Goal: Transaction & Acquisition: Purchase product/service

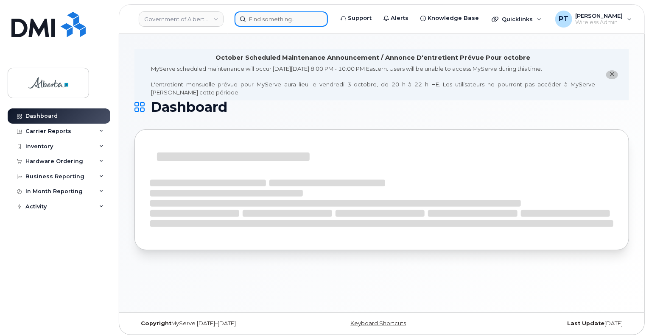
click at [302, 21] on input at bounding box center [280, 18] width 93 height 15
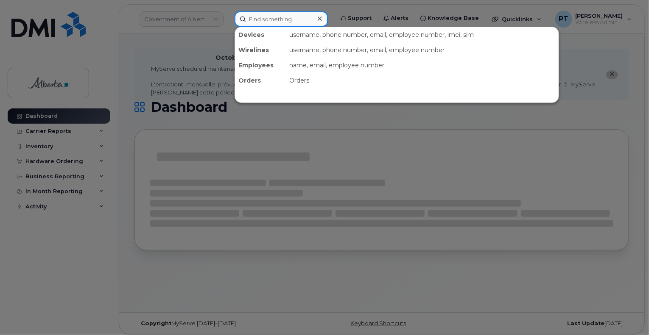
paste input "4034788971"
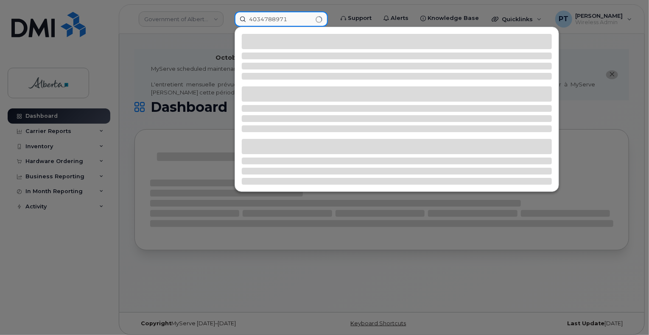
type input "4034788971"
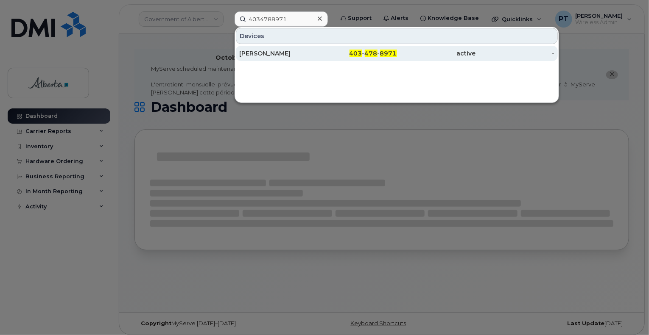
drag, startPoint x: 255, startPoint y: 54, endPoint x: 249, endPoint y: 54, distance: 5.9
click at [255, 54] on div "Jasmin Rafeeq" at bounding box center [278, 53] width 79 height 8
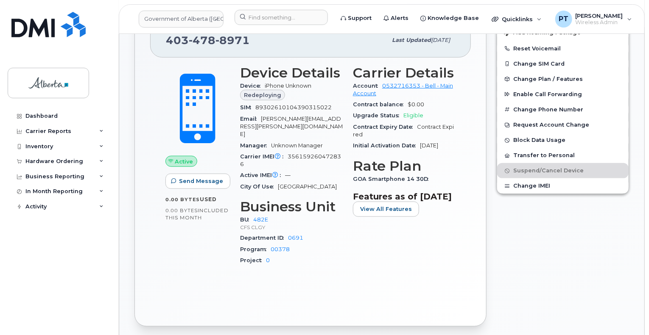
scroll to position [339, 0]
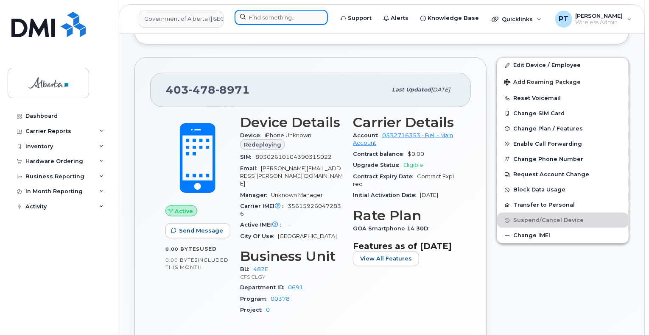
click at [279, 17] on input at bounding box center [280, 17] width 93 height 15
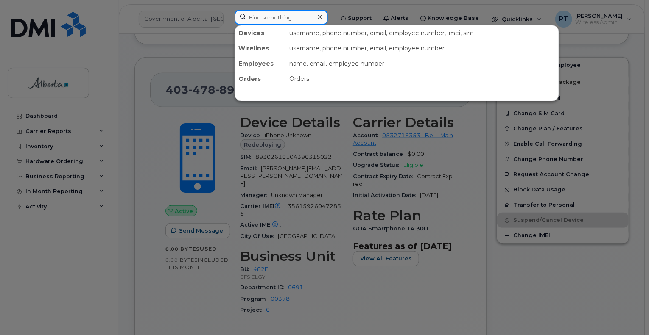
click at [285, 18] on input at bounding box center [280, 17] width 93 height 15
paste input "Nathan Nelson"
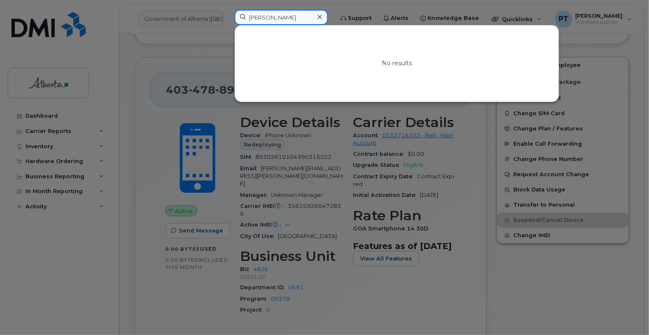
type input "Nathan Nelson"
click at [322, 15] on icon at bounding box center [320, 17] width 4 height 7
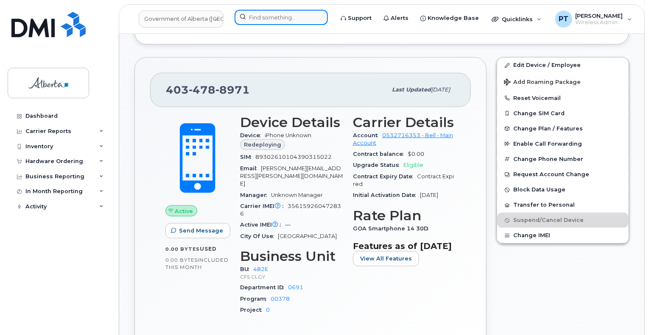
click at [285, 18] on input at bounding box center [280, 17] width 93 height 15
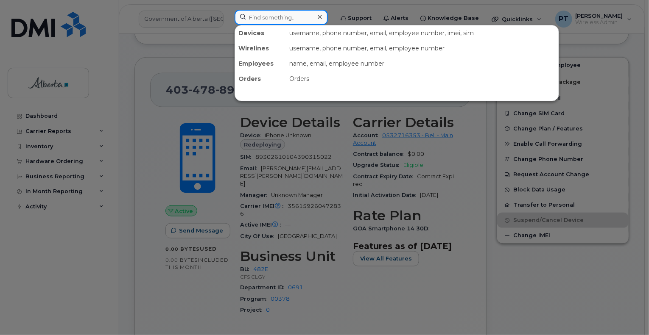
paste input "Nicholas Nelson"
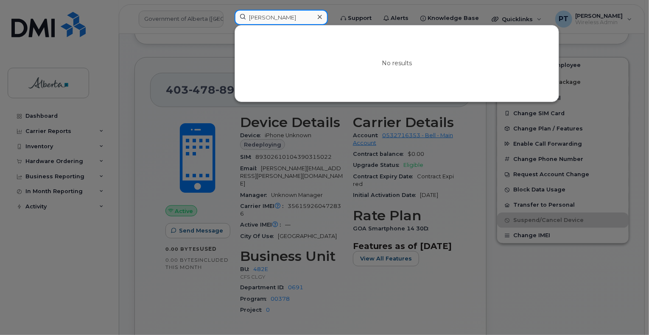
click at [276, 18] on input "Nicholas Nelson" at bounding box center [280, 17] width 93 height 15
click at [272, 15] on input "Nicholas Nelson" at bounding box center [280, 17] width 93 height 15
click at [272, 14] on input "Nicholas Nelson" at bounding box center [280, 17] width 93 height 15
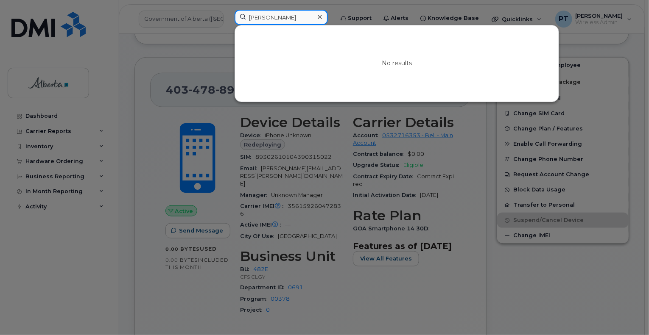
paste input "Sukhmandeep Rai"
type input "Sukhmandeep Rai"
drag, startPoint x: 324, startPoint y: 18, endPoint x: 304, endPoint y: 18, distance: 20.4
click at [322, 18] on icon at bounding box center [320, 17] width 4 height 7
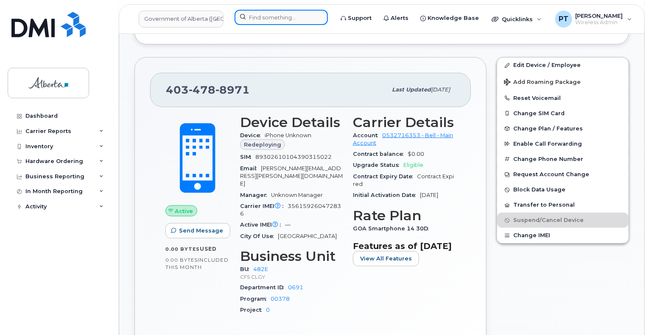
click at [280, 18] on input at bounding box center [280, 17] width 93 height 15
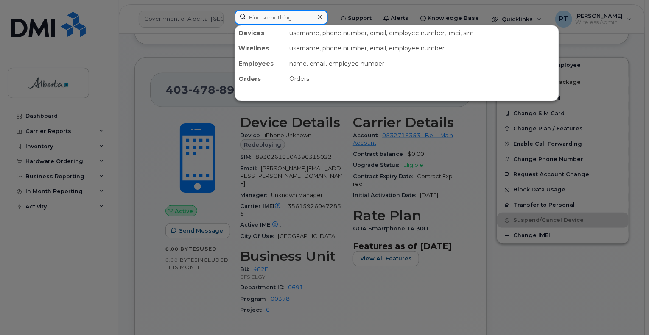
paste input "Quoc Truong"
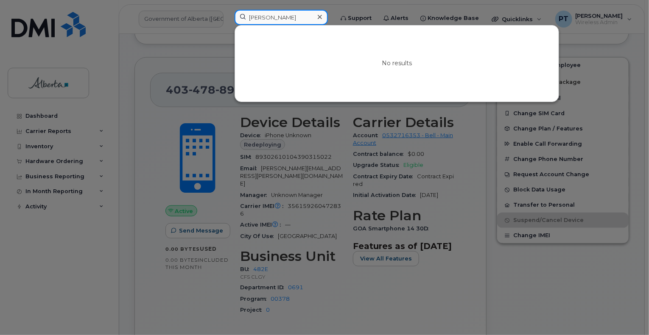
type input "Quoc Truong"
drag, startPoint x: 323, startPoint y: 15, endPoint x: 309, endPoint y: 16, distance: 14.1
click at [322, 15] on icon at bounding box center [320, 17] width 4 height 7
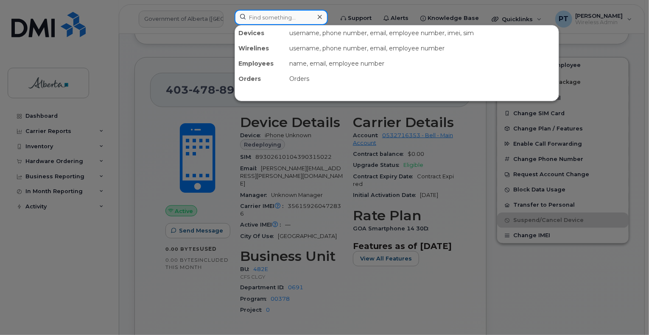
click at [287, 18] on input at bounding box center [280, 17] width 93 height 15
paste input "Jason Valleau"
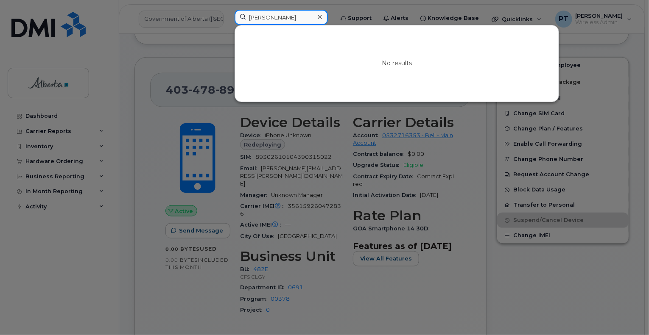
type input "Jason Valleau"
drag, startPoint x: 328, startPoint y: 17, endPoint x: 316, endPoint y: 18, distance: 12.3
click at [326, 17] on div at bounding box center [319, 17] width 12 height 12
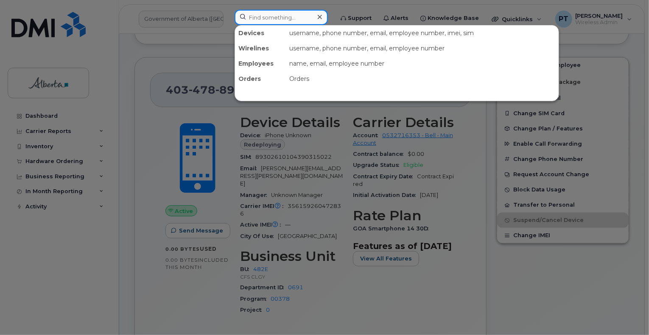
click at [268, 20] on input at bounding box center [280, 17] width 93 height 15
paste input "7807065336"
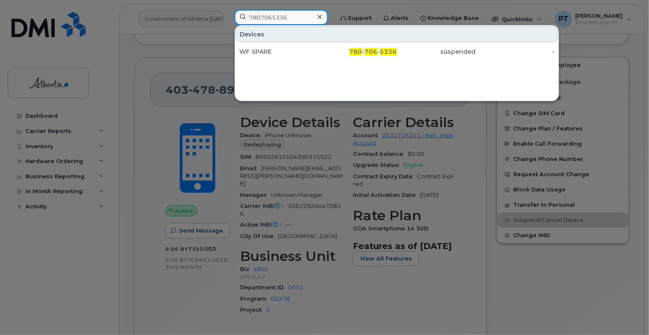
type input "7807065336"
drag, startPoint x: 261, startPoint y: 52, endPoint x: 399, endPoint y: 92, distance: 142.9
click at [261, 52] on div "WF SPARE" at bounding box center [278, 51] width 79 height 8
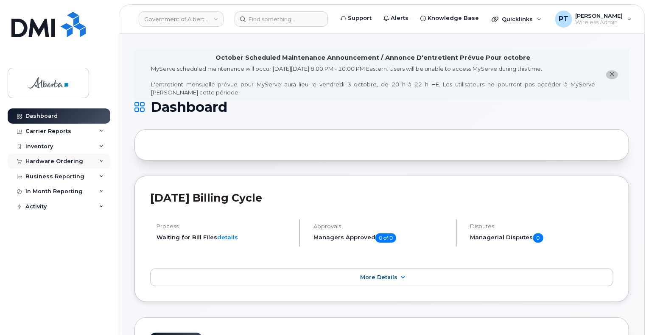
click at [46, 162] on div "Hardware Ordering" at bounding box center [54, 161] width 58 height 7
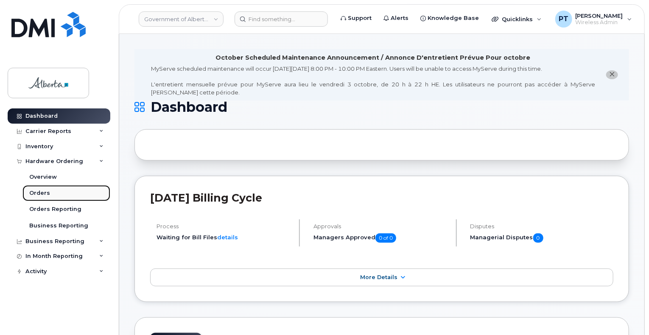
click at [37, 195] on div "Orders" at bounding box center [39, 194] width 21 height 8
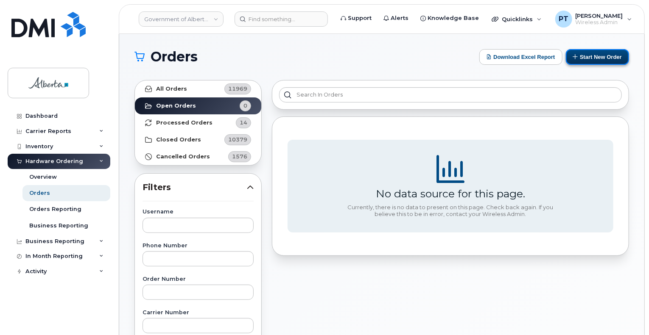
click at [589, 54] on button "Start New Order" at bounding box center [597, 57] width 63 height 16
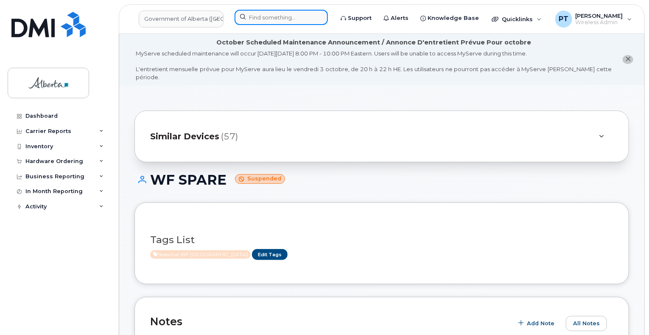
click at [297, 17] on input at bounding box center [280, 17] width 93 height 15
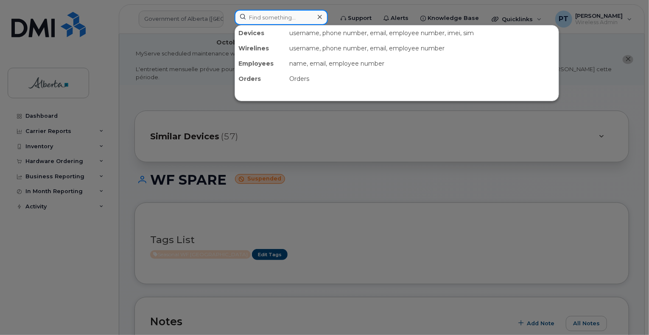
paste input "7802864261"
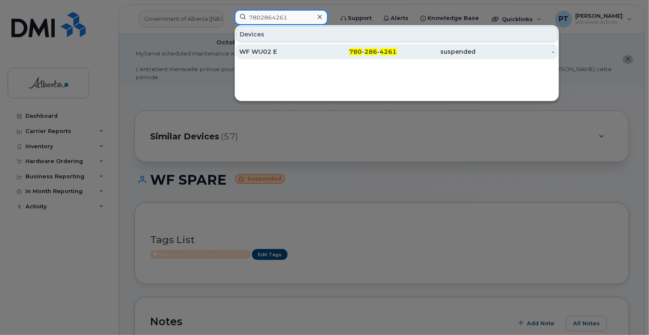
type input "7802864261"
click at [267, 53] on div "WF WU02 E" at bounding box center [278, 51] width 79 height 8
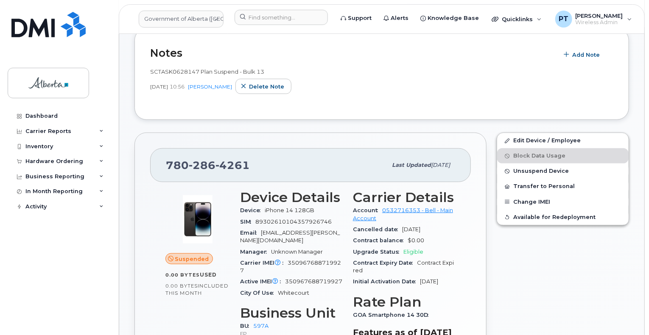
scroll to position [254, 0]
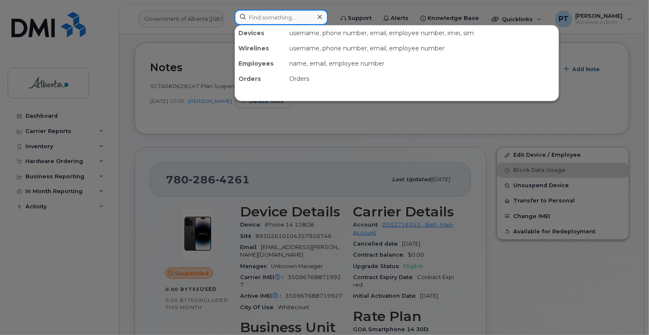
click at [312, 18] on input at bounding box center [280, 17] width 93 height 15
type input "7807065336"
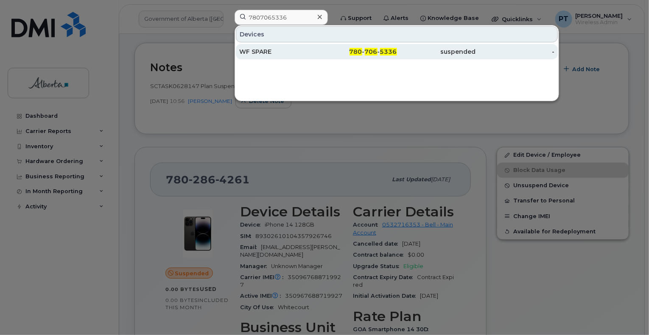
click at [299, 54] on div "WF SPARE" at bounding box center [278, 51] width 79 height 8
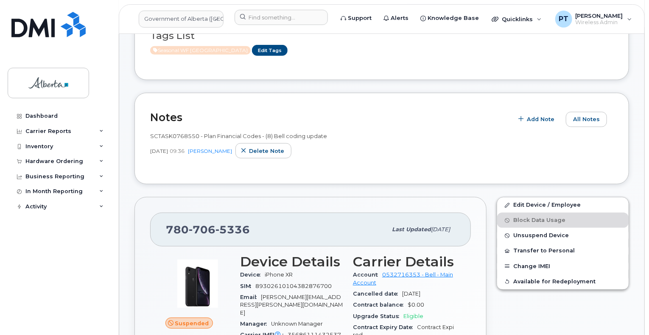
scroll to position [276, 0]
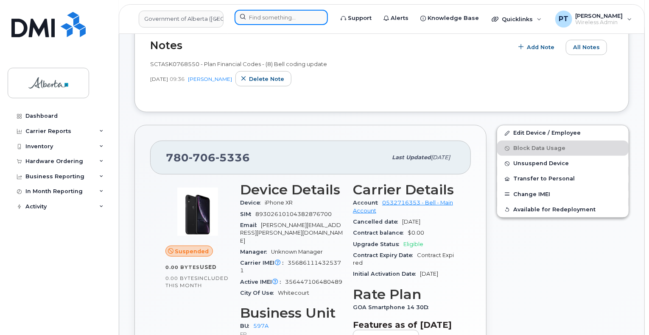
click at [293, 18] on input at bounding box center [280, 17] width 93 height 15
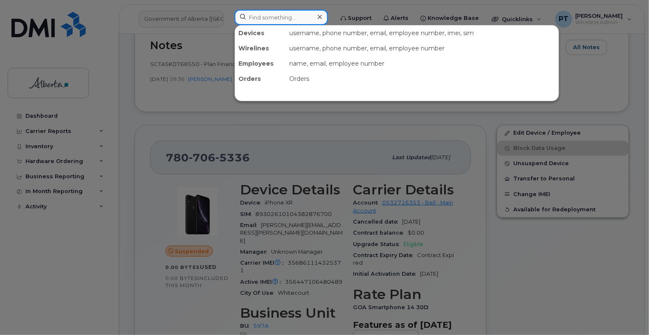
paste input "7802646877"
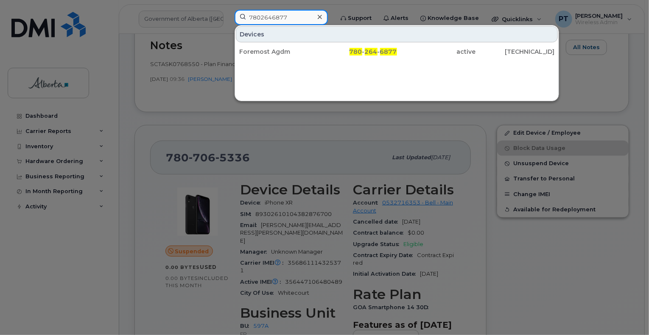
type input "7802646877"
drag, startPoint x: 254, startPoint y: 54, endPoint x: 214, endPoint y: 110, distance: 69.0
click at [254, 54] on div "Foremost Agdm" at bounding box center [278, 51] width 79 height 8
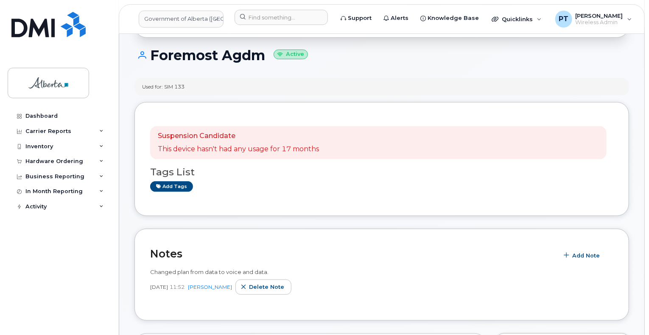
scroll to position [29, 0]
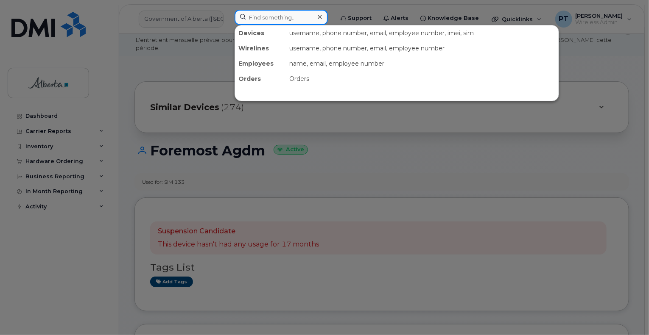
click at [278, 19] on input at bounding box center [280, 17] width 93 height 15
paste input "5873400335"
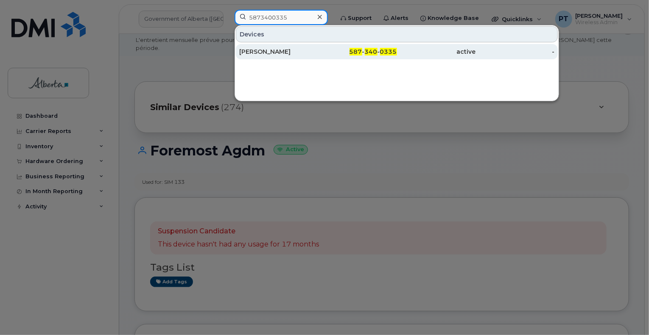
type input "5873400335"
click at [261, 51] on div "Jason Robson" at bounding box center [278, 51] width 79 height 8
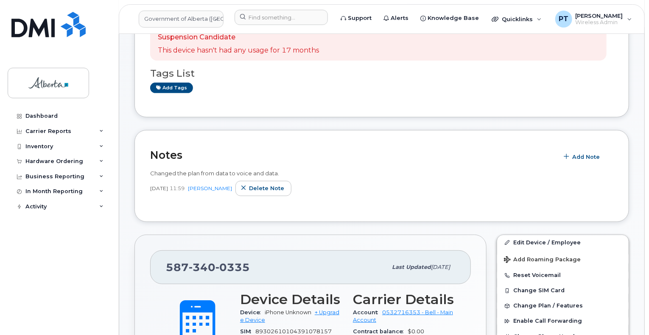
scroll to position [254, 0]
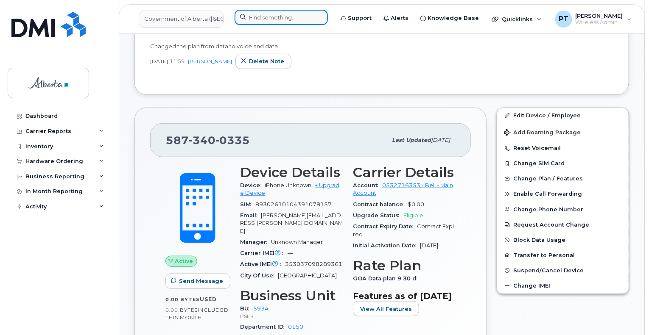
click at [280, 10] on input at bounding box center [280, 17] width 93 height 15
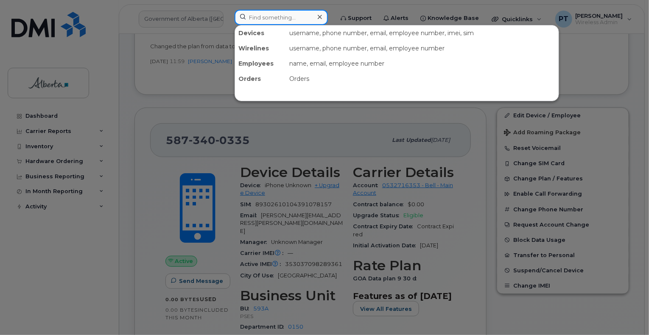
drag, startPoint x: 281, startPoint y: 8, endPoint x: 254, endPoint y: 14, distance: 27.2
click at [254, 13] on input at bounding box center [280, 17] width 93 height 15
paste input "7807065336"
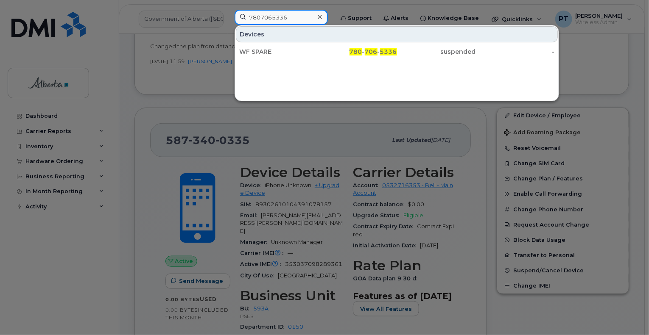
type input "7807065336"
click at [254, 53] on div "WF SPARE" at bounding box center [278, 51] width 79 height 8
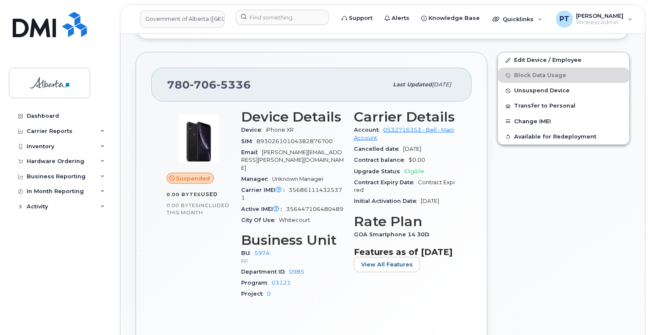
scroll to position [254, 0]
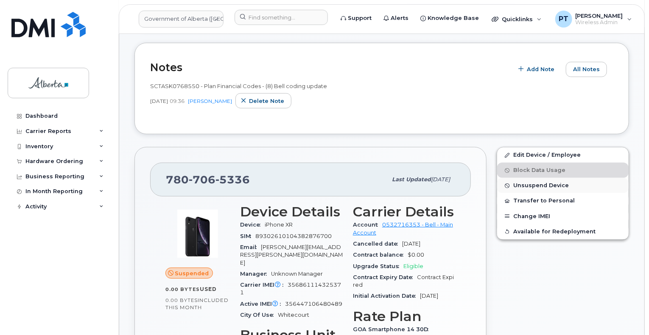
click at [531, 183] on span "Unsuspend Device" at bounding box center [541, 186] width 56 height 6
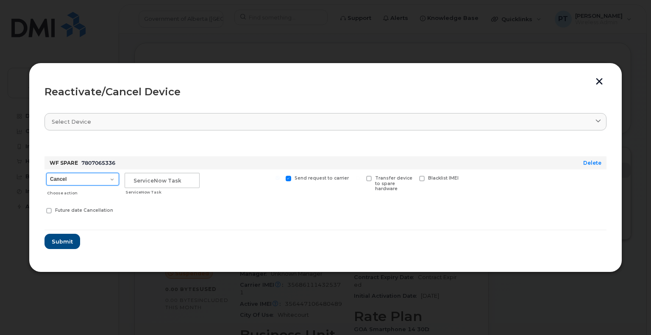
click at [94, 183] on select "Cancel Suspend - Extend Suspension Reactivate" at bounding box center [82, 179] width 73 height 13
select select "[object Object]"
click at [46, 173] on select "Cancel Suspend - Extend Suspension Reactivate" at bounding box center [82, 179] width 73 height 13
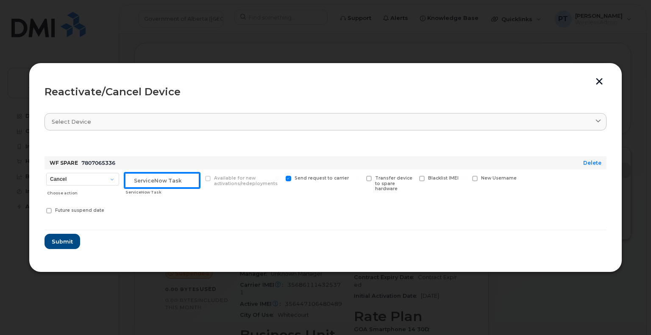
click at [149, 183] on input "text" at bounding box center [162, 180] width 75 height 15
paste input "SCTASK0856158"
type input "SCTASK0856158 Reactivate"
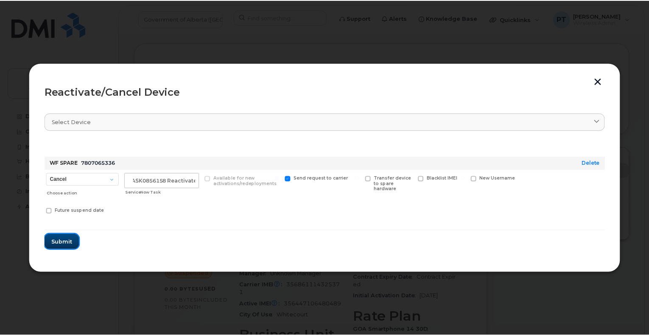
scroll to position [0, 0]
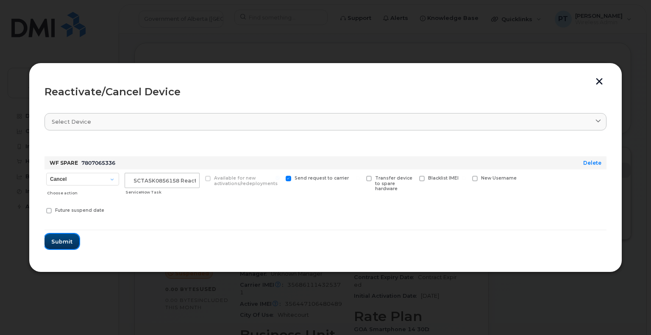
click at [53, 240] on span "Submit" at bounding box center [61, 242] width 21 height 8
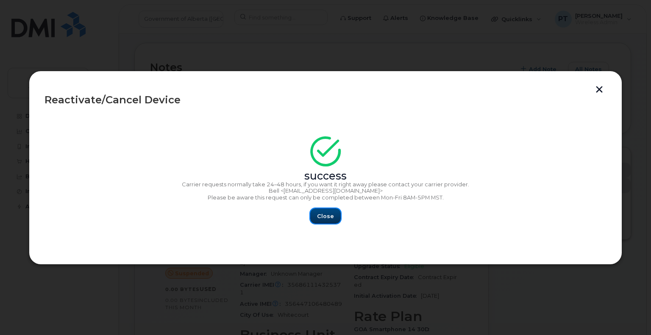
click at [327, 220] on span "Close" at bounding box center [325, 216] width 17 height 8
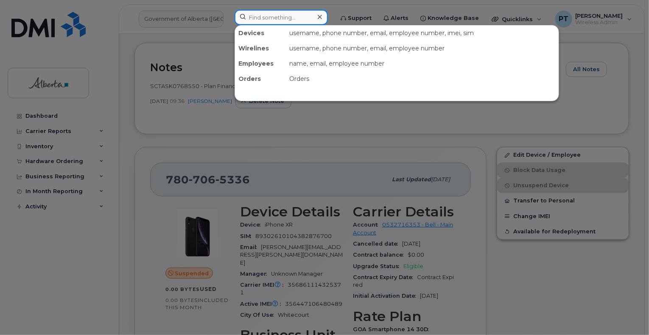
click at [259, 17] on input at bounding box center [280, 17] width 93 height 15
paste input "7802864261"
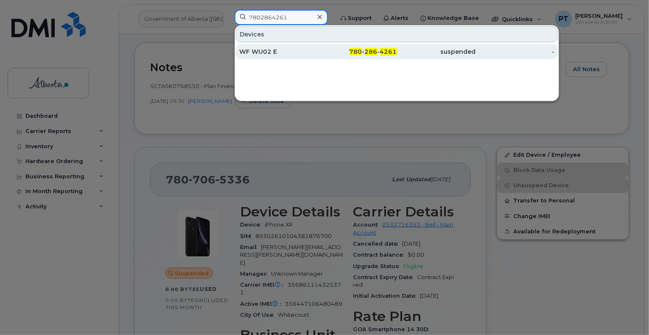
type input "7802864261"
click at [259, 52] on div "WF WU02 E" at bounding box center [278, 51] width 79 height 8
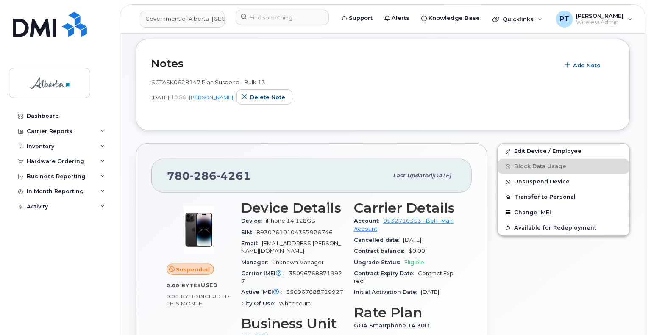
scroll to position [254, 0]
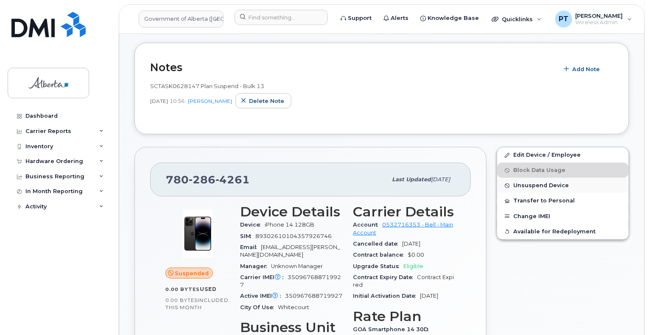
click at [538, 183] on span "Unsuspend Device" at bounding box center [541, 186] width 56 height 6
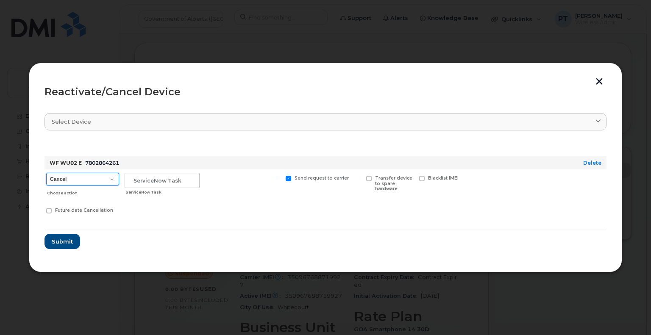
click at [71, 181] on select "Cancel Suspend - Extend Suspension Reactivate" at bounding box center [82, 179] width 73 height 13
select select "[object Object]"
click at [46, 173] on select "Cancel Suspend - Extend Suspension Reactivate" at bounding box center [82, 179] width 73 height 13
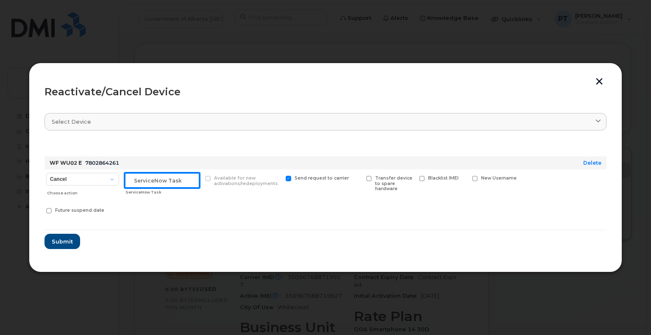
click at [159, 181] on input "text" at bounding box center [162, 180] width 75 height 15
paste input "SCTASK0856158"
type input "SCTASK0856158 Reactivate"
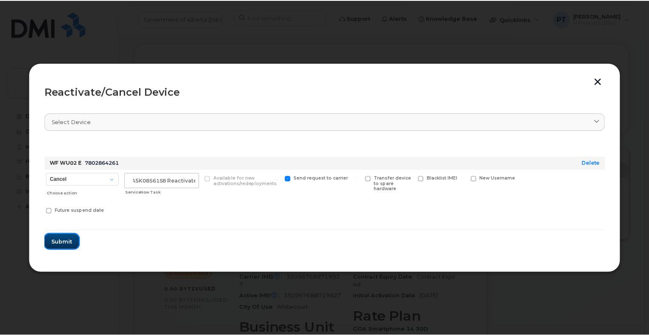
scroll to position [0, 0]
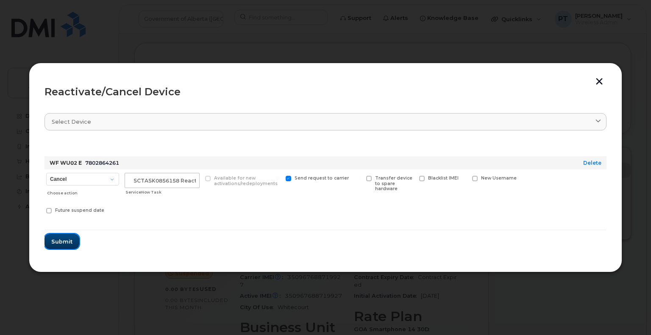
click at [68, 241] on span "Submit" at bounding box center [61, 242] width 21 height 8
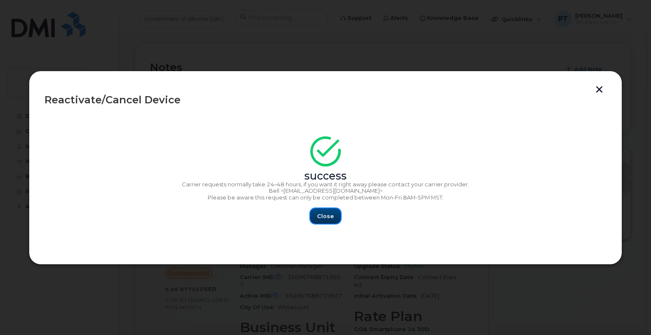
click at [320, 215] on span "Close" at bounding box center [325, 216] width 17 height 8
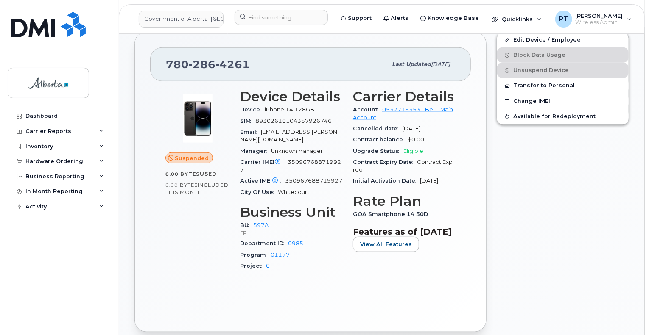
scroll to position [254, 0]
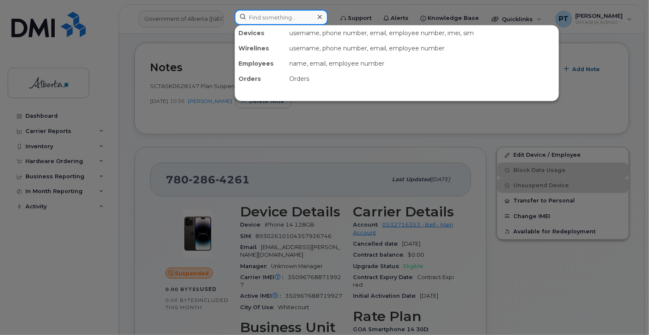
click at [287, 20] on input at bounding box center [280, 17] width 93 height 15
paste input "7807065336"
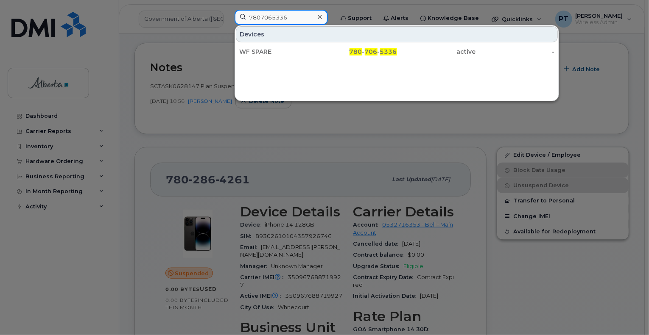
type input "7807065336"
click at [322, 17] on icon at bounding box center [320, 17] width 4 height 4
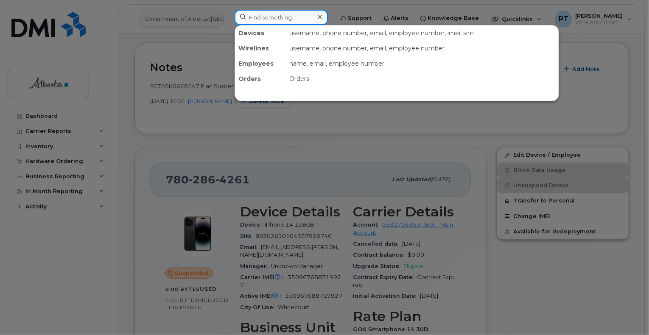
paste input "7802864261"
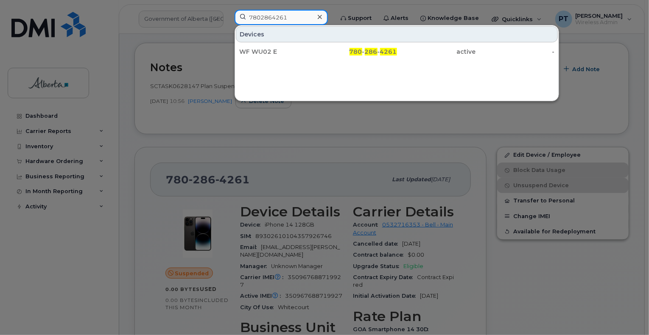
type input "7802864261"
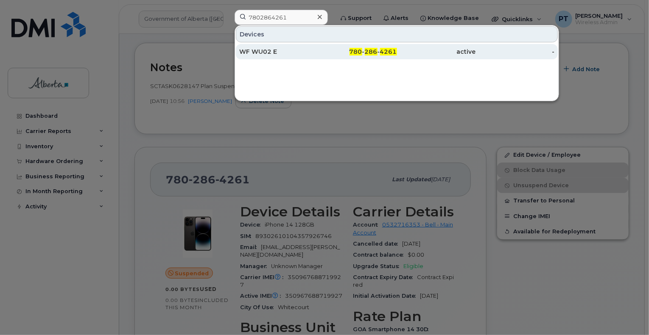
click at [264, 51] on div "WF WU02 E" at bounding box center [278, 51] width 79 height 8
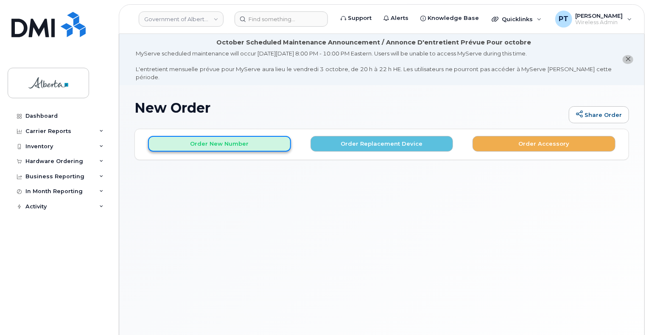
click at [253, 138] on button "Order New Number" at bounding box center [219, 144] width 143 height 16
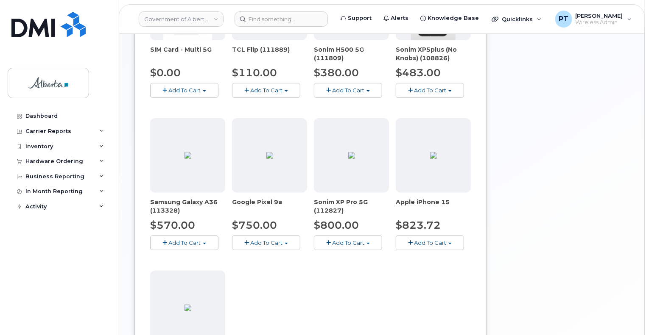
scroll to position [297, 0]
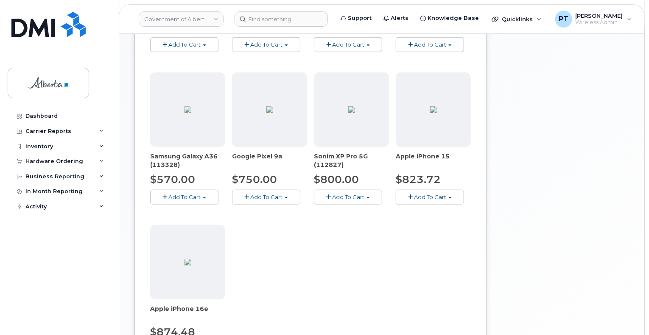
click at [411, 195] on span "button" at bounding box center [410, 198] width 5 height 6
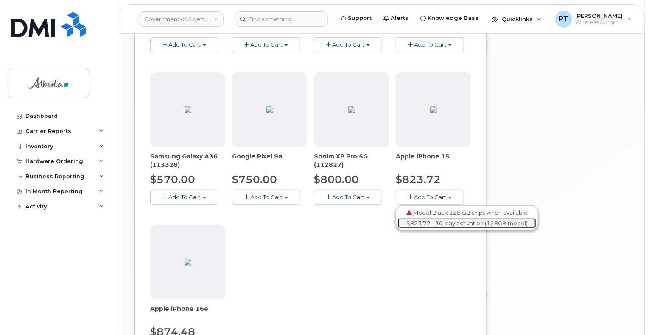
click at [414, 223] on link "$823.72 - 30-day activation (128GB model)" at bounding box center [467, 223] width 138 height 11
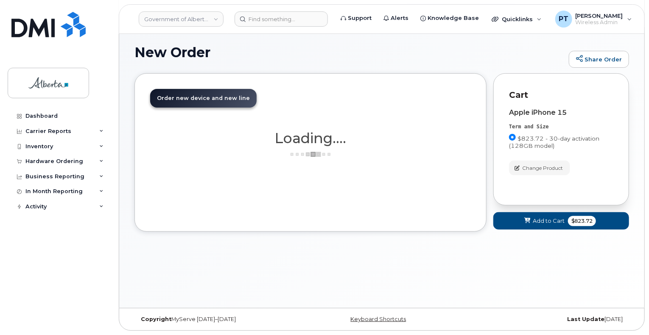
scroll to position [47, 0]
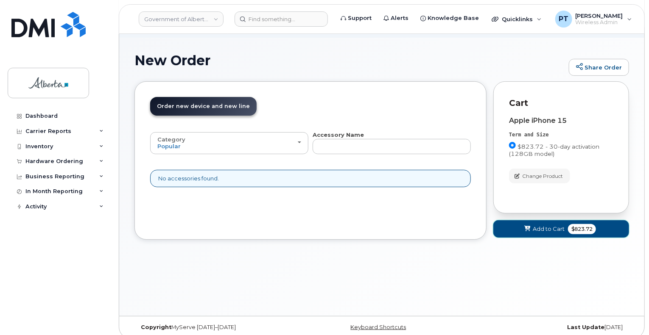
click at [543, 225] on span "Add to Cart" at bounding box center [549, 229] width 32 height 8
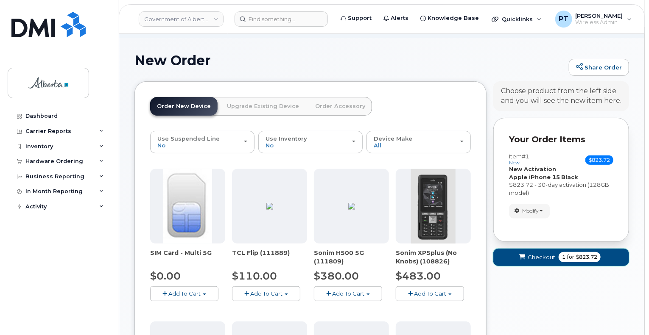
click at [533, 254] on span "Checkout" at bounding box center [541, 258] width 28 height 8
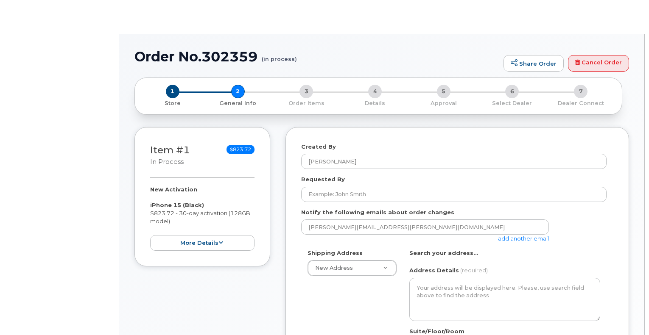
select select
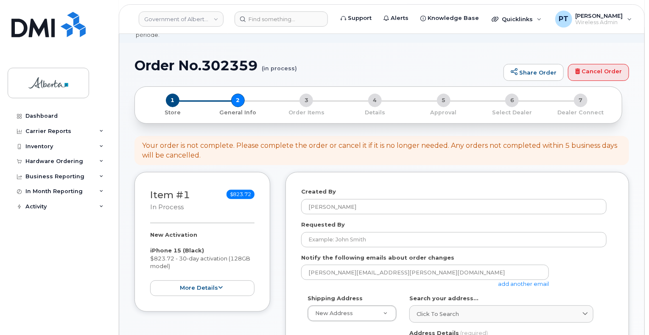
scroll to position [127, 0]
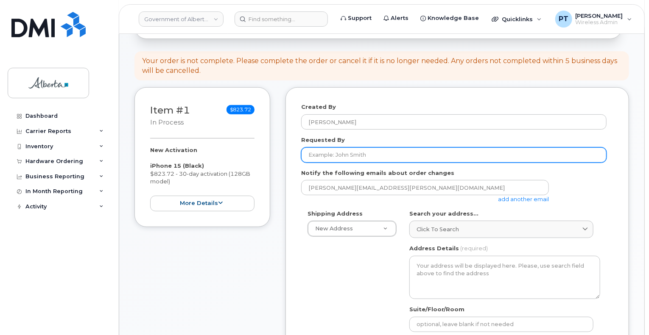
click at [347, 149] on input "Requested By" at bounding box center [453, 155] width 305 height 15
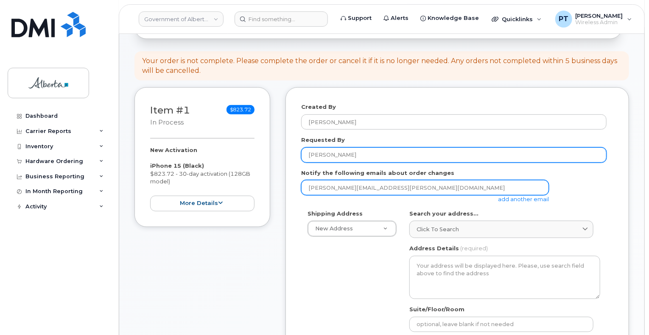
type input "[PERSON_NAME]"
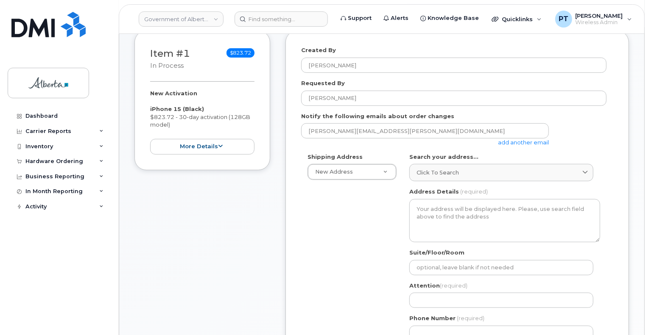
scroll to position [170, 0]
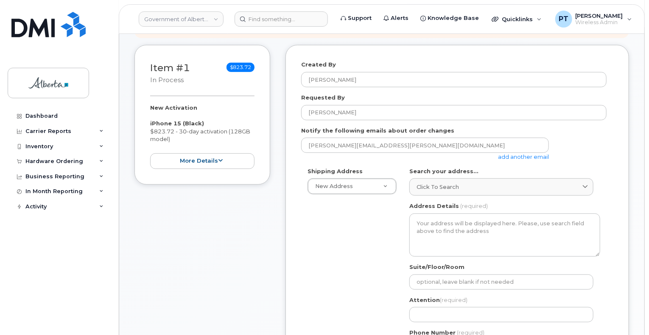
click at [502, 154] on link "add another email" at bounding box center [523, 157] width 51 height 7
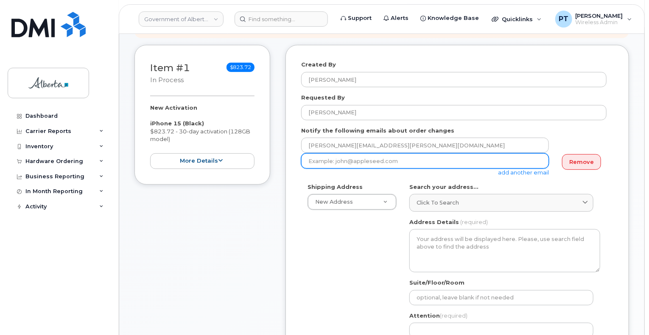
paste input "Jackie.Kirk@gov.ab.ca"
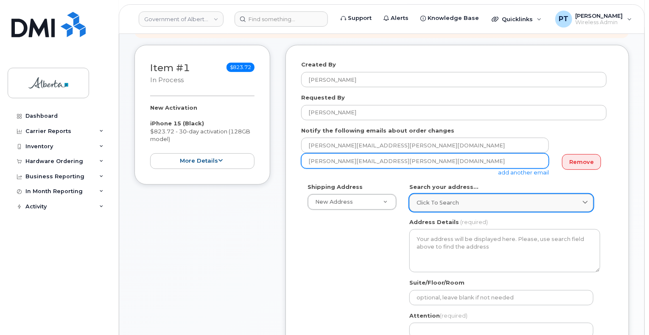
type input "Jackie.Kirk@gov.ab.ca"
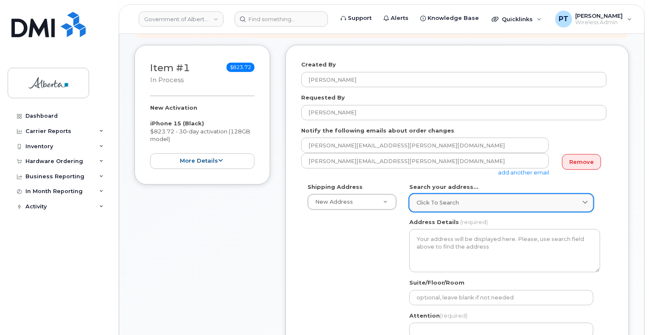
click at [482, 199] on div "Click to search" at bounding box center [501, 203] width 170 height 8
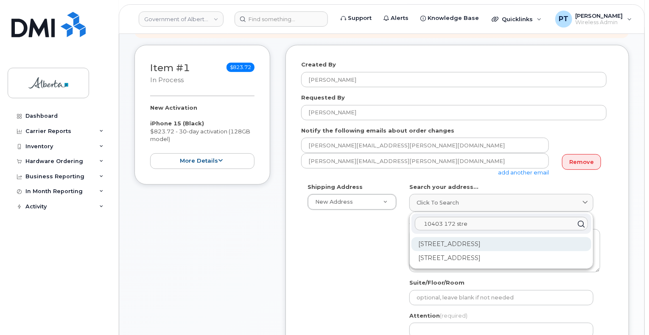
type input "10403 172 stre"
click at [498, 237] on div "10403 172 St NW Edmonton AB T5S 1K9" at bounding box center [501, 244] width 180 height 14
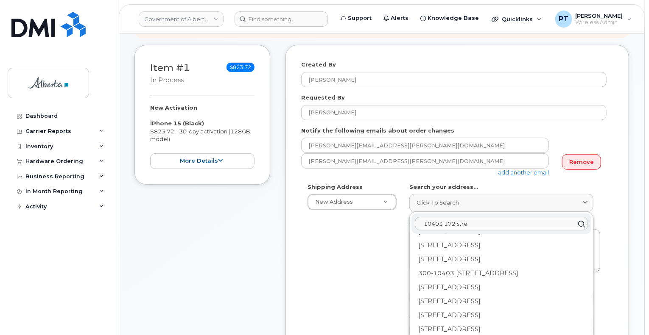
scroll to position [127, 0]
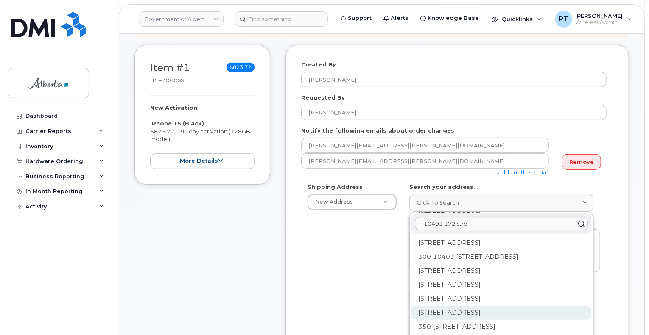
click at [443, 306] on div "340-10403 172 St NW Edmonton AB T5S 1K9" at bounding box center [501, 313] width 180 height 14
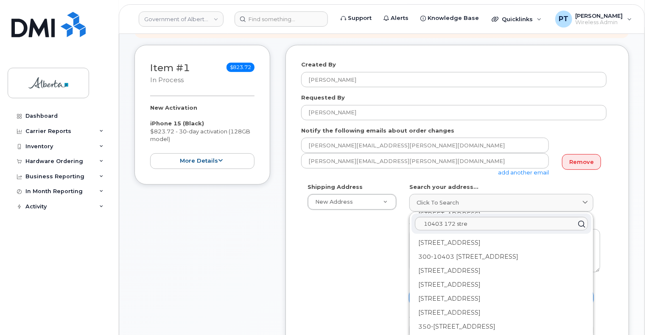
scroll to position [0, 0]
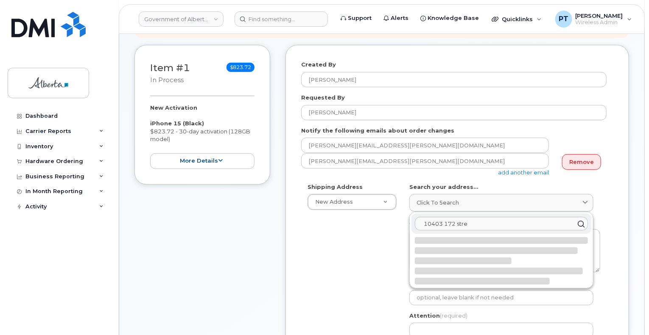
select select
type textarea "340-10403 172 St NW EDMONTON AB T5S 1K9 CANADA"
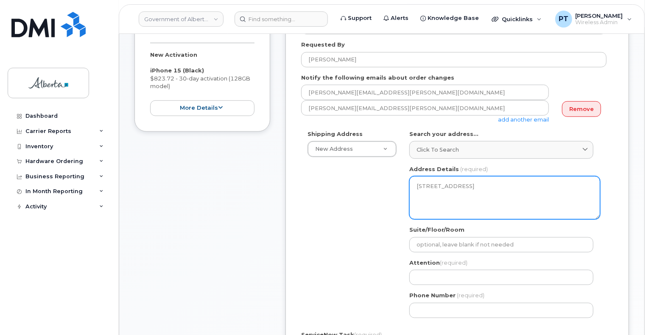
scroll to position [254, 0]
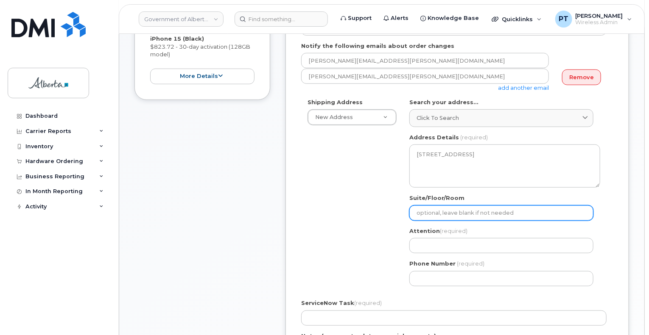
click at [482, 206] on input "Suite/Floor/Room" at bounding box center [501, 213] width 184 height 15
select select
type input "j"
select select
type input "ja"
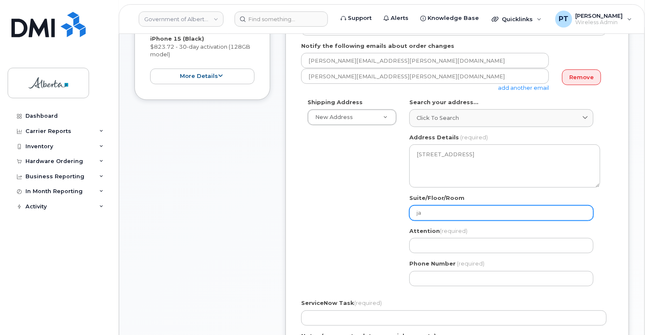
select select
type input "jac"
select select
type input "jack"
select select
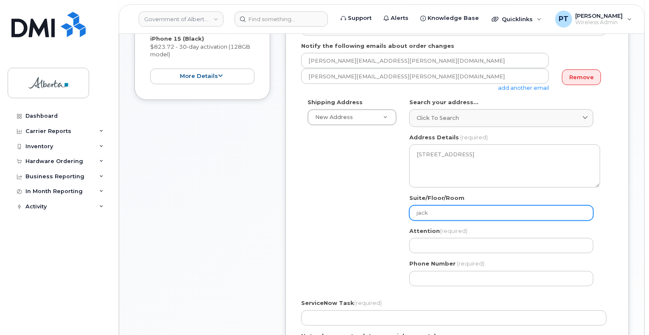
type input "jac"
select select
type input "ja"
select select
type input "j"
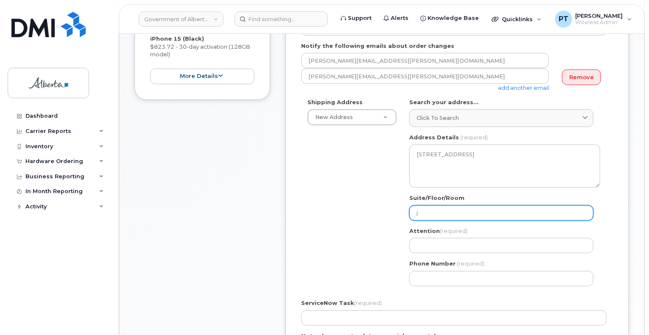
select select
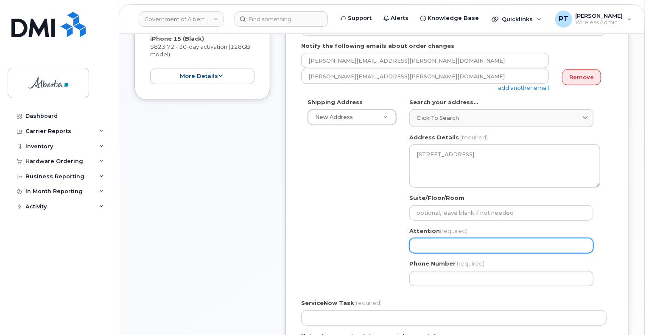
click at [440, 238] on input "Attention (required)" at bounding box center [501, 245] width 184 height 15
select select
type input "j"
select select
type input "ja"
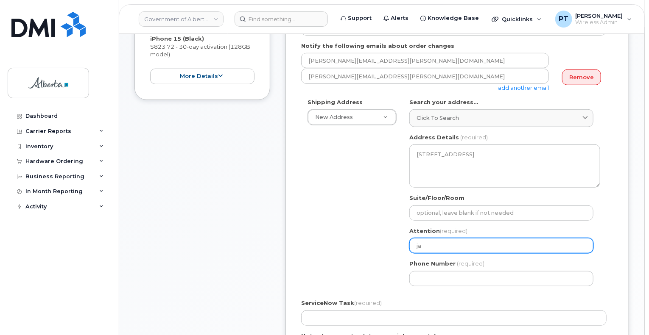
select select
type input "jac"
select select
type input "jack"
select select
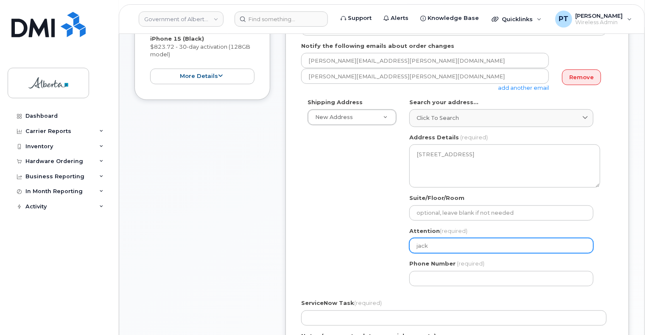
type input "jacki"
select select
type input "jackie"
select select
type input "Jackie Kirk"
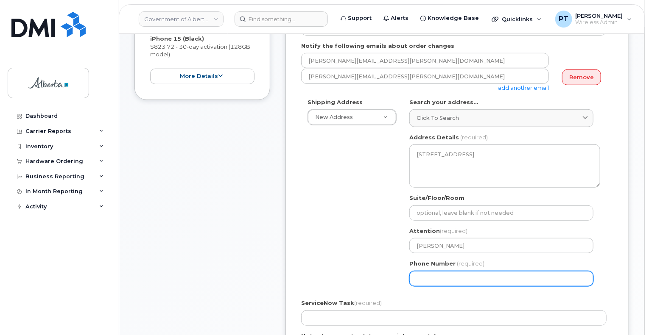
click at [444, 271] on input "Phone Number" at bounding box center [501, 278] width 184 height 15
paste input "7809684208"
select select
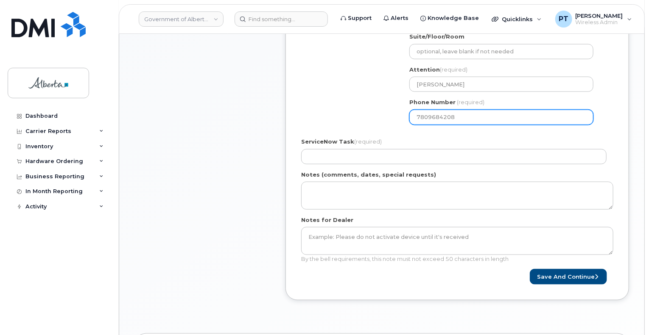
scroll to position [424, 0]
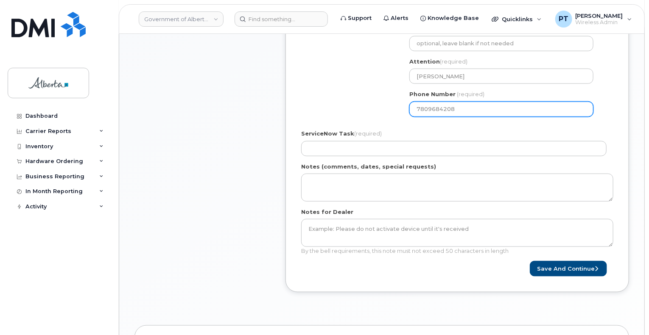
type input "7809684208"
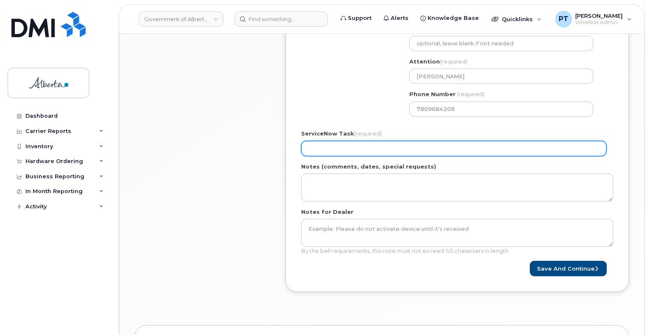
click at [377, 142] on input "ServiceNow Task (required)" at bounding box center [453, 148] width 305 height 15
paste input "SCTASK0856158"
type input "SCTASK0856158"
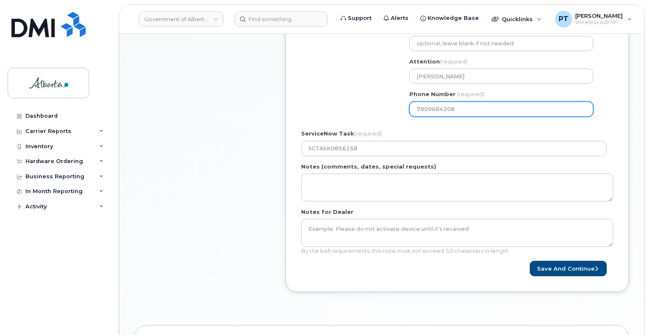
click at [516, 108] on input "7809684208" at bounding box center [501, 109] width 184 height 15
select select
type input "7809684209"
select select
type input "7809684210"
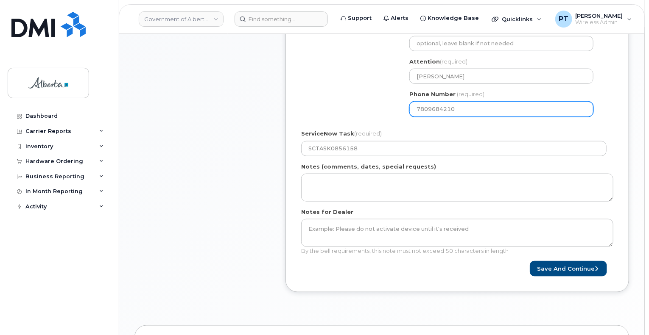
select select
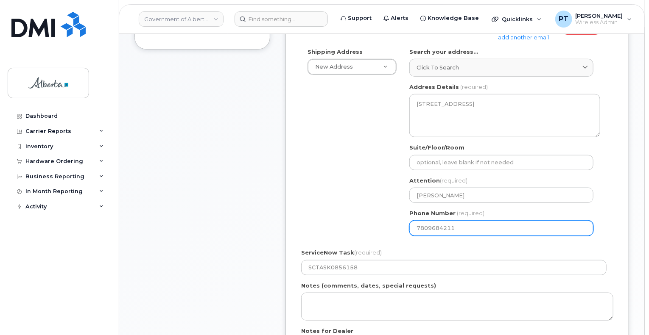
scroll to position [382, 0]
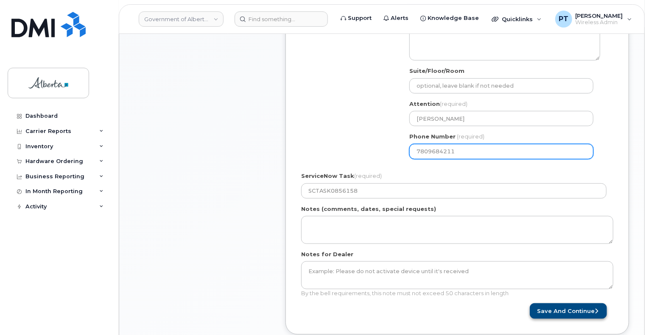
type input "7809684211"
click at [561, 304] on button "Save and Continue" at bounding box center [568, 312] width 77 height 16
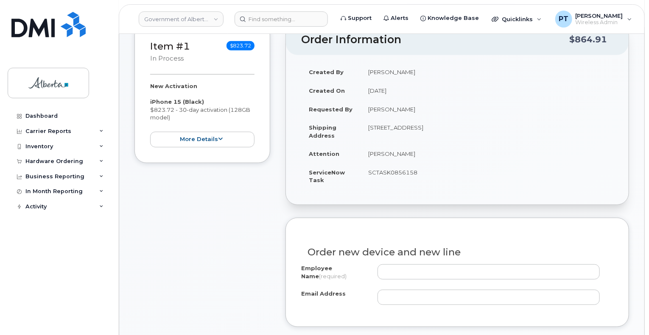
scroll to position [254, 0]
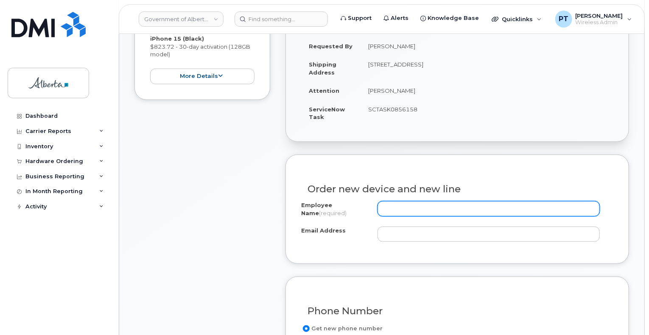
click at [402, 202] on input "Employee Name (required)" at bounding box center [488, 208] width 222 height 15
paste input "Sukhmandeep Rai"
type input "Sukhmandeep Rai"
click at [463, 202] on input "Sukhmandeep Rai" at bounding box center [488, 208] width 222 height 15
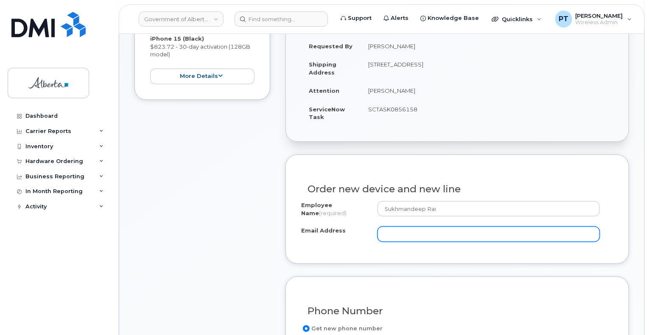
drag, startPoint x: 462, startPoint y: 202, endPoint x: 439, endPoint y: 227, distance: 33.9
click at [439, 227] on input "Email Address" at bounding box center [488, 234] width 222 height 15
paste input "[PERSON_NAME][EMAIL_ADDRESS][DOMAIN_NAME]"
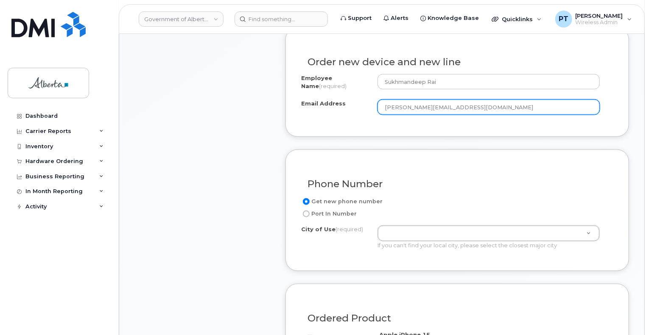
scroll to position [466, 0]
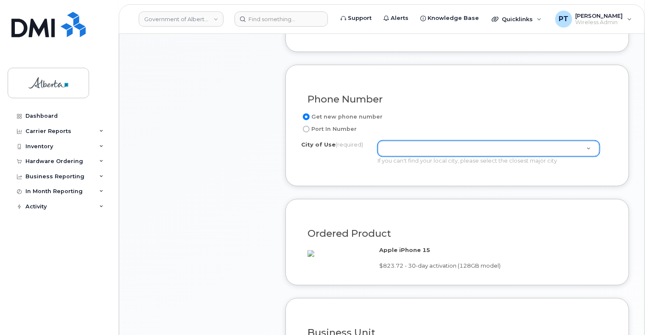
type input "[PERSON_NAME][EMAIL_ADDRESS][DOMAIN_NAME]"
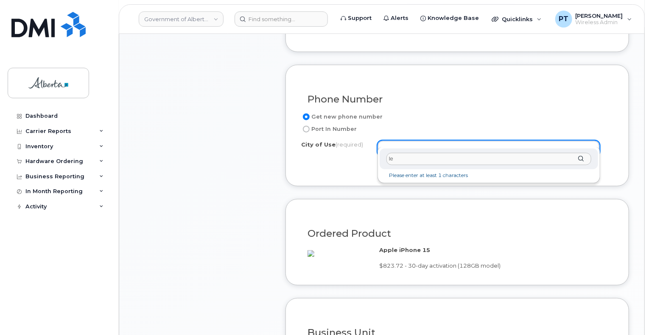
type input "l"
type input "whitecourt"
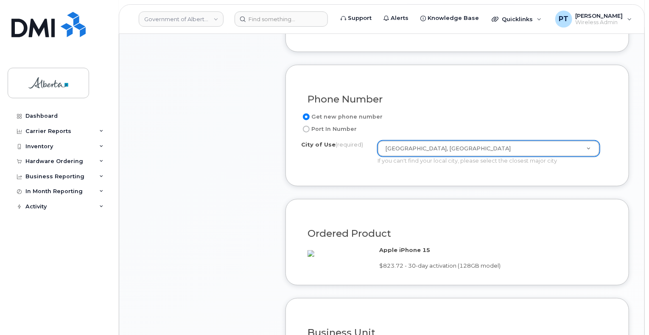
type input "556"
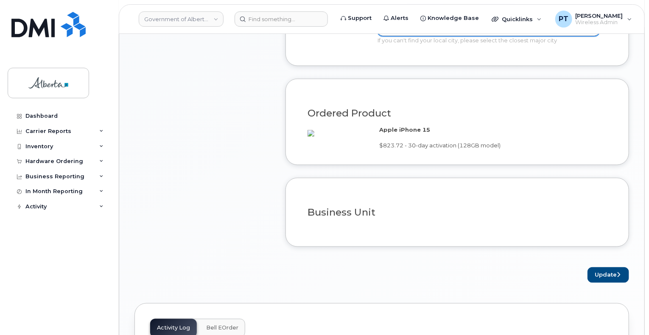
scroll to position [594, 0]
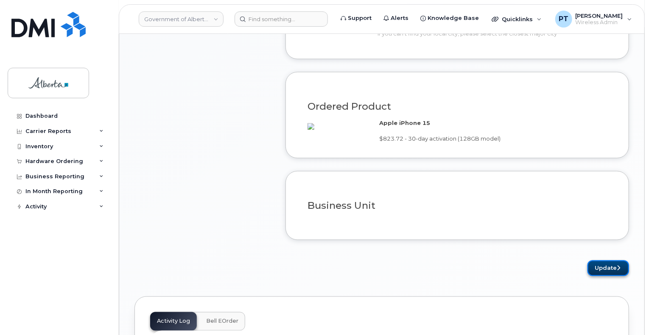
click at [611, 276] on button "Update" at bounding box center [608, 269] width 42 height 16
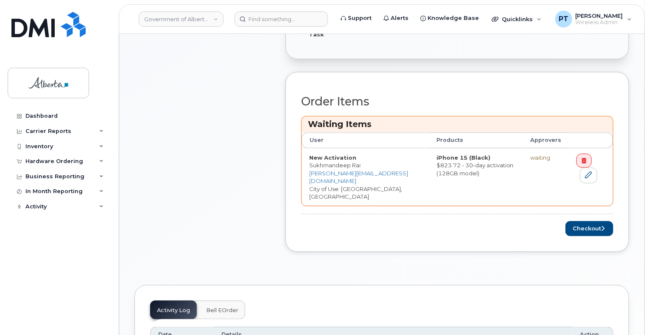
scroll to position [382, 0]
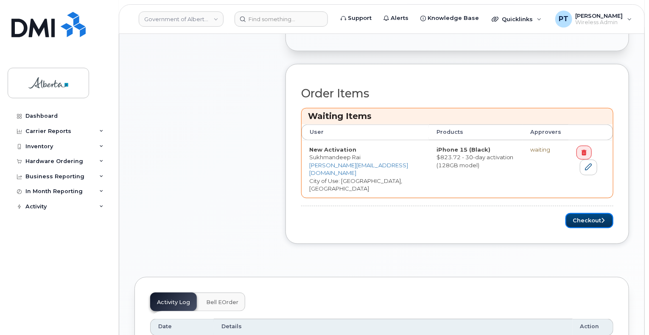
drag, startPoint x: 584, startPoint y: 205, endPoint x: 447, endPoint y: 280, distance: 156.6
click at [584, 213] on button "Checkout" at bounding box center [589, 221] width 48 height 16
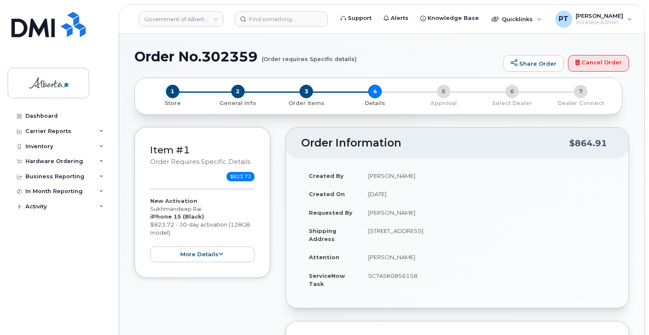
select select
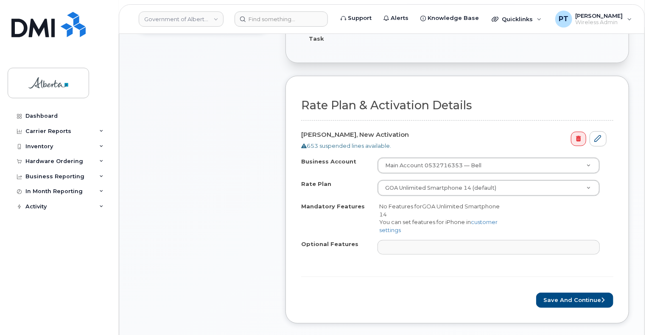
scroll to position [339, 0]
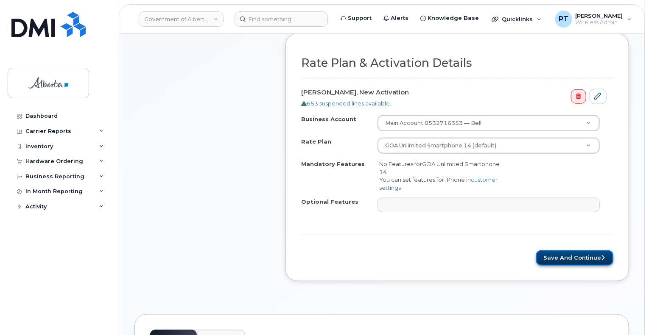
click at [578, 251] on button "Save and Continue" at bounding box center [574, 259] width 77 height 16
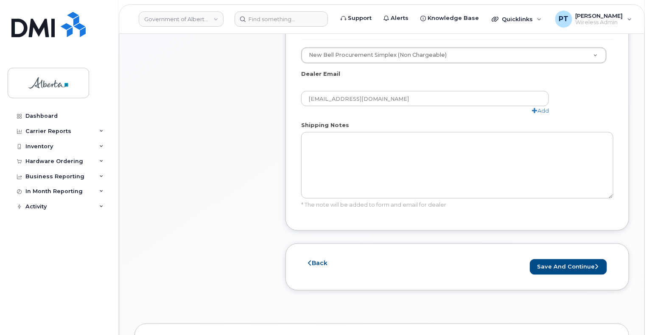
scroll to position [551, 0]
click at [583, 258] on button "Save and Continue" at bounding box center [568, 266] width 77 height 16
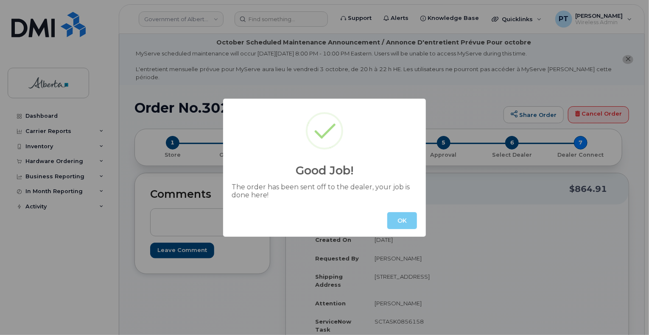
click at [404, 218] on button "OK" at bounding box center [402, 220] width 30 height 17
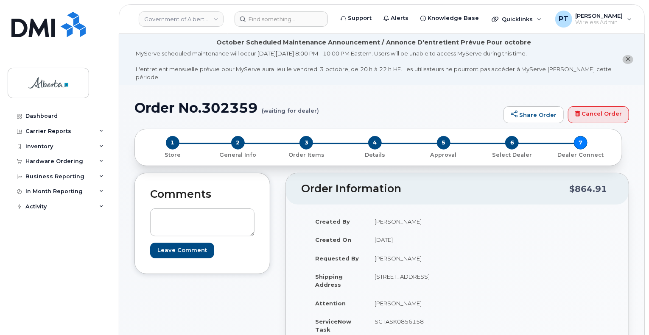
click at [218, 100] on h1 "Order No.302359 (waiting for dealer)" at bounding box center [316, 107] width 365 height 15
copy h1 "302359"
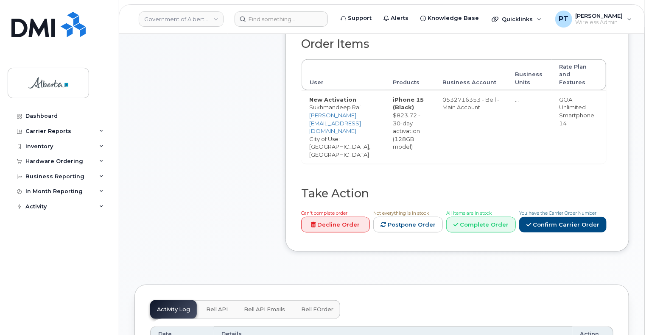
scroll to position [466, 0]
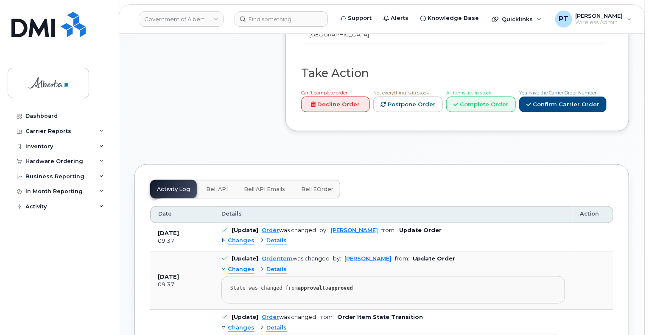
drag, startPoint x: 214, startPoint y: 169, endPoint x: 210, endPoint y: 175, distance: 6.5
click at [214, 186] on span "Bell API" at bounding box center [217, 189] width 22 height 7
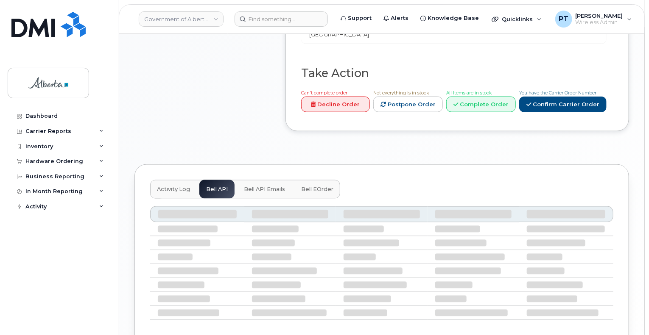
scroll to position [409, 0]
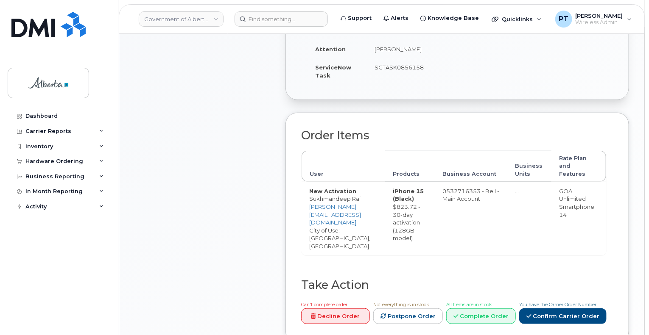
scroll to position [85, 0]
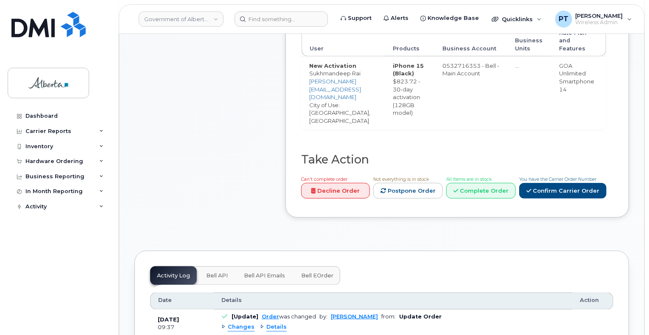
scroll to position [424, 0]
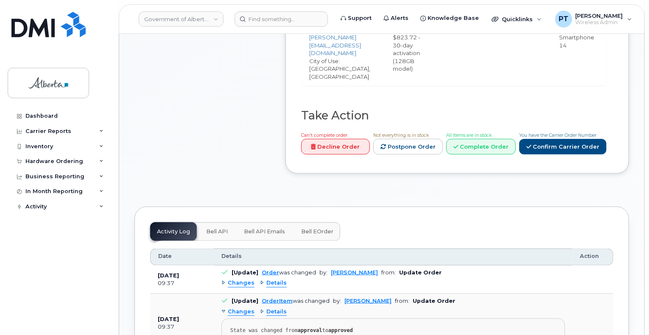
click at [219, 229] on span "Bell API" at bounding box center [217, 232] width 22 height 7
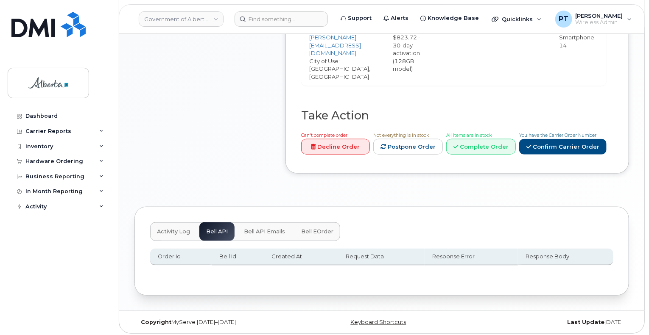
scroll to position [409, 0]
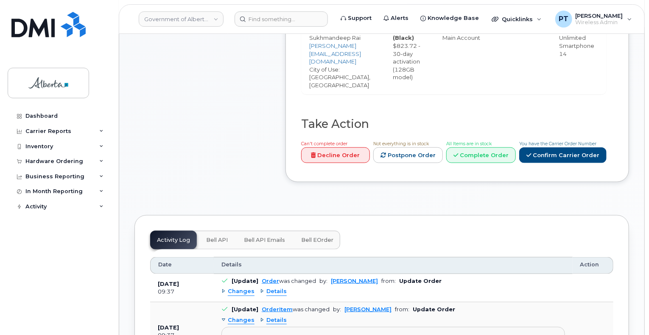
scroll to position [466, 0]
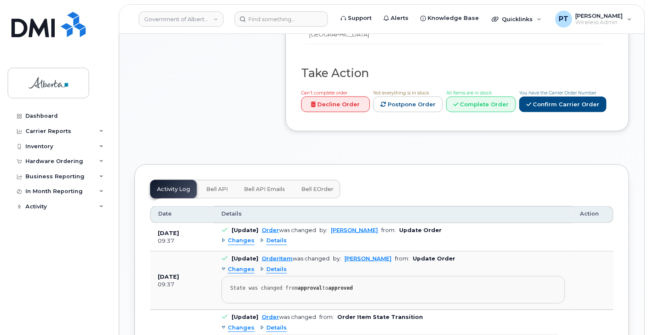
click at [209, 186] on span "Bell API" at bounding box center [217, 189] width 22 height 7
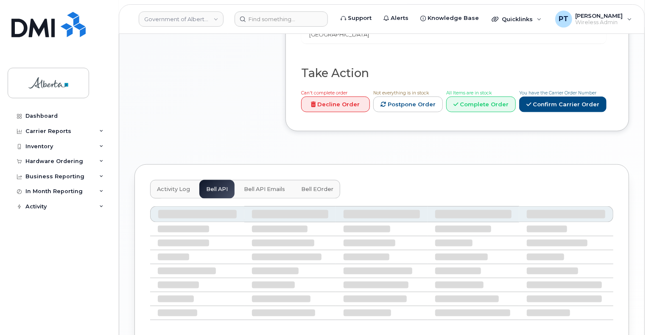
scroll to position [409, 0]
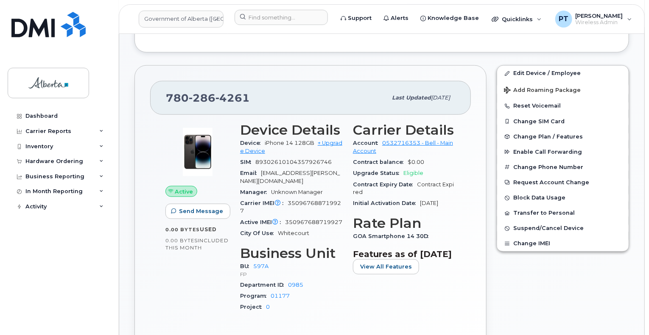
scroll to position [339, 0]
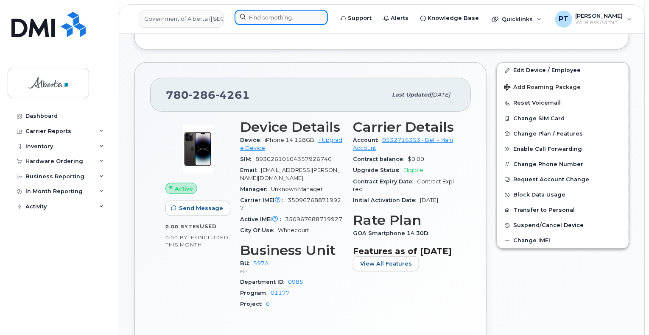
click at [266, 18] on input at bounding box center [280, 17] width 93 height 15
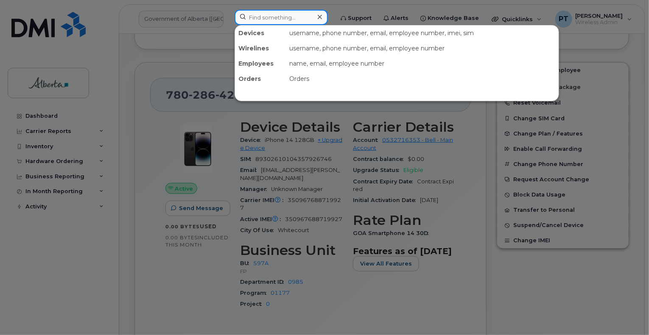
paste input "7802646877"
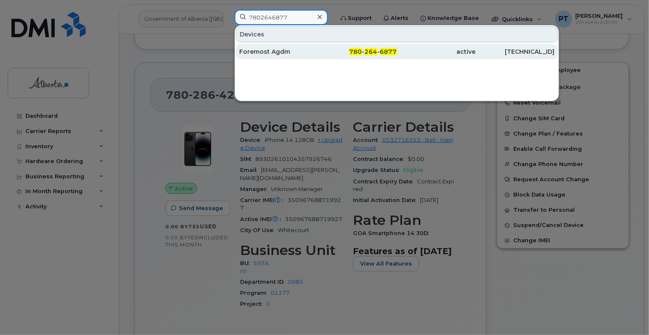
type input "7802646877"
click at [265, 51] on div "Foremost Agdm" at bounding box center [278, 51] width 79 height 8
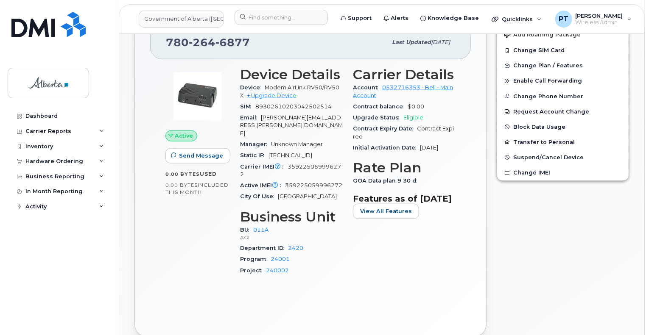
scroll to position [382, 0]
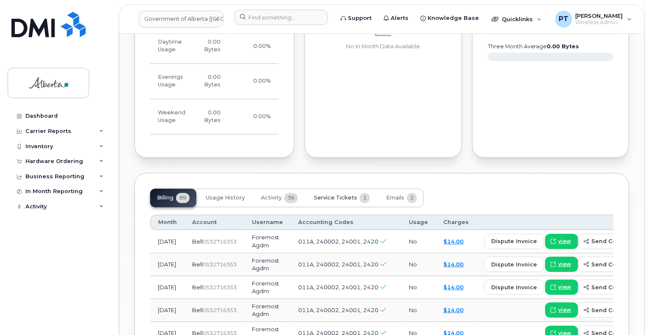
click at [338, 195] on span "Service Tickets" at bounding box center [335, 198] width 43 height 7
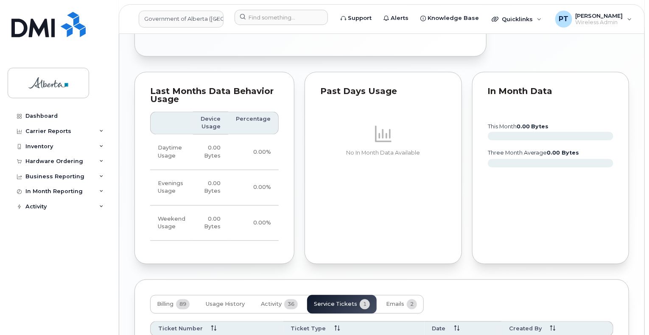
scroll to position [801, 0]
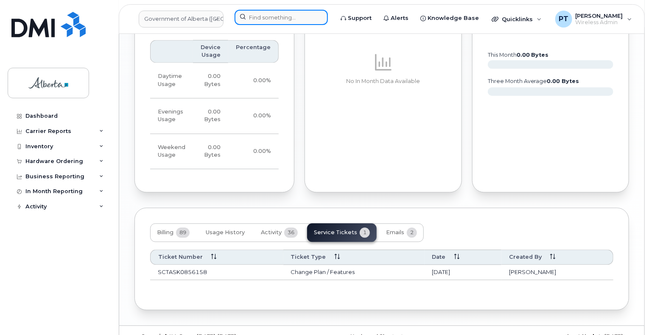
click at [287, 17] on input at bounding box center [280, 17] width 93 height 15
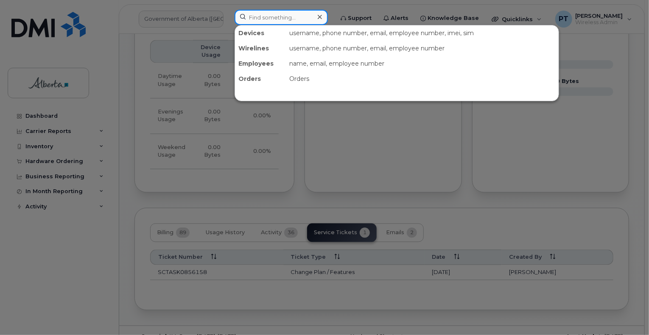
paste input "5873400335"
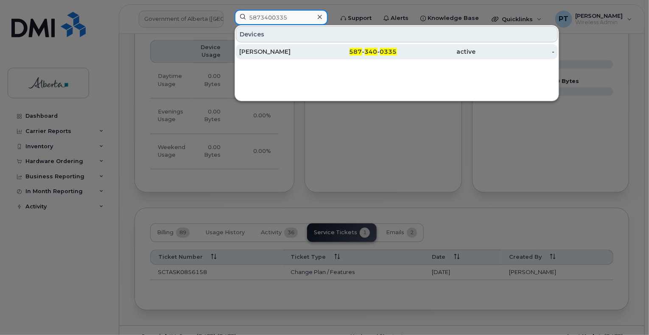
type input "5873400335"
click at [272, 52] on div "Jason Robson" at bounding box center [278, 51] width 79 height 8
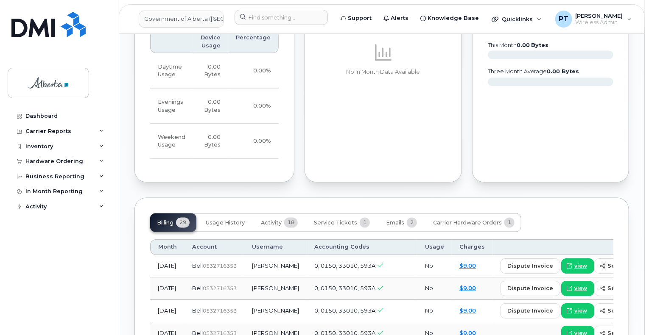
scroll to position [806, 0]
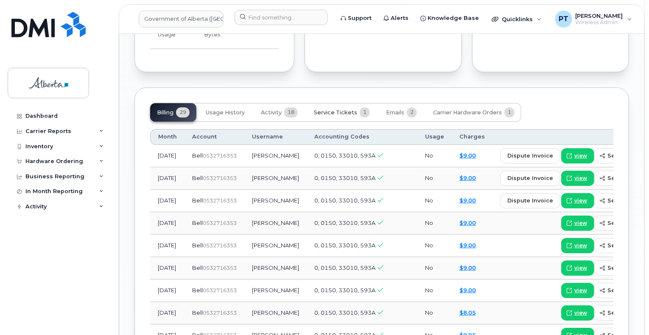
click at [338, 110] on span "Service Tickets" at bounding box center [335, 113] width 43 height 7
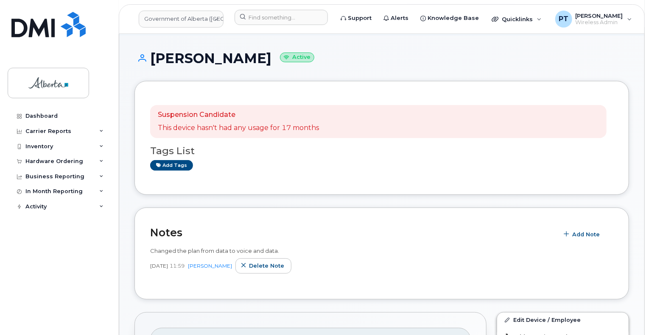
scroll to position [134, 0]
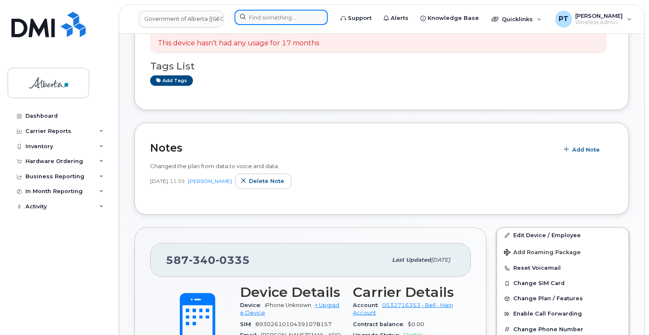
click at [282, 20] on input at bounding box center [280, 17] width 93 height 15
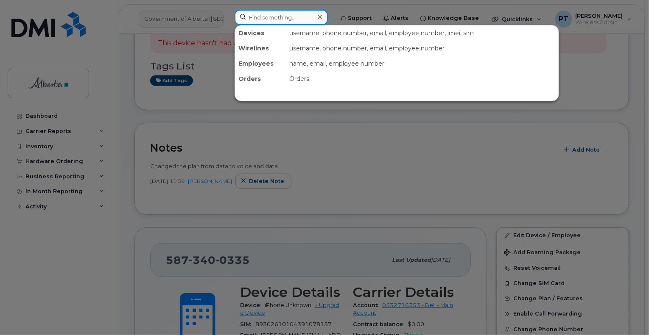
paste input "7807065336"
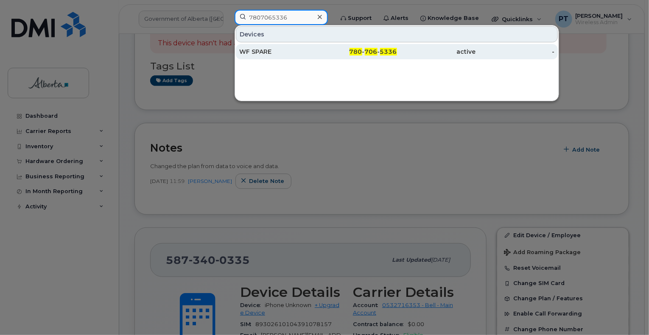
type input "7807065336"
click at [260, 52] on div "WF SPARE" at bounding box center [278, 51] width 79 height 8
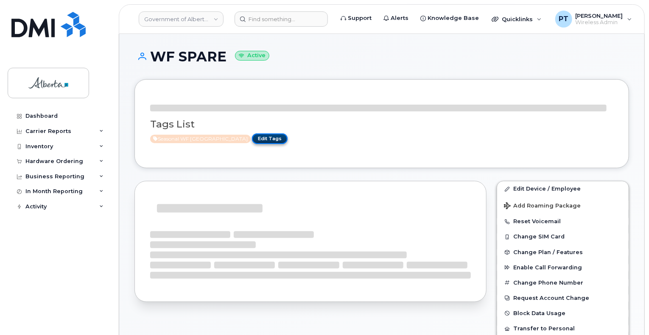
click at [263, 137] on link "Edit Tags" at bounding box center [270, 139] width 36 height 11
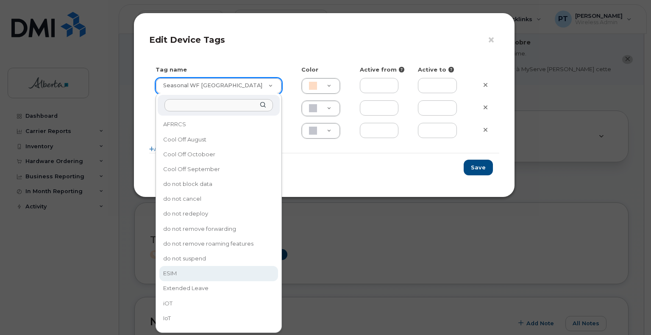
type input "ESIM"
type input "D6CDC1"
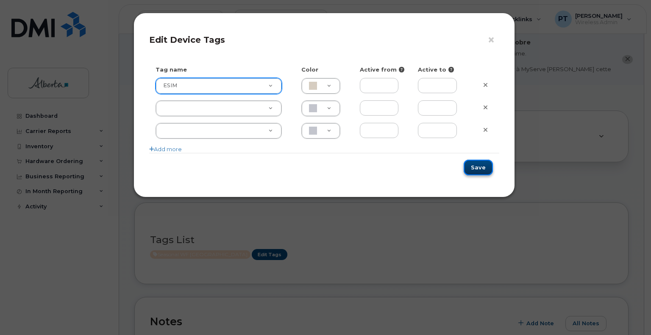
click at [483, 166] on button "Save" at bounding box center [478, 168] width 29 height 16
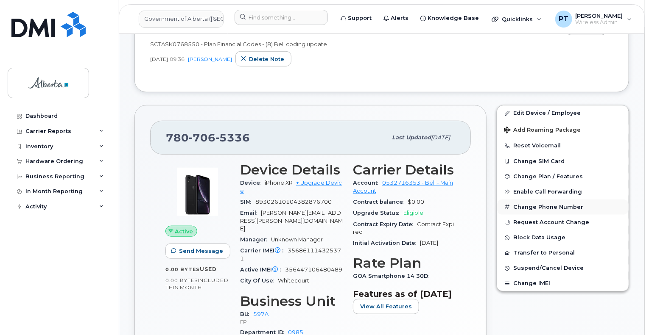
scroll to position [297, 0]
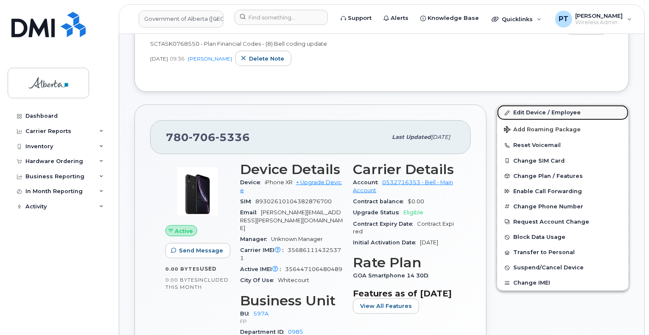
click at [532, 105] on link "Edit Device / Employee" at bounding box center [562, 112] width 131 height 15
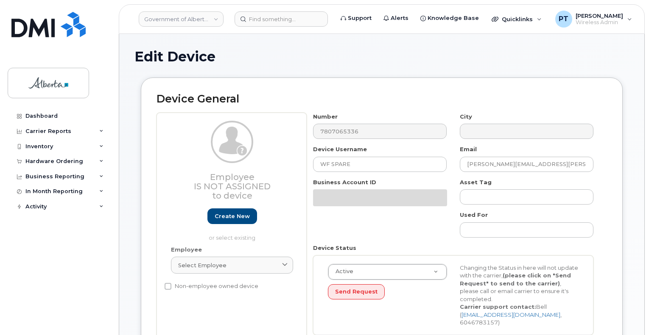
select select "4797726"
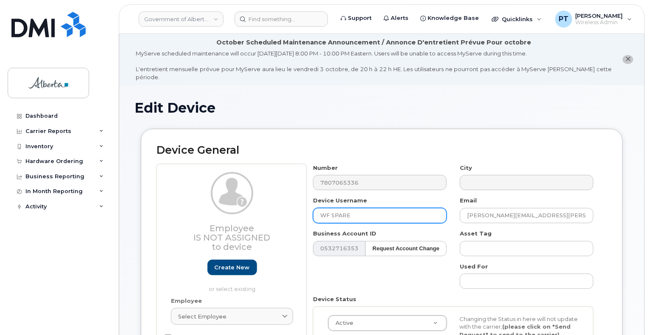
drag, startPoint x: 357, startPoint y: 210, endPoint x: 296, endPoint y: 210, distance: 60.6
click at [296, 210] on div "Employee Is not assigned to device Create new or select existing Employee Selec…" at bounding box center [381, 278] width 450 height 229
paste input "[PERSON_NAME]"
type input "[PERSON_NAME]"
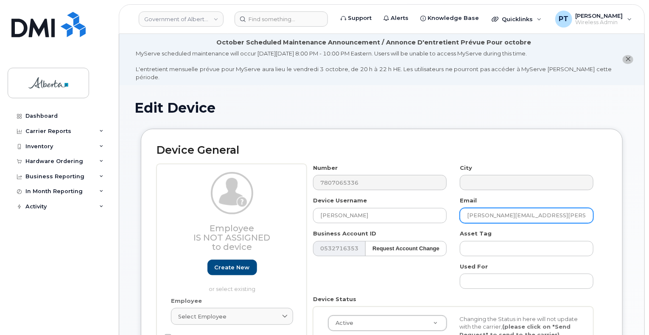
drag, startPoint x: 550, startPoint y: 208, endPoint x: 450, endPoint y: 208, distance: 99.6
click at [448, 211] on div "Number 7807065336 City Device Username Nathan Nelson Email Michael.Penner@gov.a…" at bounding box center [453, 278] width 293 height 229
paste input "Nathan.Nelson"
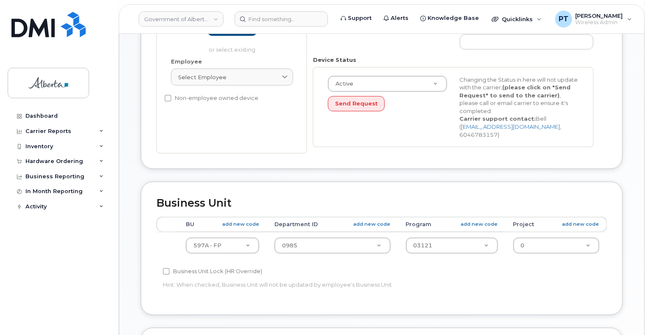
scroll to position [254, 0]
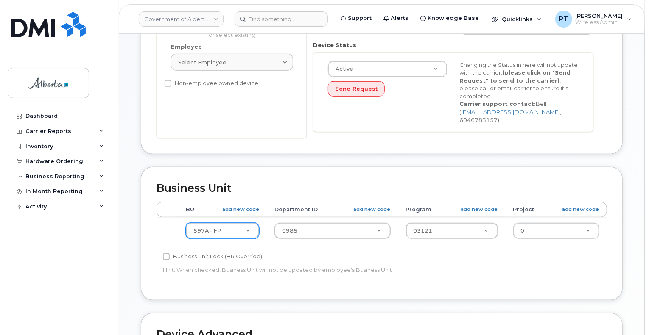
type input "[PERSON_NAME][EMAIL_ADDRESS][PERSON_NAME][DOMAIN_NAME]"
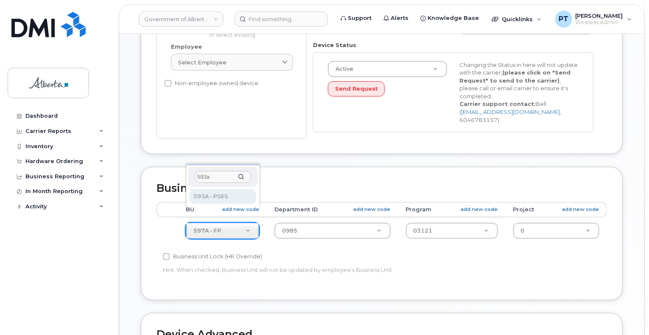
type input "593a"
select select "4797682"
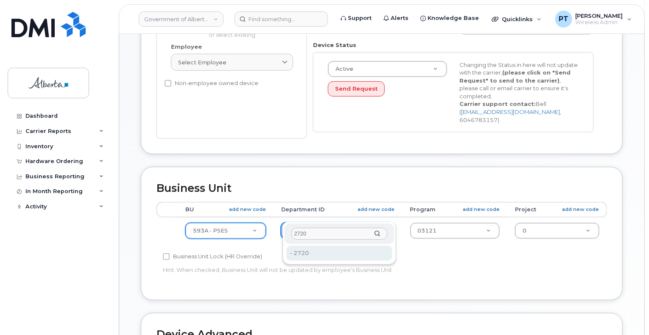
type input "2720"
type input "4752674"
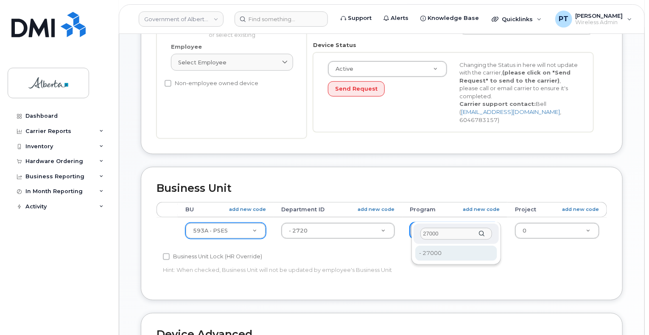
type input "27000"
type input "4206368"
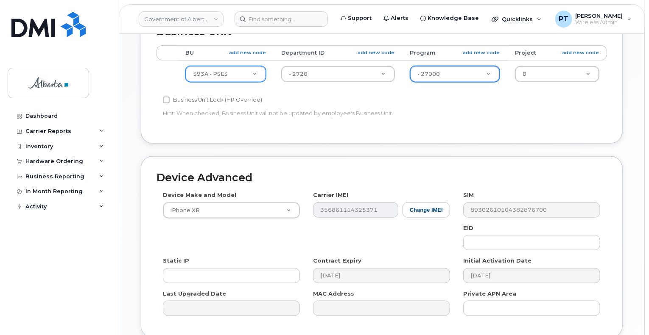
scroll to position [468, 0]
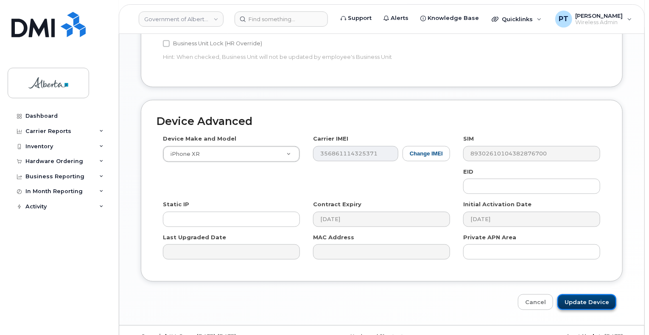
click at [576, 295] on input "Update Device" at bounding box center [586, 303] width 59 height 16
type input "Saving..."
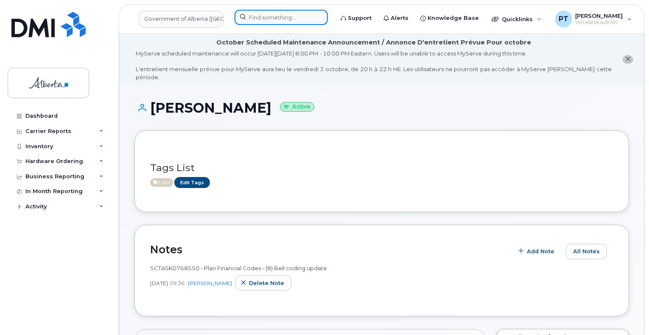
click at [275, 20] on input at bounding box center [280, 17] width 93 height 15
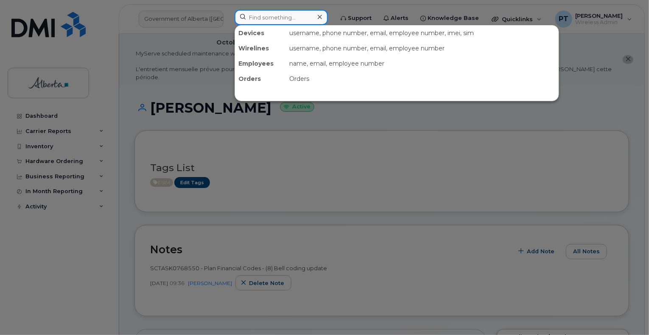
paste input "7802864261"
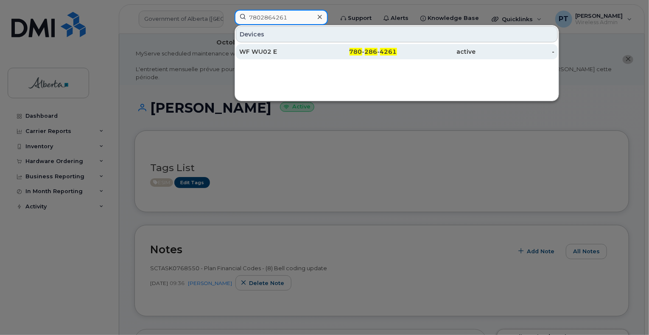
type input "7802864261"
click at [254, 49] on div "WF WU02 E" at bounding box center [278, 51] width 79 height 8
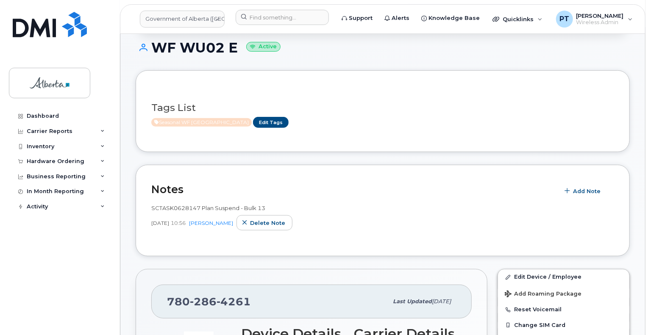
scroll to position [127, 0]
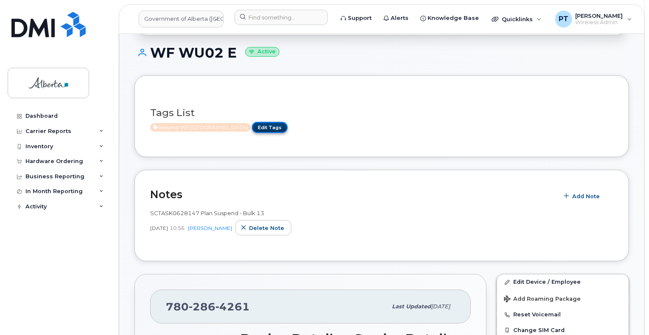
click at [258, 122] on link "Edit Tags" at bounding box center [270, 127] width 36 height 11
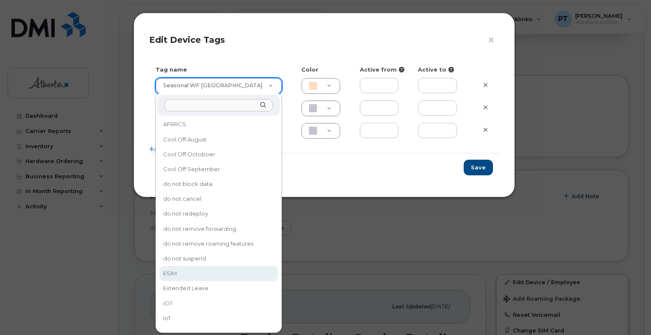
type input "ESIM"
type input "D6CDC1"
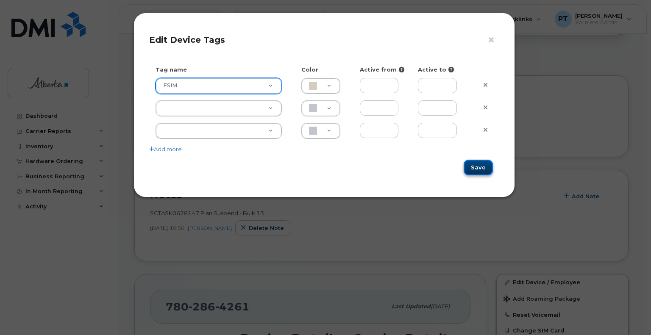
click at [473, 168] on button "Save" at bounding box center [478, 168] width 29 height 16
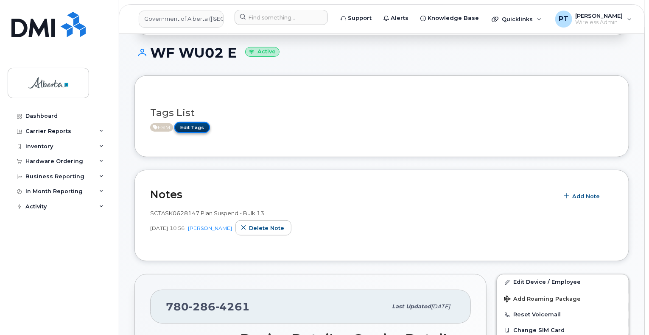
click at [191, 122] on link "Edit Tags" at bounding box center [192, 127] width 36 height 11
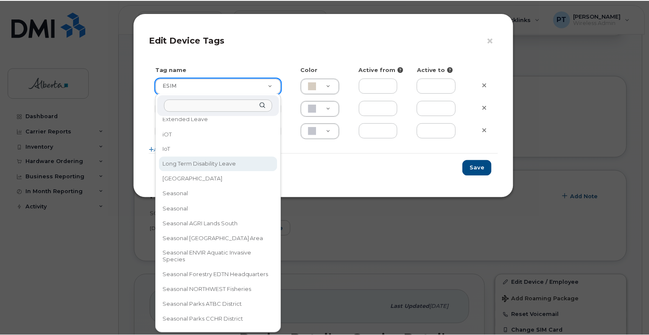
scroll to position [0, 0]
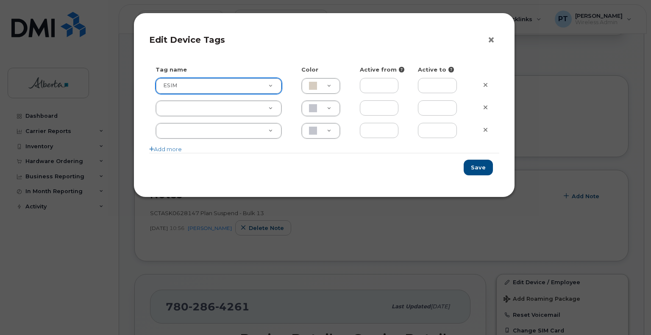
click at [490, 39] on button "×" at bounding box center [494, 40] width 12 height 13
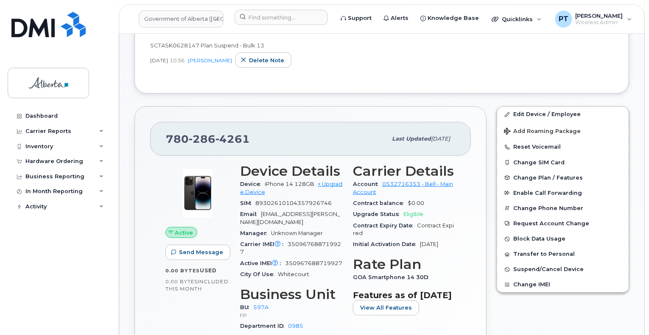
scroll to position [339, 0]
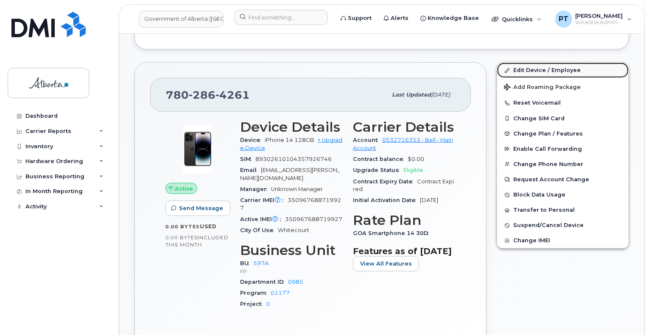
click at [528, 63] on link "Edit Device / Employee" at bounding box center [562, 70] width 131 height 15
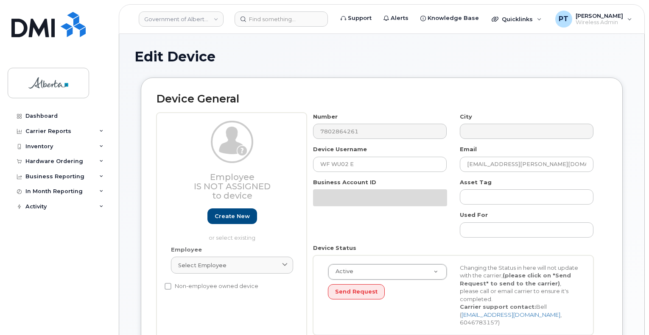
select select "4797726"
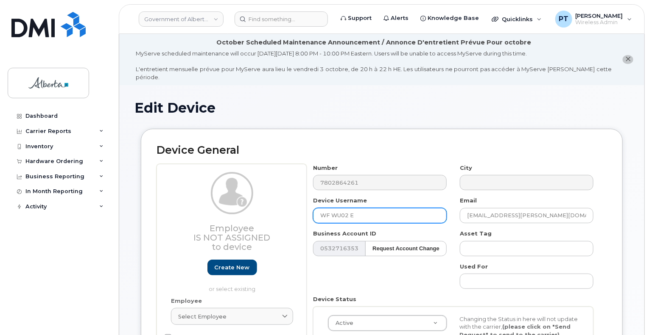
drag, startPoint x: 365, startPoint y: 205, endPoint x: 283, endPoint y: 209, distance: 81.5
click at [283, 209] on div "Employee Is not assigned to device Create new or select existing Employee Selec…" at bounding box center [381, 278] width 450 height 229
paste input "Nicholas Nelson"
type input "Nicholas Nelson"
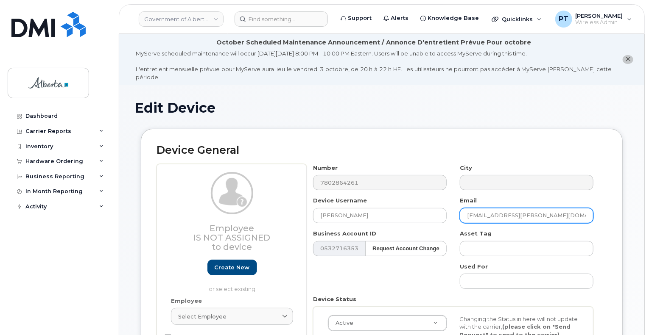
drag, startPoint x: 553, startPoint y: 206, endPoint x: 465, endPoint y: 215, distance: 88.6
click at [465, 215] on input "Sydney.Damberger@gov.ab.ca" at bounding box center [527, 215] width 134 height 15
paste input "Nicholas.Nelson"
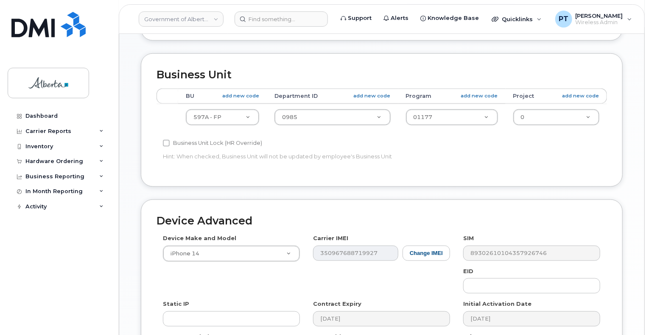
scroll to position [382, 0]
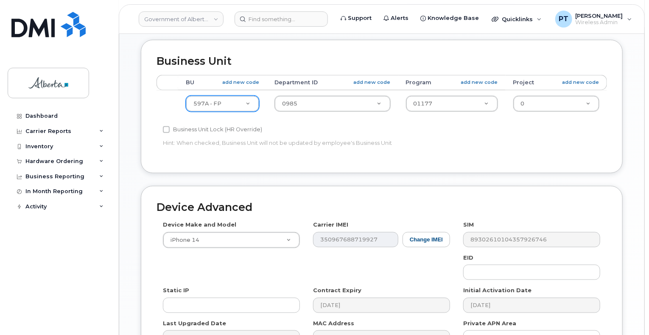
type input "Nicholas.Nelson@gov.ab.ca"
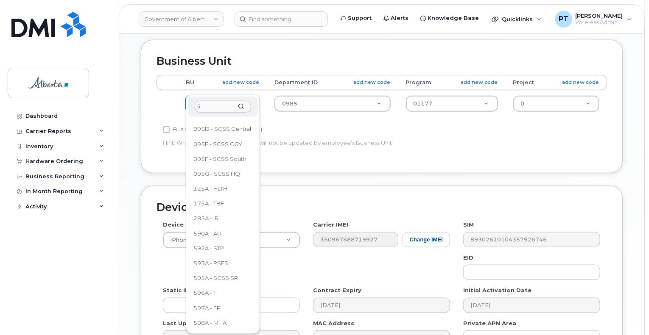
scroll to position [0, 0]
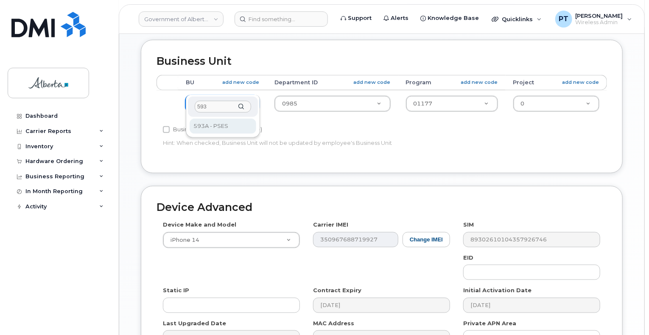
type input "593"
select select "4797682"
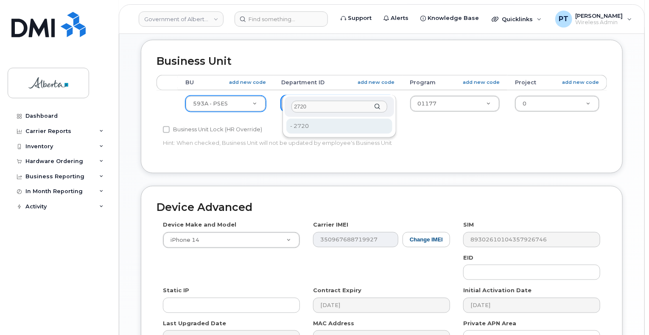
type input "2720"
type input "4752674"
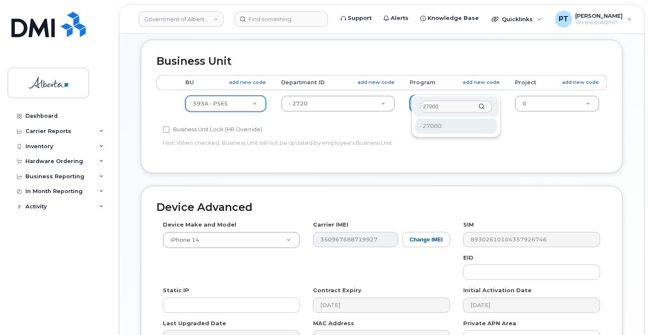
type input "27000"
type input "4206368"
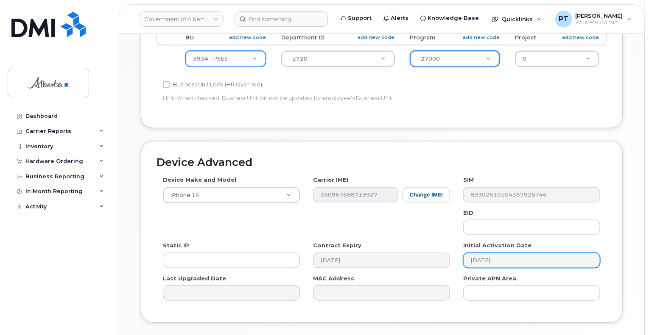
scroll to position [468, 0]
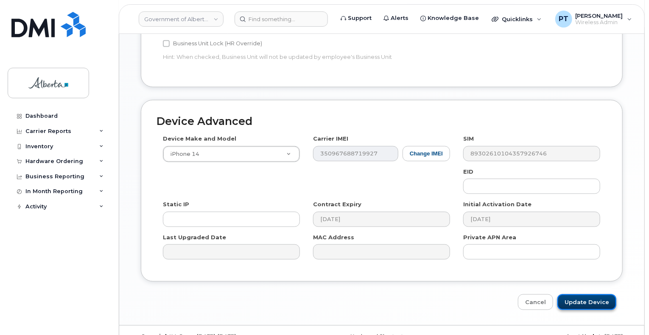
click at [578, 295] on input "Update Device" at bounding box center [586, 303] width 59 height 16
type input "Saving..."
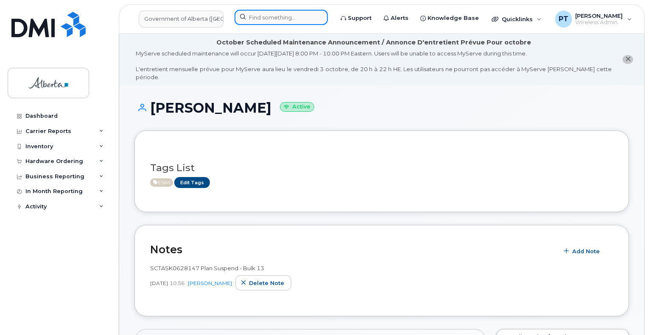
click at [262, 19] on input at bounding box center [280, 17] width 93 height 15
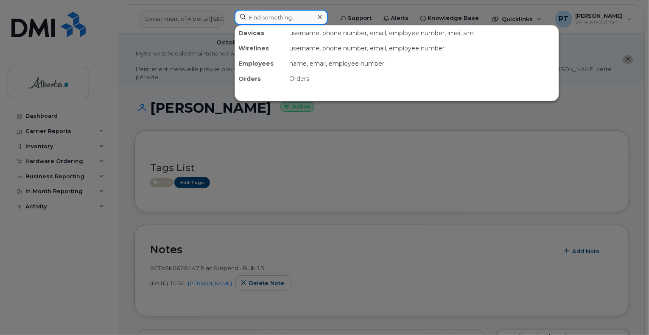
paste input "7802646877"
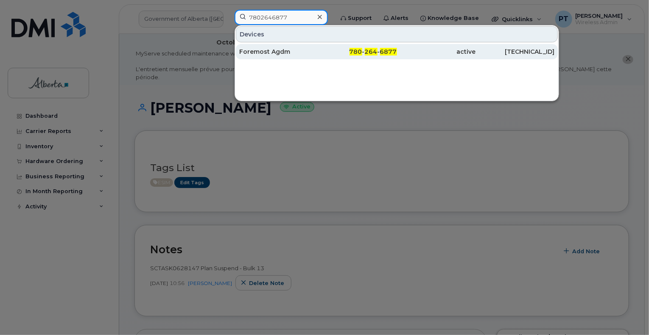
type input "7802646877"
click at [267, 51] on div "Foremost Agdm" at bounding box center [278, 51] width 79 height 8
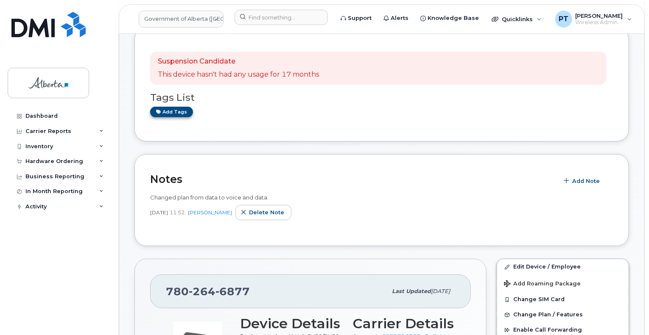
scroll to position [199, 0]
click at [164, 107] on link "Add tags" at bounding box center [171, 112] width 43 height 11
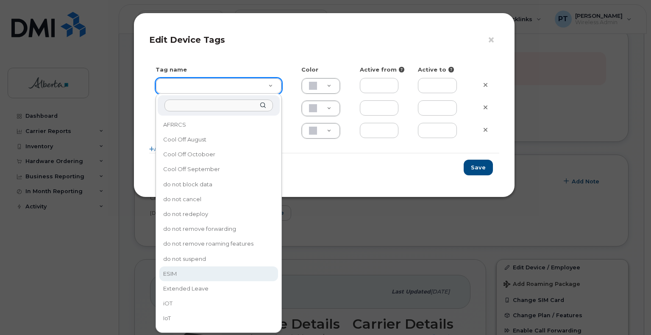
type input "ESIM"
type input "D6CDC1"
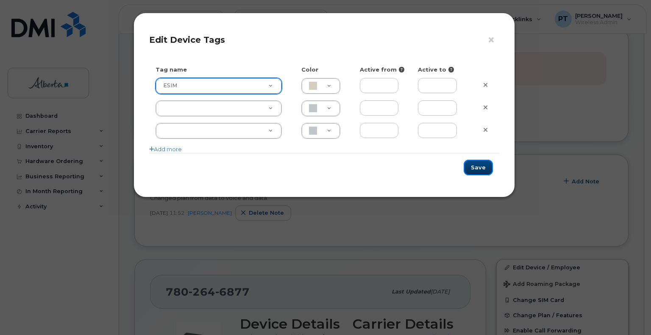
click at [473, 169] on button "Save" at bounding box center [478, 168] width 29 height 16
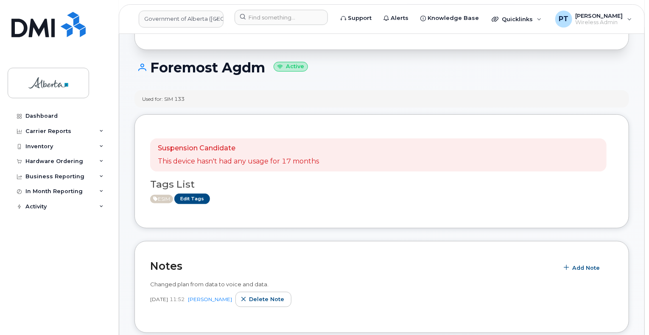
scroll to position [254, 0]
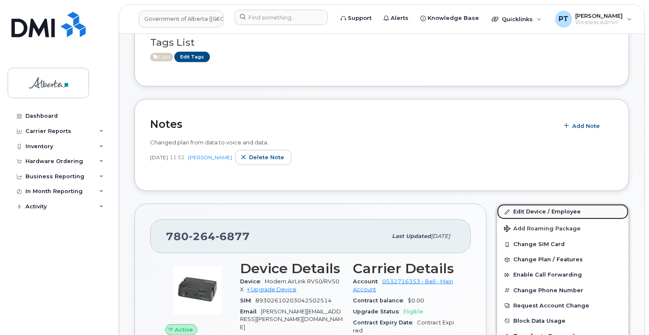
click at [526, 205] on link "Edit Device / Employee" at bounding box center [562, 211] width 131 height 15
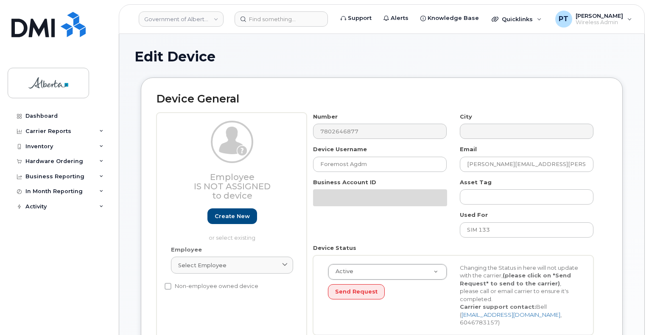
select select "4120336"
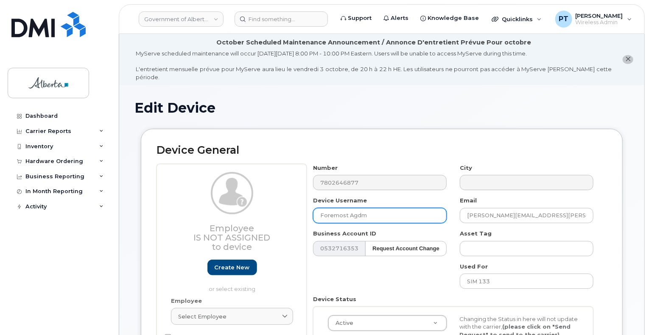
drag, startPoint x: 377, startPoint y: 210, endPoint x: 325, endPoint y: 211, distance: 51.3
click at [327, 212] on input "Foremost Agdm" at bounding box center [380, 215] width 134 height 15
click at [368, 210] on input "Foremost Agdm" at bounding box center [380, 215] width 134 height 15
drag, startPoint x: 374, startPoint y: 209, endPoint x: 310, endPoint y: 208, distance: 63.2
click at [310, 208] on div "Device Username Foremost Agdm" at bounding box center [380, 210] width 147 height 27
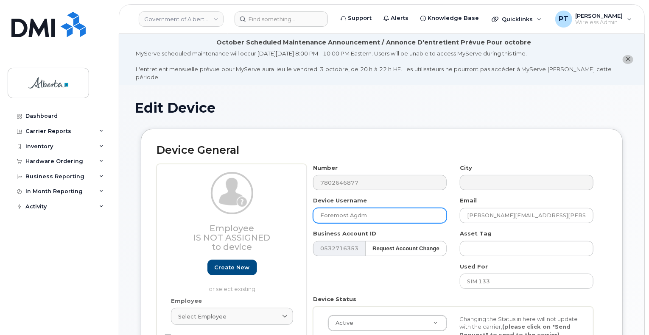
paste input "[PERSON_NAME]"
type input "[PERSON_NAME]"
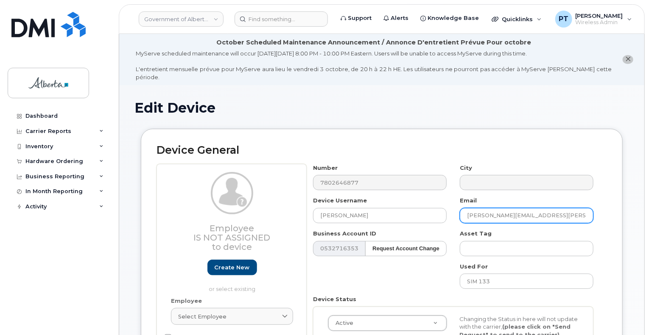
drag, startPoint x: 544, startPoint y: 205, endPoint x: 458, endPoint y: 212, distance: 86.4
click at [458, 212] on div "Email Jennifer.Lang@gov.ab.ca" at bounding box center [526, 210] width 147 height 27
paste input "Quoc.Truo"
type input "[EMAIL_ADDRESS][PERSON_NAME][DOMAIN_NAME]"
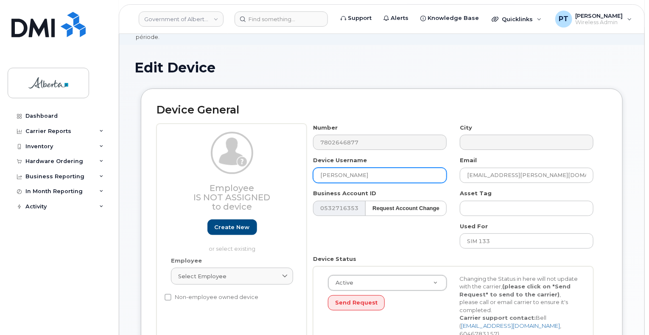
scroll to position [85, 0]
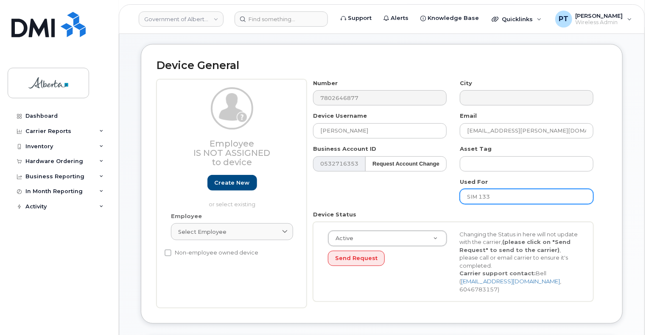
drag, startPoint x: 499, startPoint y: 188, endPoint x: 463, endPoint y: 188, distance: 35.6
click at [463, 189] on input "SIM 133" at bounding box center [527, 196] width 134 height 15
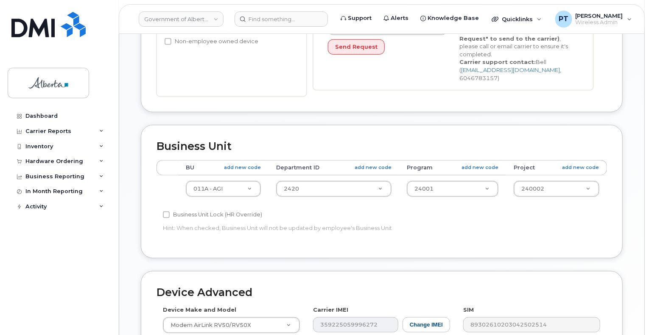
scroll to position [297, 0]
type input "593"
select select "4797682"
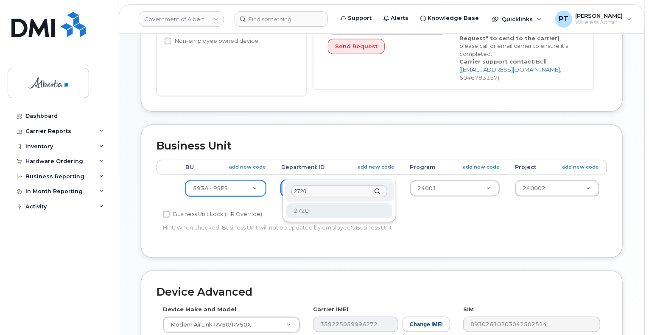
type input "2720"
type input "4752674"
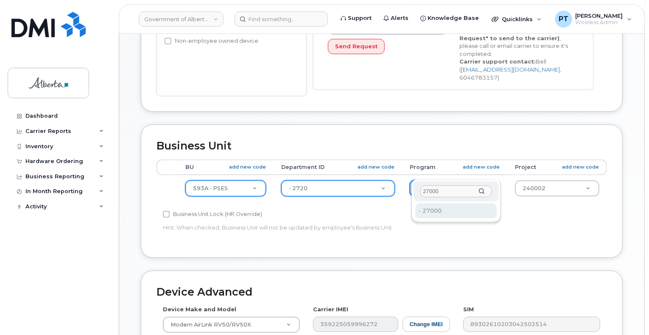
type input "27000"
type input "4206368"
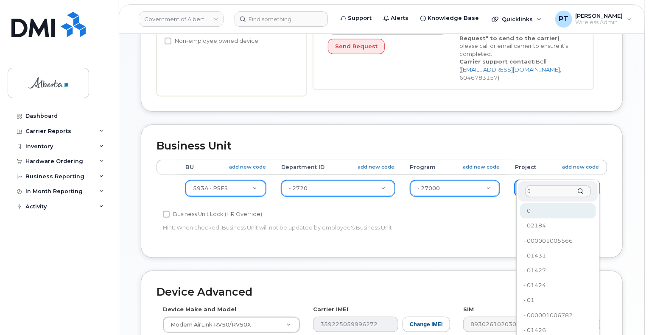
type input "0"
type input "4753728"
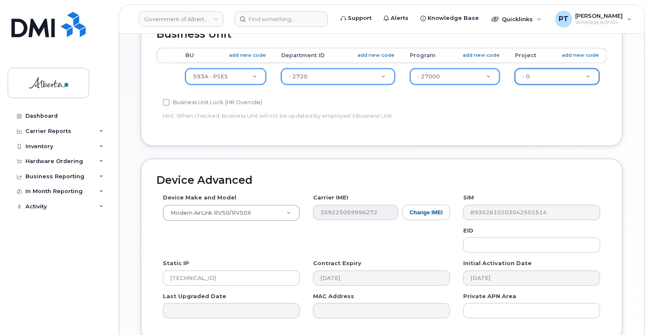
scroll to position [424, 0]
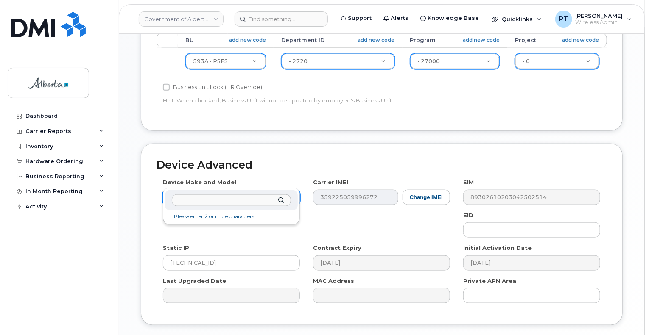
click at [244, 203] on input "text" at bounding box center [231, 201] width 119 height 12
type input "iphone unk"
select select "185"
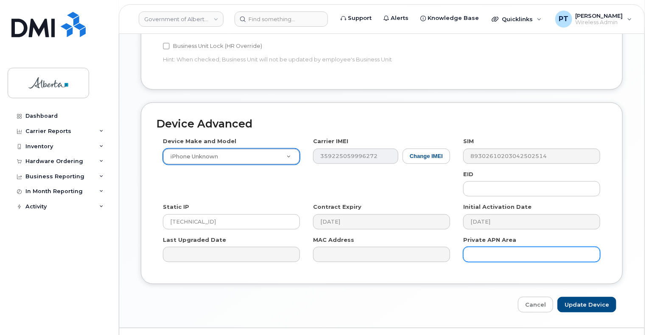
scroll to position [468, 0]
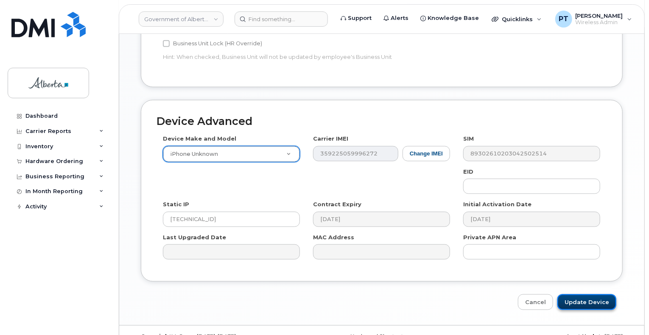
click at [586, 295] on input "Update Device" at bounding box center [586, 303] width 59 height 16
type input "Saving..."
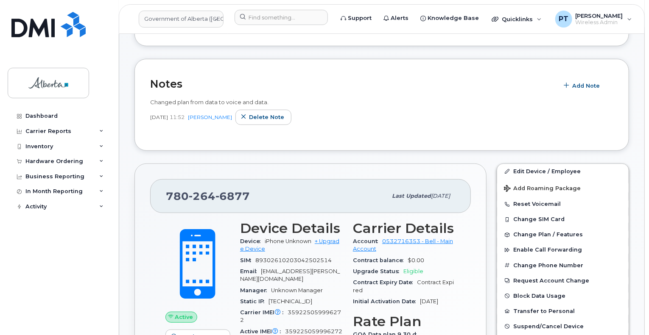
scroll to position [212, 0]
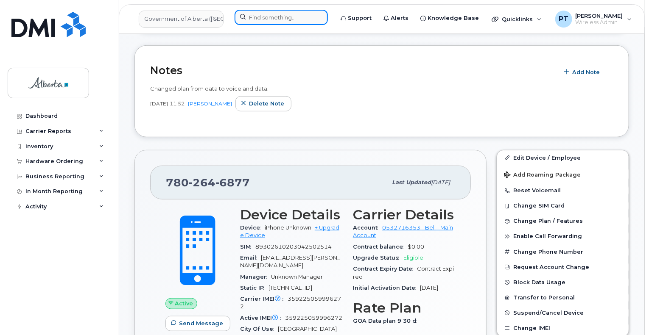
click at [267, 18] on input at bounding box center [280, 17] width 93 height 15
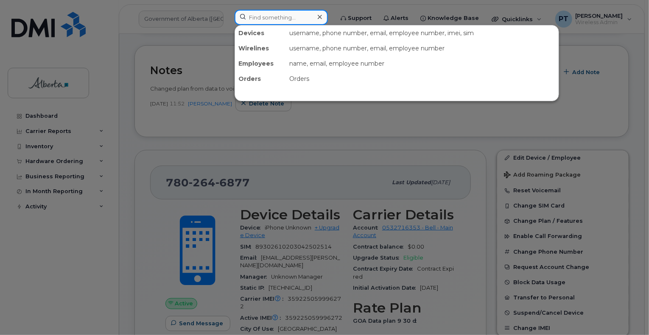
paste input "5873400335"
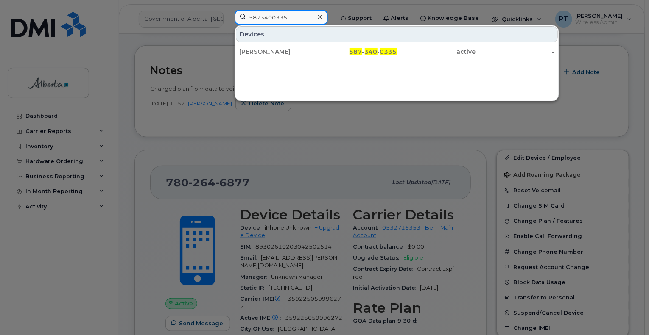
type input "5873400335"
drag, startPoint x: 258, startPoint y: 53, endPoint x: 326, endPoint y: 85, distance: 74.9
click at [258, 53] on div "[PERSON_NAME]" at bounding box center [278, 51] width 79 height 8
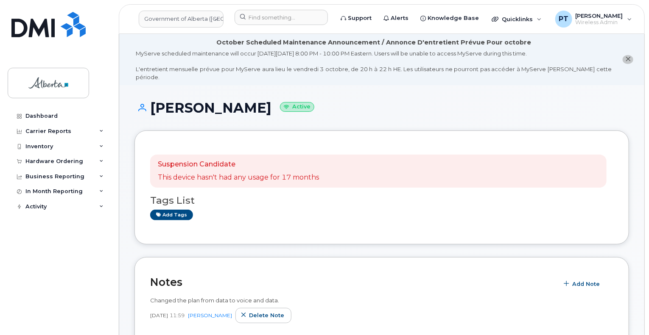
scroll to position [42, 0]
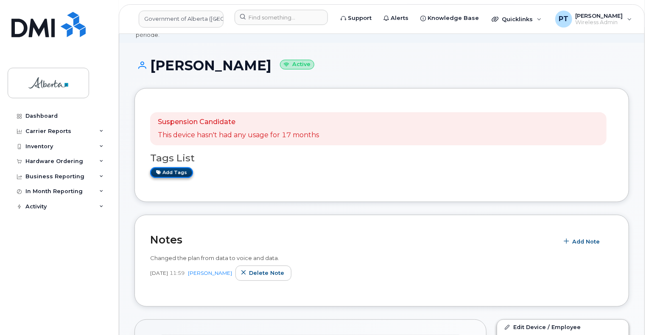
click at [169, 167] on link "Add tags" at bounding box center [171, 172] width 43 height 11
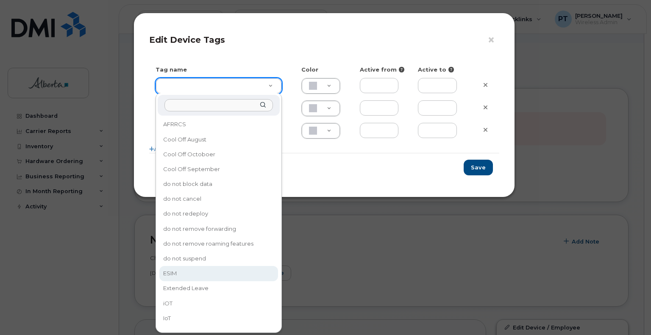
type input "ESIM"
type input "D6CDC1"
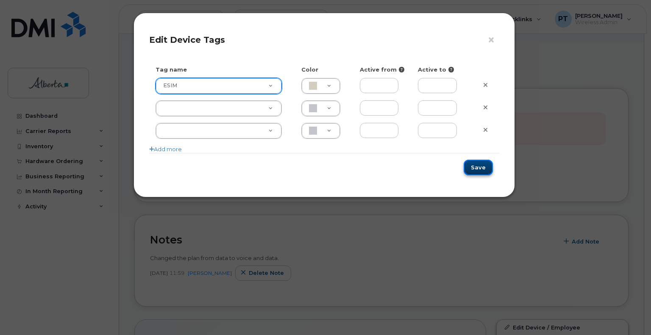
click at [474, 169] on button "Save" at bounding box center [478, 168] width 29 height 16
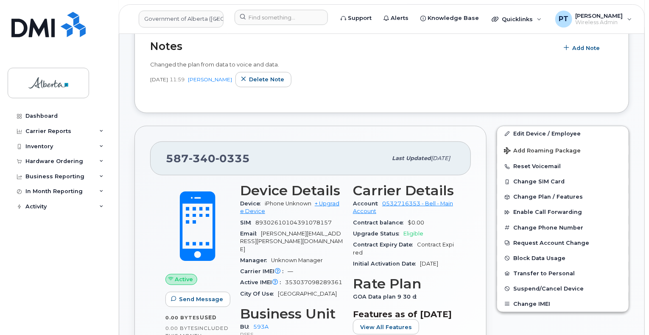
scroll to position [254, 0]
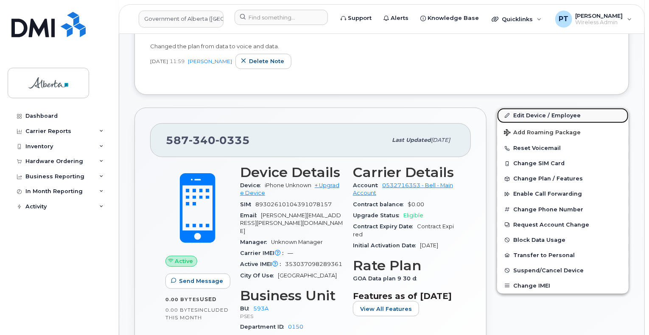
click at [522, 108] on link "Edit Device / Employee" at bounding box center [562, 115] width 131 height 15
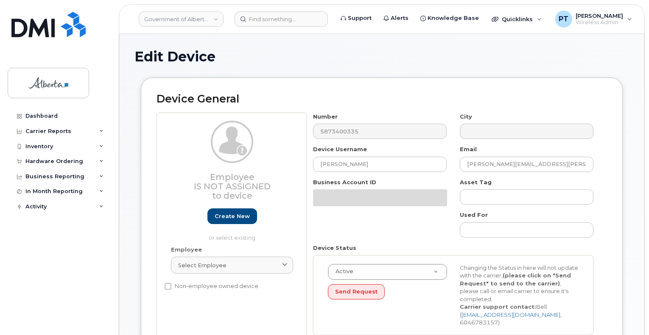
select select "4797682"
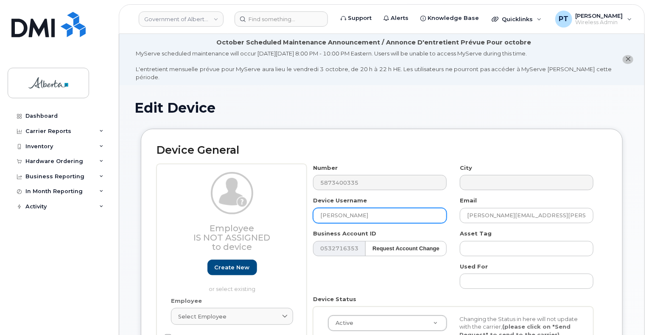
drag, startPoint x: 358, startPoint y: 208, endPoint x: 251, endPoint y: 216, distance: 106.7
click at [257, 215] on div "Employee Is not assigned to device Create new or select existing Employee Selec…" at bounding box center [381, 278] width 450 height 229
paste input "Valleau"
type input "[PERSON_NAME]"
drag, startPoint x: 538, startPoint y: 208, endPoint x: 433, endPoint y: 210, distance: 105.6
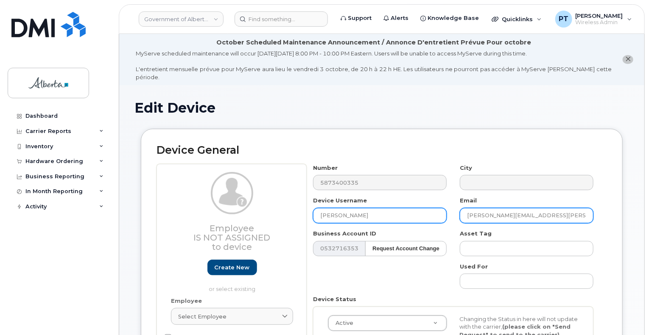
click at [433, 210] on div "Number 5873400335 City Device Username Jason Valleau Email Jason.Robson@gov.ab.…" at bounding box center [453, 278] width 293 height 229
paste input "Valleau"
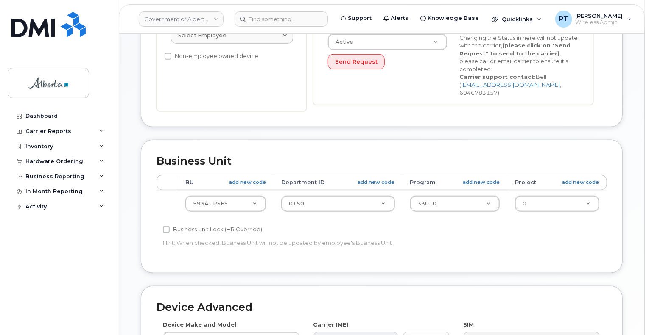
scroll to position [297, 0]
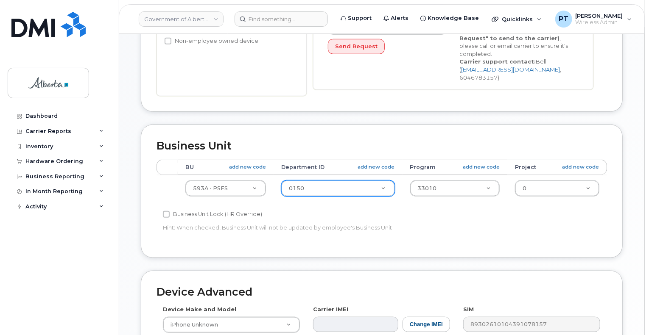
type input "[PERSON_NAME][EMAIL_ADDRESS][PERSON_NAME][DOMAIN_NAME]"
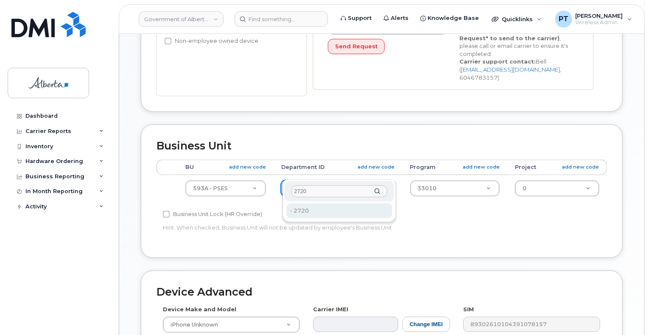
type input "2720"
type input "4752674"
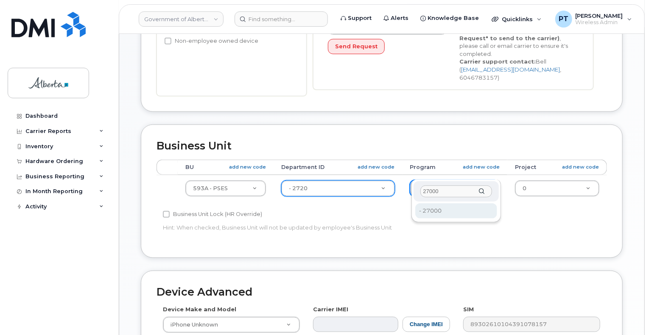
type input "27000"
type input "4206368"
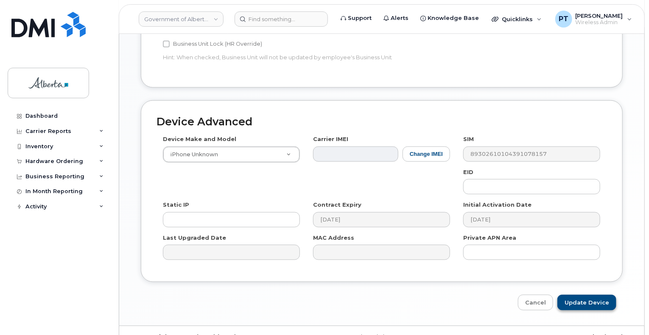
scroll to position [468, 0]
click at [572, 295] on input "Update Device" at bounding box center [586, 303] width 59 height 16
type input "Saving..."
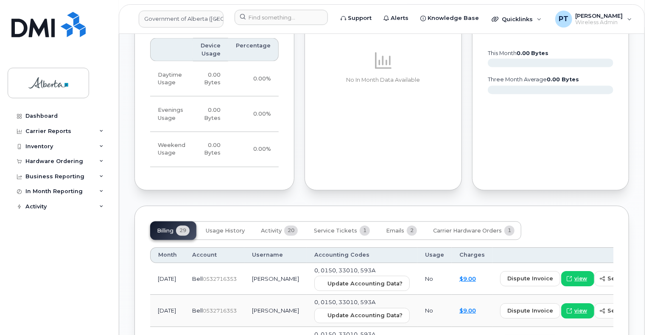
scroll to position [721, 0]
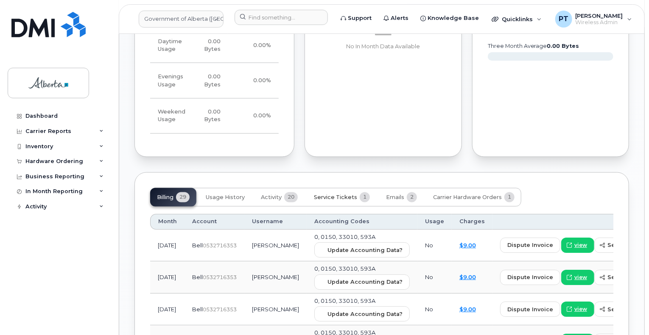
click at [345, 195] on span "Service Tickets" at bounding box center [335, 198] width 43 height 7
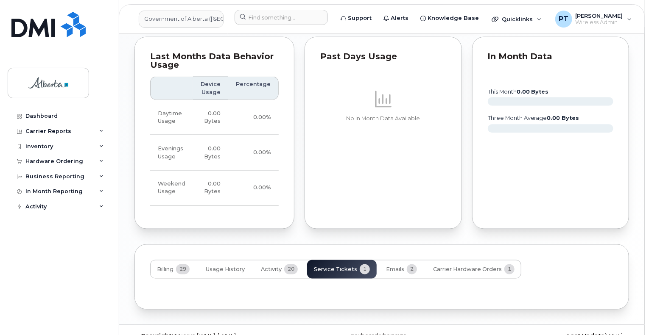
scroll to position [686, 0]
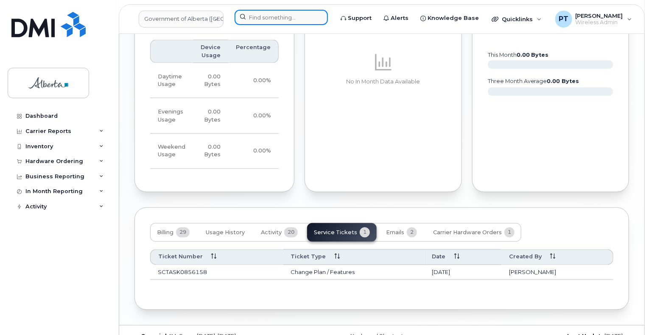
click at [282, 18] on input at bounding box center [280, 17] width 93 height 15
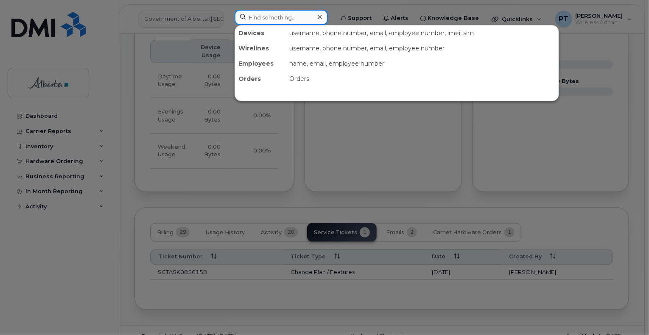
paste input "7807065336"
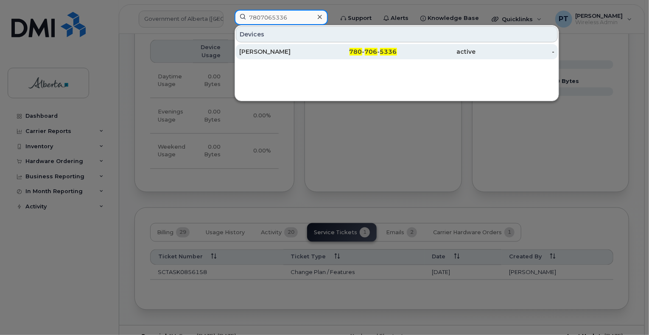
type input "7807065336"
click at [263, 52] on div "[PERSON_NAME]" at bounding box center [278, 51] width 79 height 8
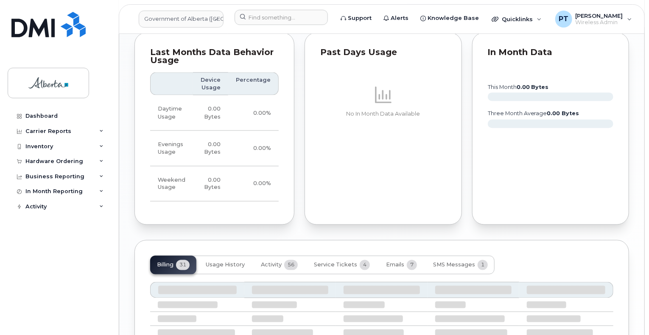
scroll to position [737, 0]
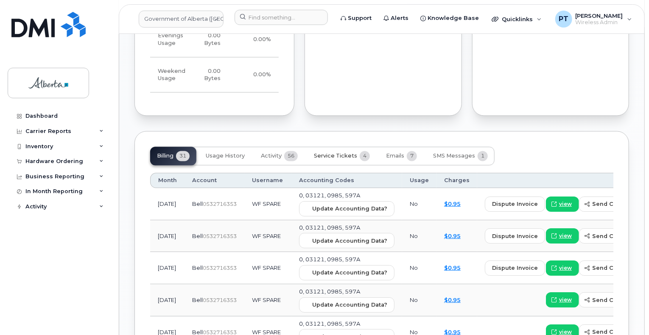
click at [327, 153] on span "Service Tickets" at bounding box center [335, 156] width 43 height 7
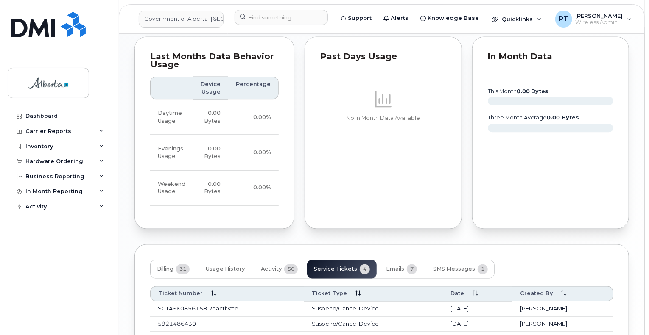
scroll to position [706, 0]
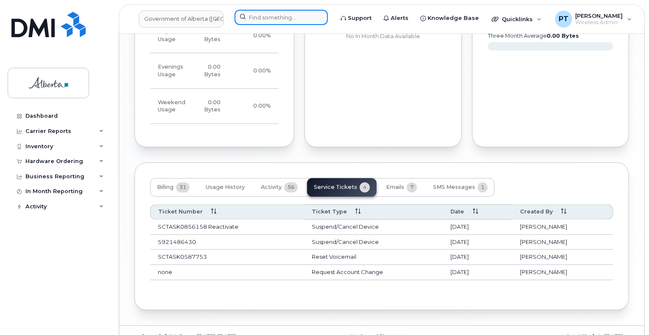
click at [278, 17] on input at bounding box center [280, 17] width 93 height 15
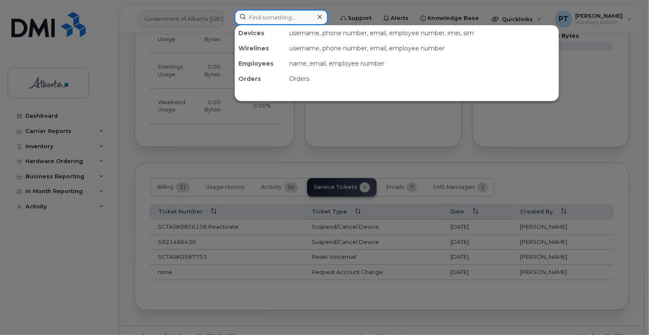
paste input "7802864261"
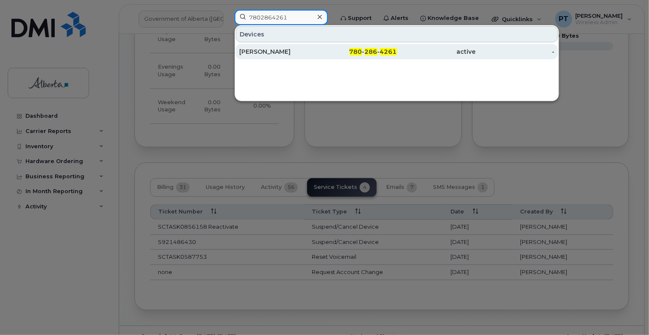
type input "7802864261"
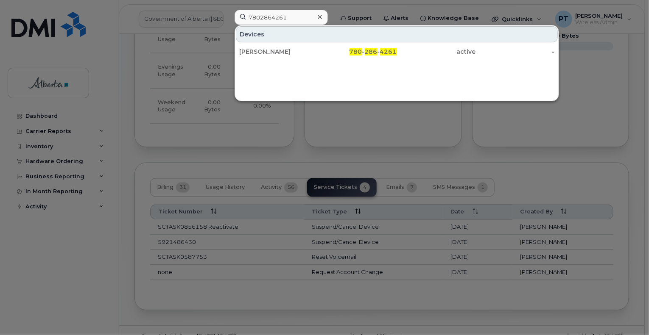
drag, startPoint x: 273, startPoint y: 52, endPoint x: 285, endPoint y: 166, distance: 114.3
click at [273, 52] on div "Nicholas Nelson" at bounding box center [278, 51] width 79 height 8
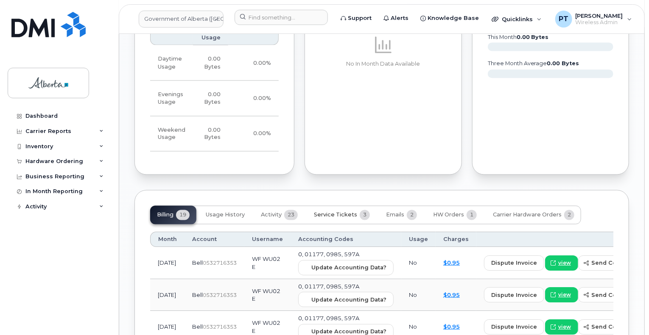
click at [340, 212] on span "Service Tickets" at bounding box center [335, 215] width 43 height 7
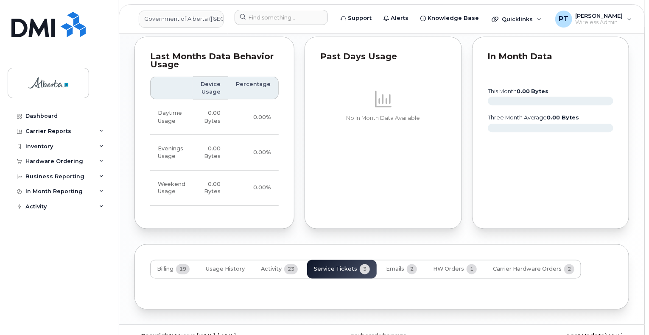
scroll to position [678, 0]
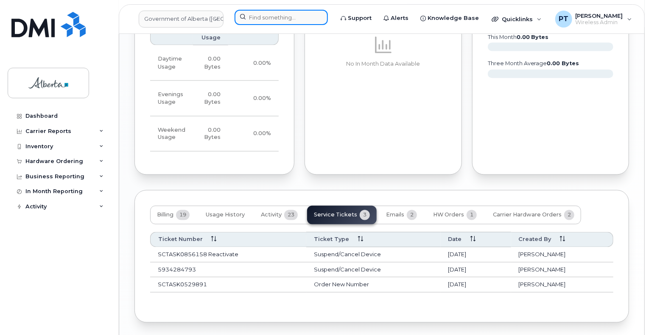
click at [288, 18] on input at bounding box center [280, 17] width 93 height 15
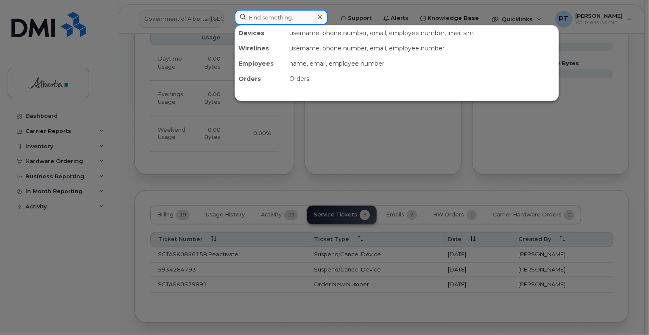
paste input "7802646877"
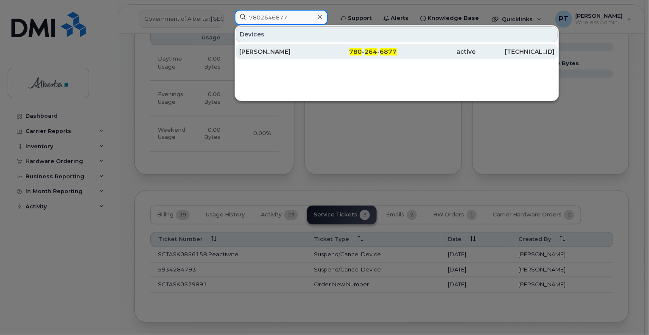
type input "7802646877"
click at [268, 51] on div "[PERSON_NAME]" at bounding box center [278, 51] width 79 height 8
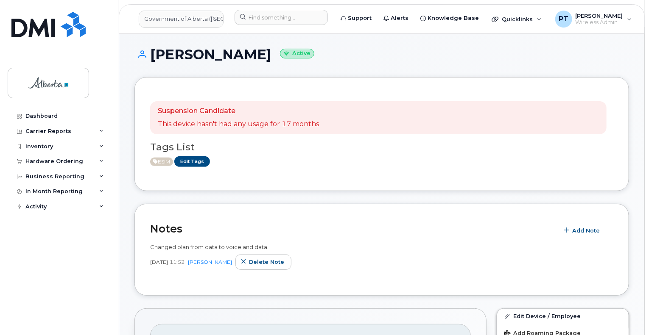
scroll to position [212, 0]
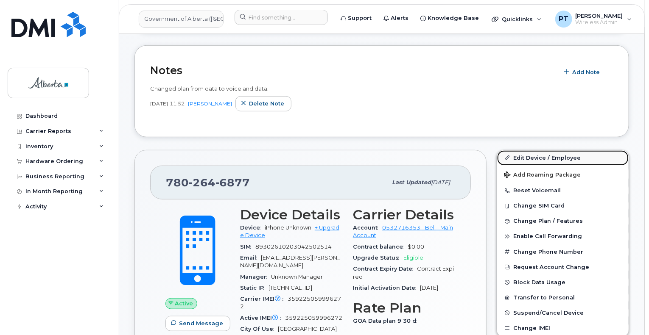
click at [526, 151] on link "Edit Device / Employee" at bounding box center [562, 158] width 131 height 15
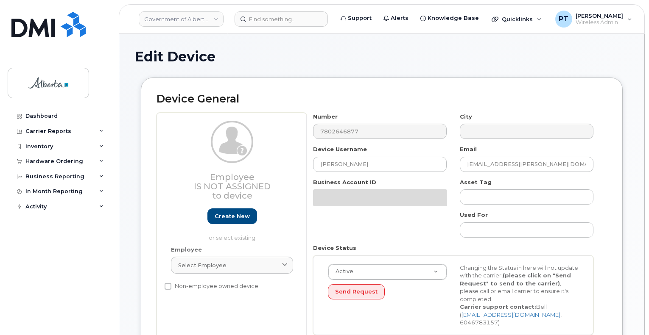
select select "4797682"
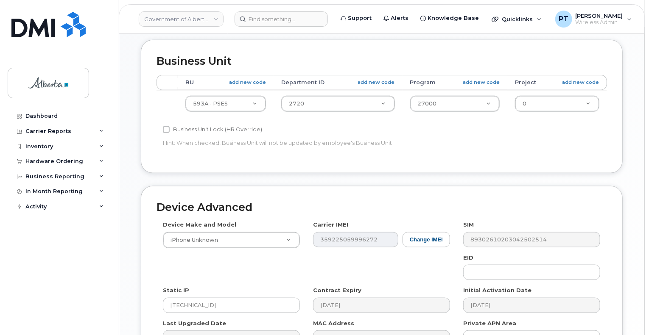
scroll to position [466, 0]
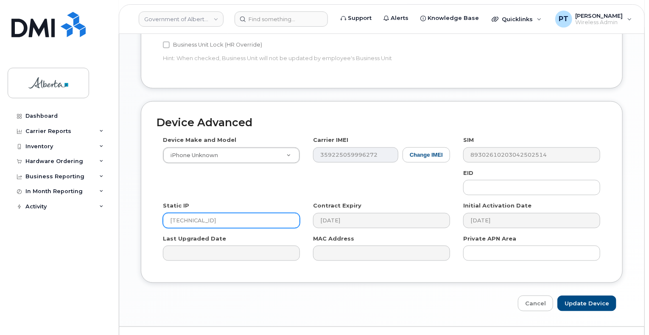
drag, startPoint x: 237, startPoint y: 205, endPoint x: 126, endPoint y: 207, distance: 111.5
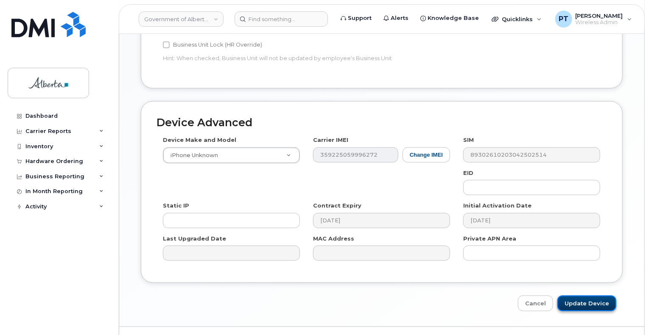
click at [590, 296] on input "Update Device" at bounding box center [586, 304] width 59 height 16
type input "Saving..."
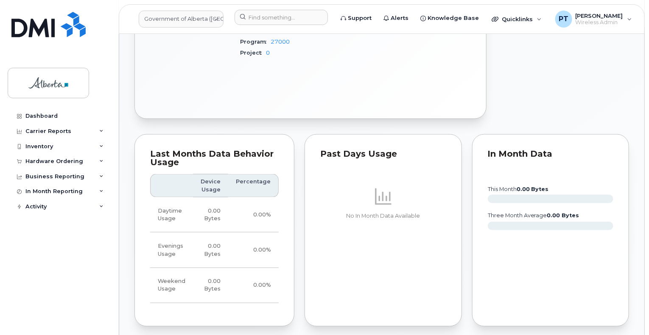
scroll to position [763, 0]
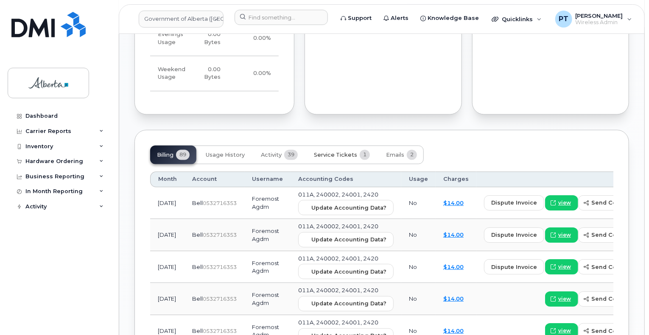
click at [333, 152] on span "Service Tickets" at bounding box center [335, 155] width 43 height 7
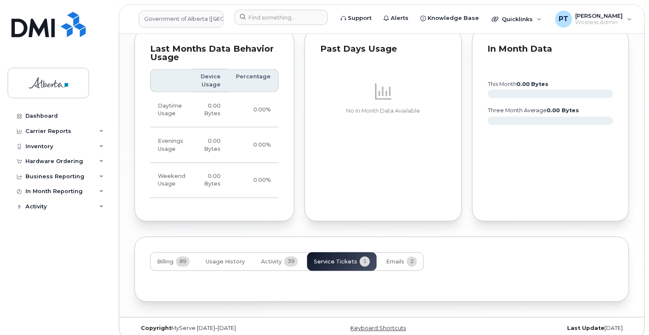
scroll to position [694, 0]
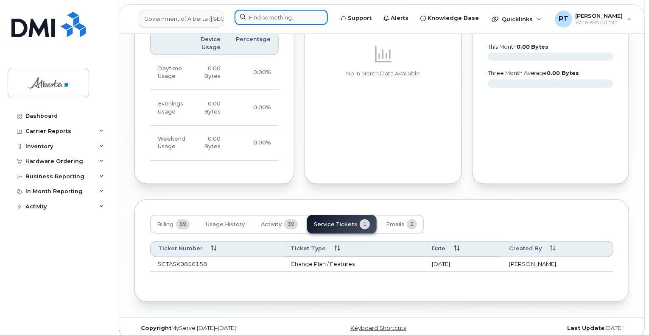
click at [282, 17] on input at bounding box center [280, 17] width 93 height 15
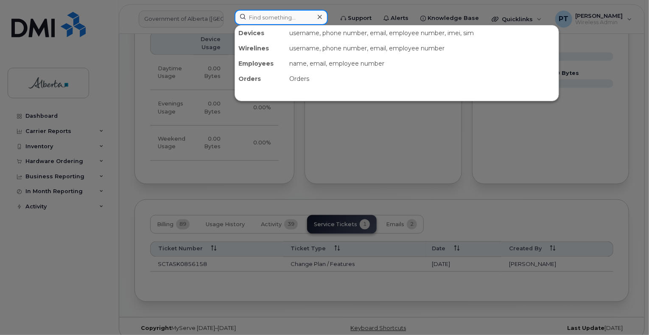
paste input "5873400335"
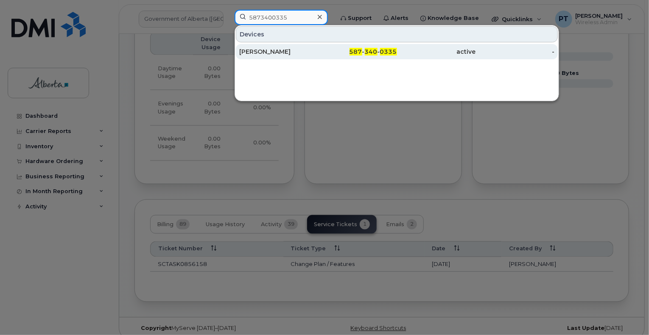
type input "5873400335"
click at [270, 49] on div "[PERSON_NAME]" at bounding box center [278, 51] width 79 height 8
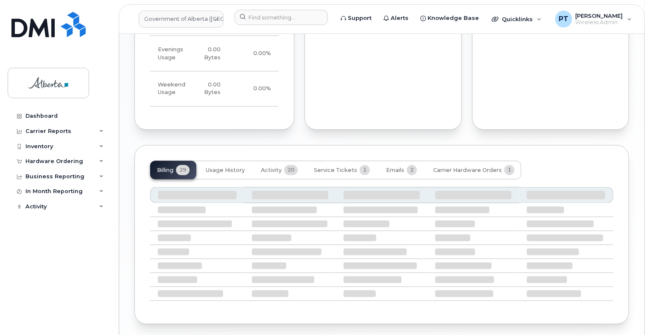
scroll to position [762, 0]
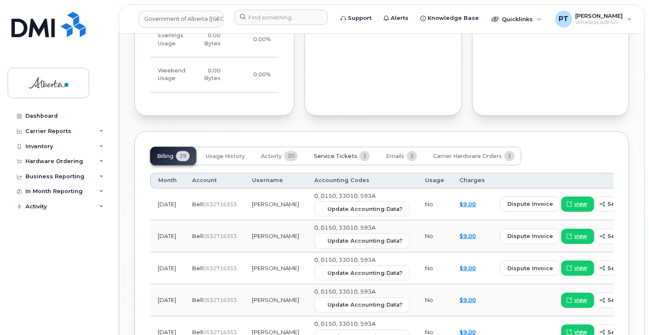
click at [332, 154] on span "Service Tickets" at bounding box center [335, 157] width 43 height 7
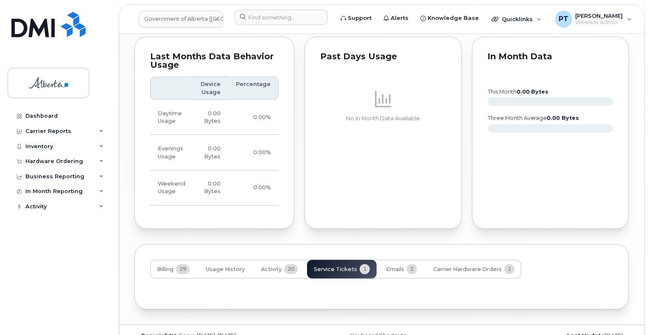
scroll to position [686, 0]
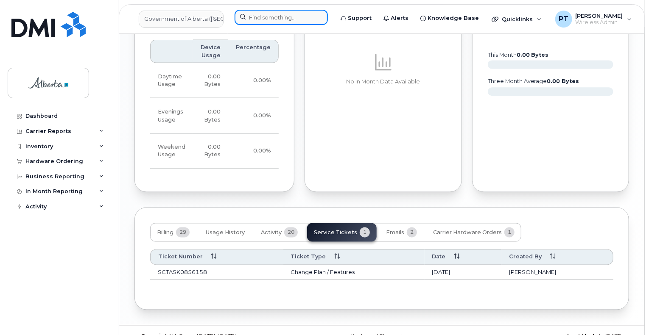
click at [264, 17] on input at bounding box center [280, 17] width 93 height 15
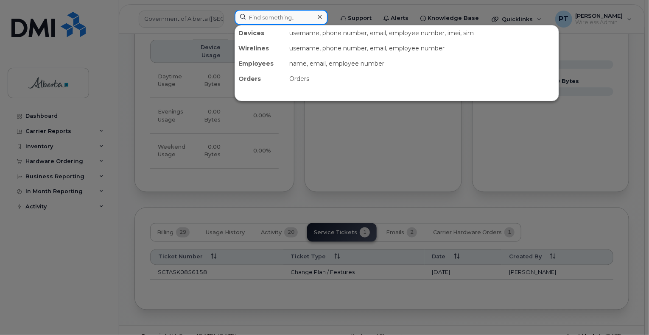
paste input "7807065336"
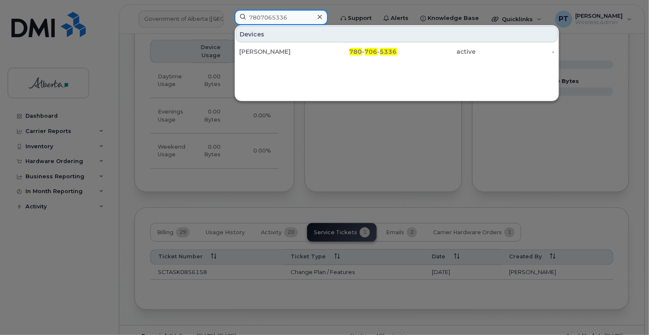
type input "7807065336"
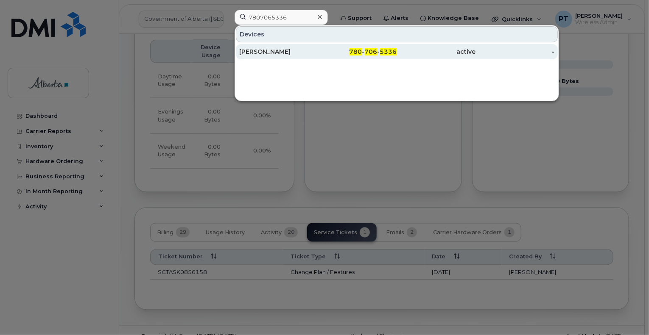
click at [264, 50] on div "[PERSON_NAME]" at bounding box center [278, 51] width 79 height 8
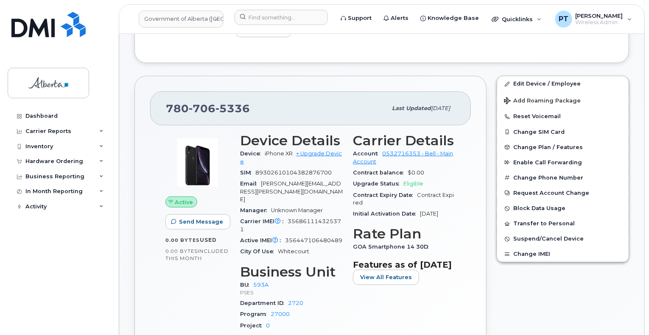
scroll to position [254, 0]
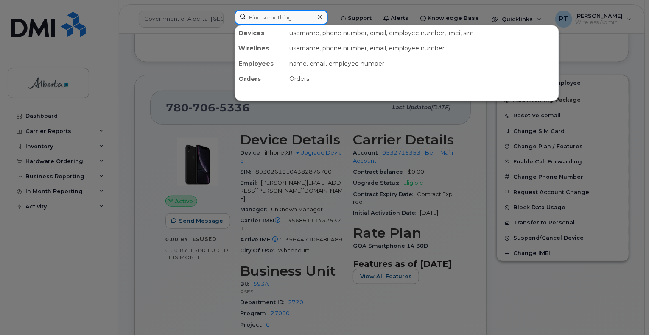
click at [290, 17] on input at bounding box center [280, 17] width 93 height 15
paste input "7802864261"
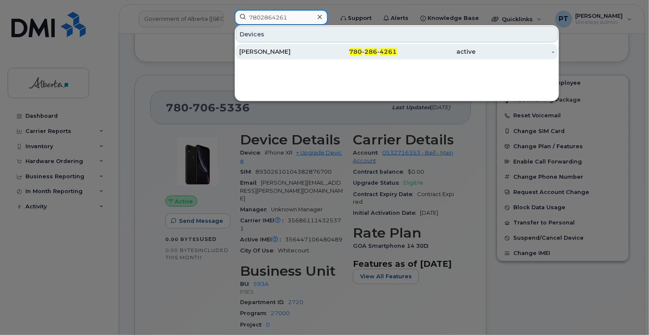
type input "7802864261"
click at [275, 49] on div "[PERSON_NAME]" at bounding box center [278, 51] width 79 height 8
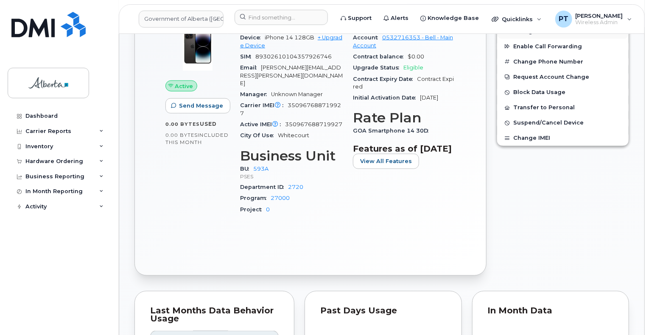
scroll to position [424, 0]
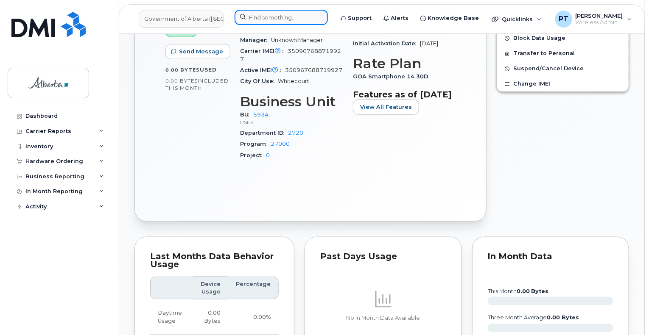
click at [269, 20] on input at bounding box center [280, 17] width 93 height 15
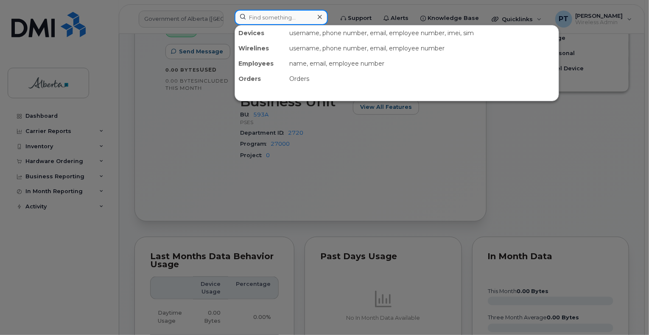
paste input "7802646877"
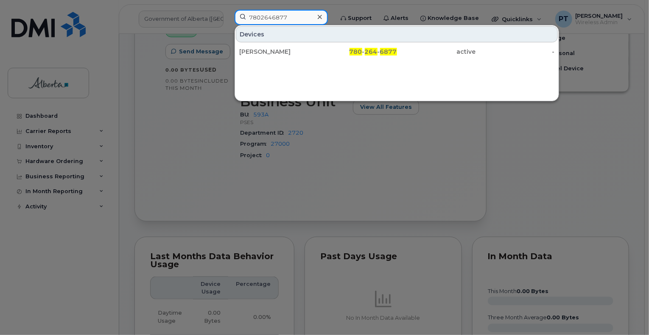
type input "7802646877"
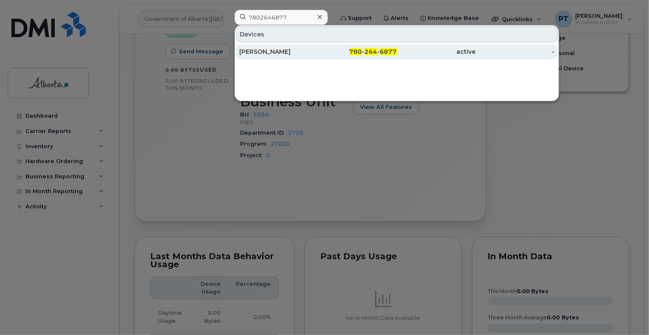
click at [254, 46] on div "Quoc Truong" at bounding box center [278, 51] width 79 height 15
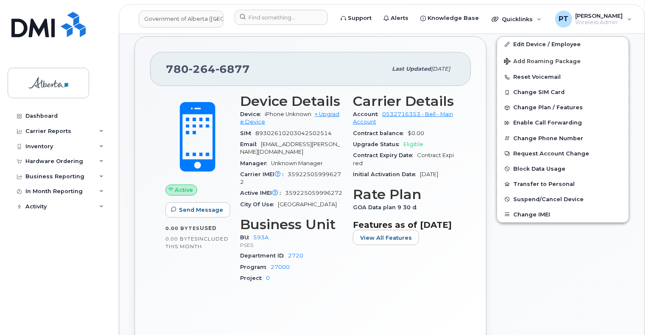
scroll to position [339, 0]
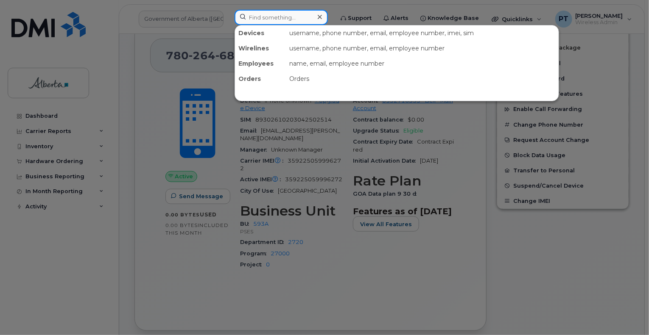
click at [260, 16] on input at bounding box center [280, 17] width 93 height 15
paste input "5873400335"
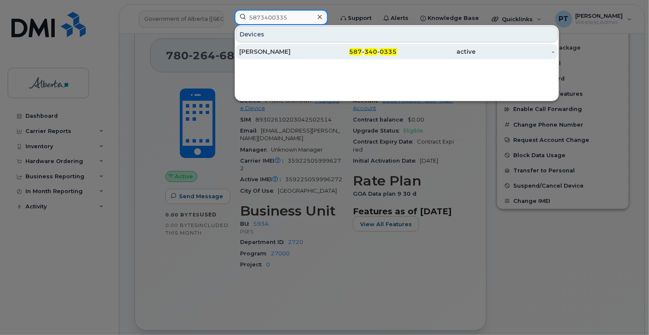
type input "5873400335"
click at [274, 51] on div "[PERSON_NAME]" at bounding box center [278, 51] width 79 height 8
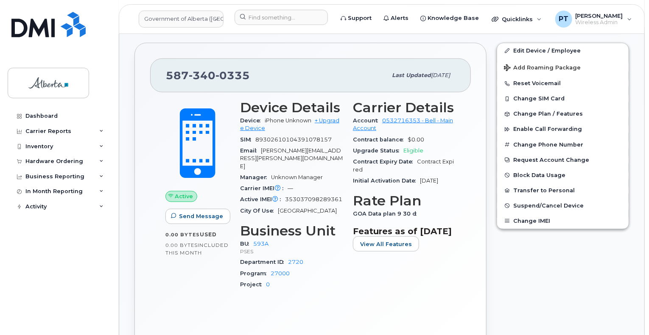
scroll to position [339, 0]
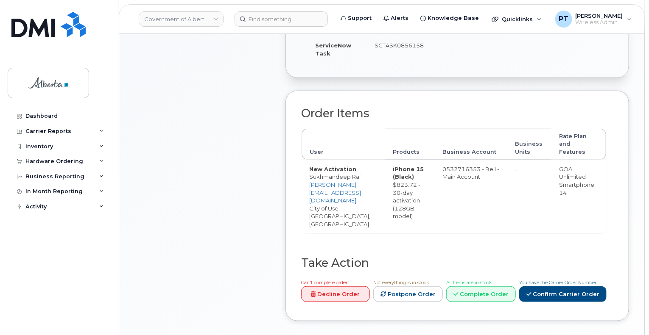
scroll to position [197, 0]
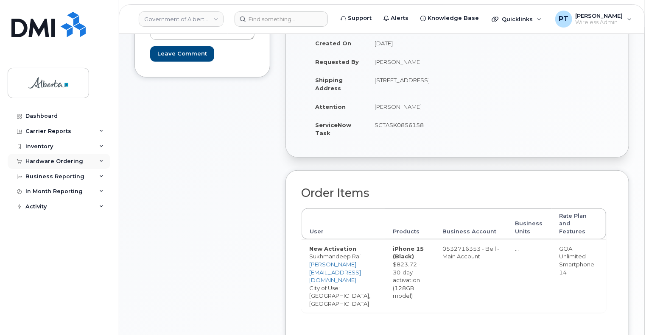
click at [51, 160] on div "Hardware Ordering" at bounding box center [54, 161] width 58 height 7
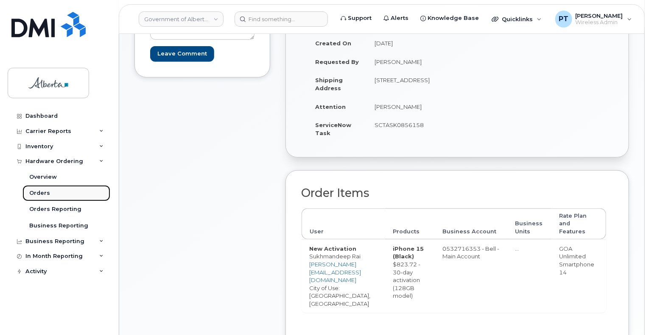
click at [45, 192] on div "Orders" at bounding box center [39, 194] width 21 height 8
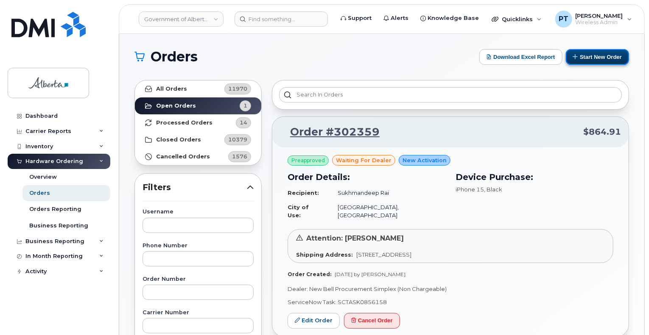
click at [589, 56] on button "Start New Order" at bounding box center [597, 57] width 63 height 16
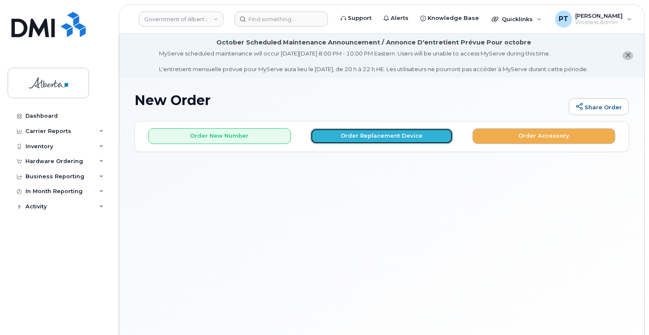
click at [405, 134] on button "Order Replacement Device" at bounding box center [381, 136] width 143 height 16
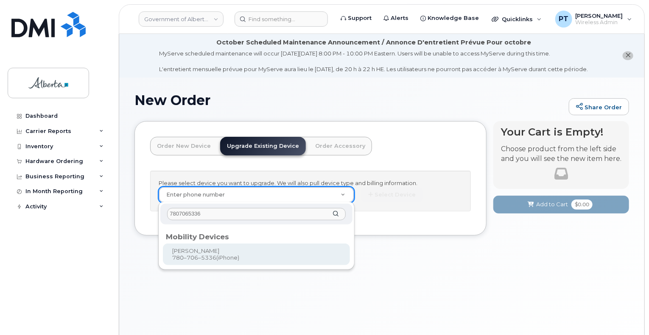
type input "7807065336"
type input "801806"
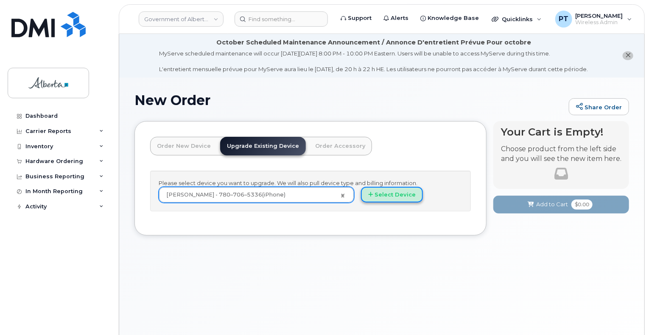
click at [394, 193] on button "Select Device" at bounding box center [392, 195] width 62 height 16
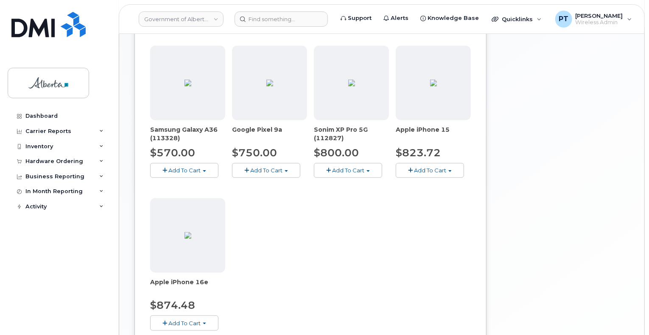
scroll to position [382, 0]
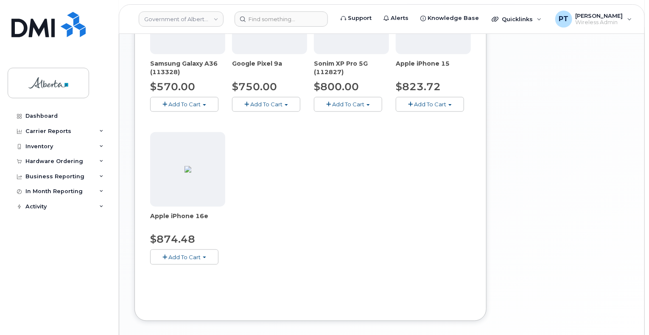
click at [421, 103] on span "Add To Cart" at bounding box center [430, 104] width 32 height 7
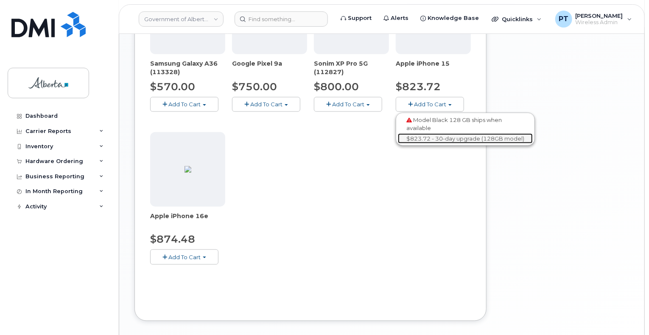
click at [422, 138] on link "$823.72 - 30-day upgrade (128GB model)" at bounding box center [465, 139] width 135 height 11
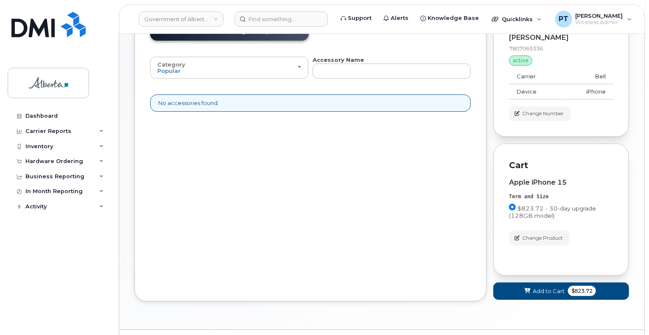
scroll to position [136, 0]
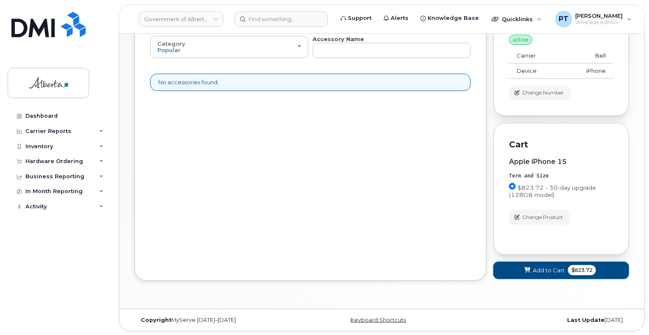
click at [541, 269] on span "Add to Cart" at bounding box center [549, 271] width 32 height 8
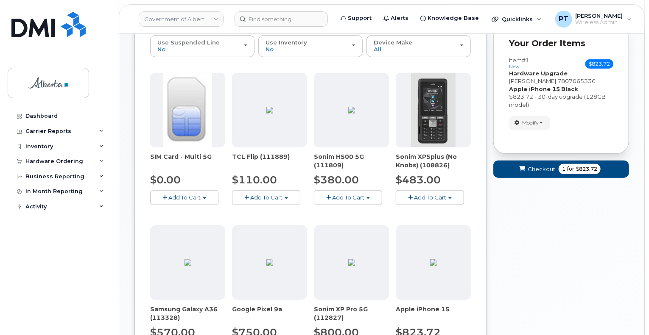
scroll to position [8, 0]
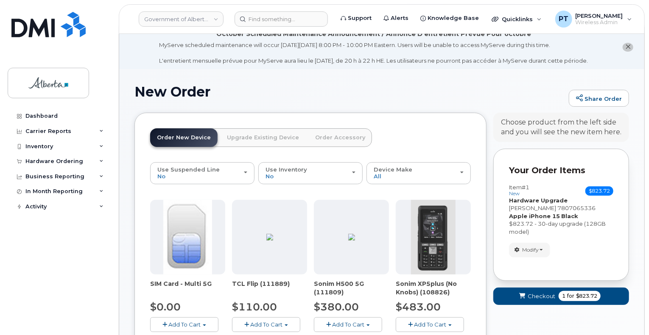
click at [263, 139] on link "Upgrade Existing Device" at bounding box center [263, 137] width 86 height 19
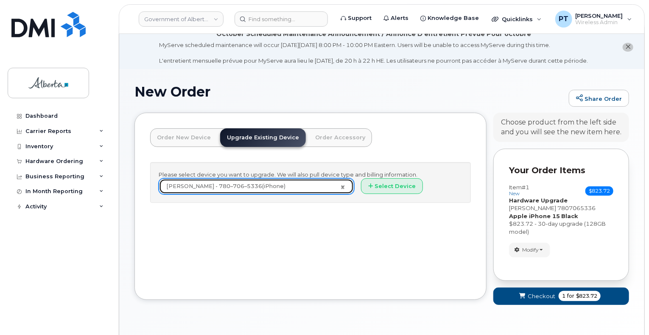
drag, startPoint x: 341, startPoint y: 186, endPoint x: 257, endPoint y: 193, distance: 84.3
click at [341, 186] on link "Nathan Nelson - 780–706–5336 (iPhone)" at bounding box center [256, 186] width 195 height 15
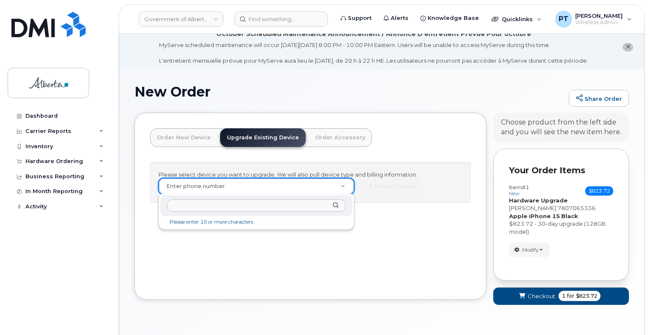
drag, startPoint x: 243, startPoint y: 188, endPoint x: 205, endPoint y: 211, distance: 44.4
click at [205, 211] on input "text" at bounding box center [256, 206] width 178 height 12
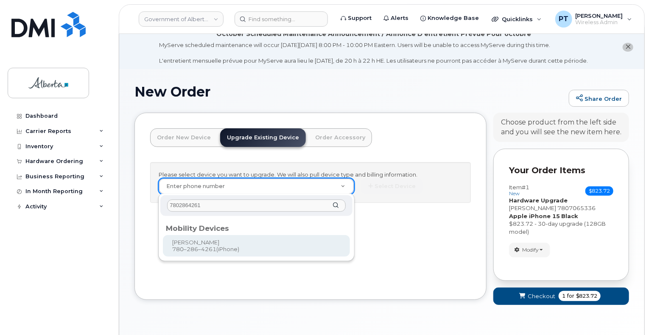
type input "7802864261"
click at [183, 226] on div "Mobility Devices" at bounding box center [256, 227] width 181 height 10
type input "996132"
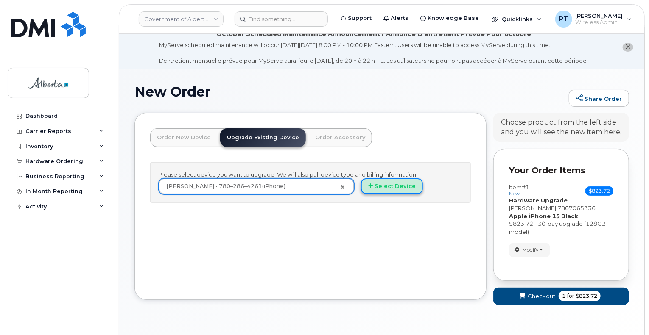
click at [373, 187] on button "Select Device" at bounding box center [392, 187] width 62 height 16
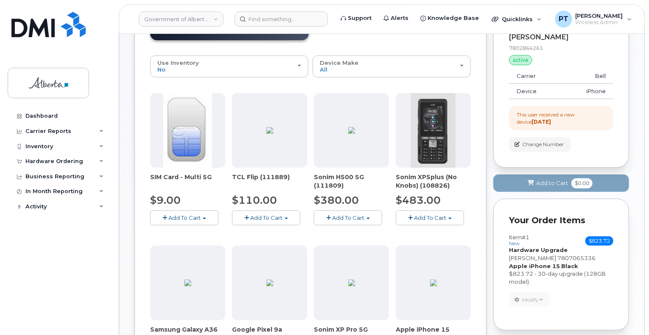
scroll to position [305, 0]
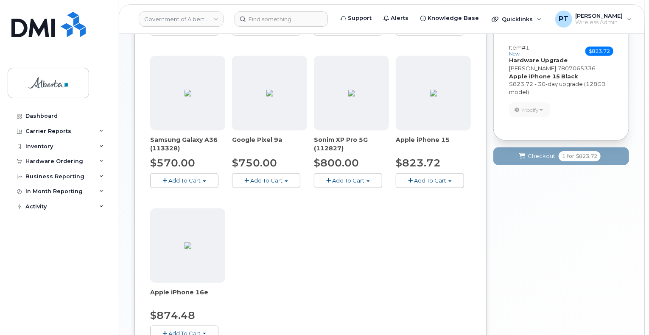
click at [416, 178] on span "Add To Cart" at bounding box center [430, 180] width 32 height 7
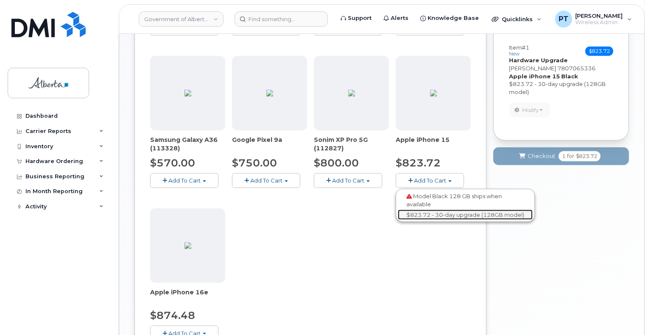
click at [416, 212] on link "$823.72 - 30-day upgrade (128GB model)" at bounding box center [465, 215] width 135 height 11
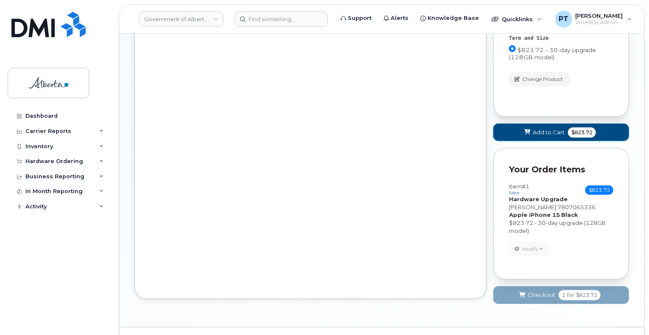
drag, startPoint x: 538, startPoint y: 134, endPoint x: 531, endPoint y: 126, distance: 10.5
click at [538, 134] on span "Add to Cart" at bounding box center [549, 132] width 32 height 8
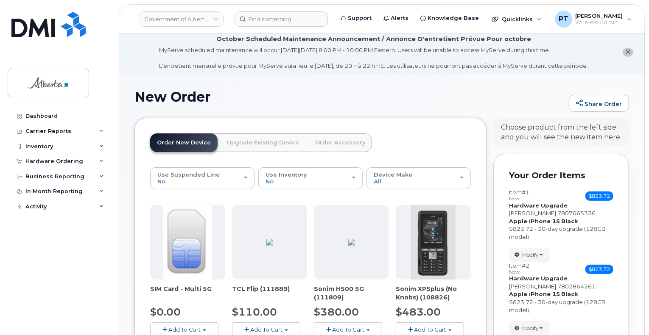
scroll to position [0, 0]
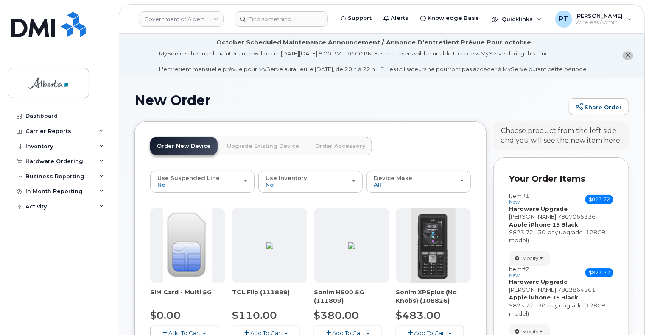
click at [260, 146] on link "Upgrade Existing Device" at bounding box center [263, 146] width 86 height 19
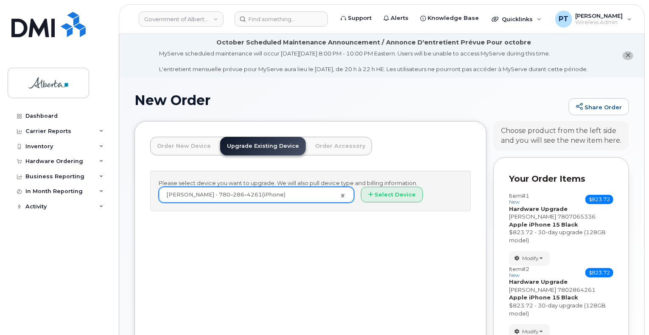
drag, startPoint x: 307, startPoint y: 184, endPoint x: 308, endPoint y: 188, distance: 4.4
click at [307, 184] on div "Please select device you want to upgrade. We will also pull device type and bil…" at bounding box center [310, 191] width 321 height 41
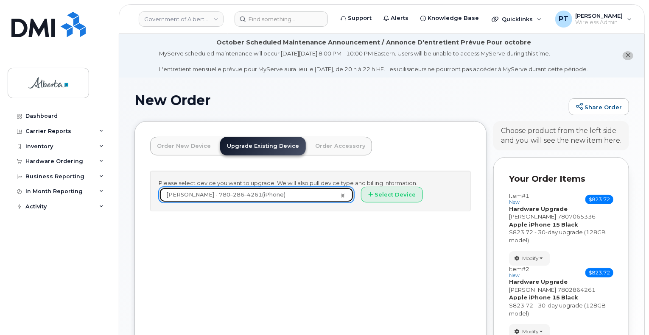
click at [343, 195] on link "Nicholas Nelson - 780–286–4261 (iPhone)" at bounding box center [256, 194] width 195 height 15
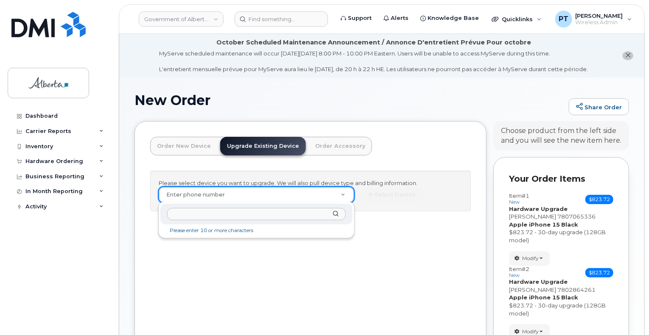
click at [227, 218] on input "text" at bounding box center [256, 214] width 178 height 12
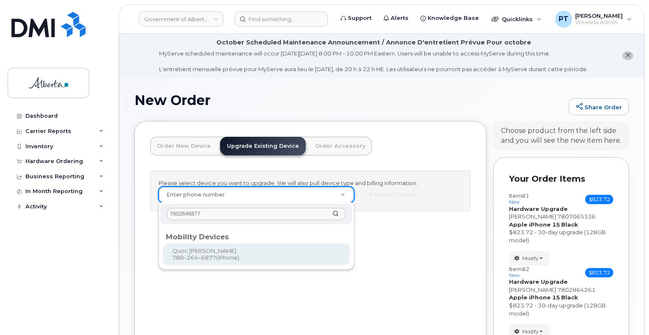
type input "7802646877"
type input "669488"
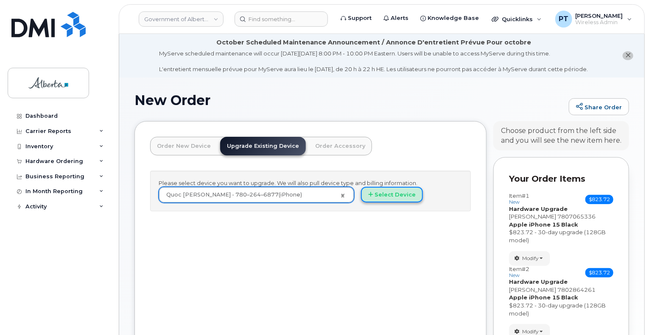
click at [381, 196] on button "Select Device" at bounding box center [392, 195] width 62 height 16
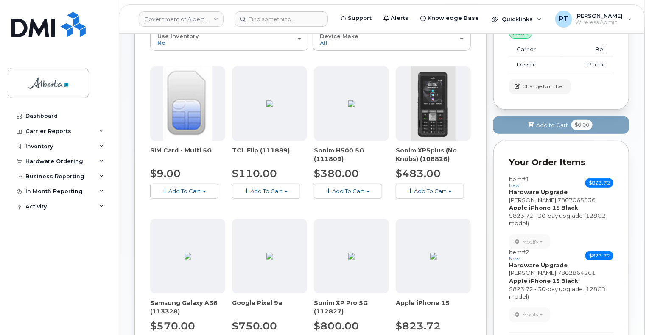
scroll to position [254, 0]
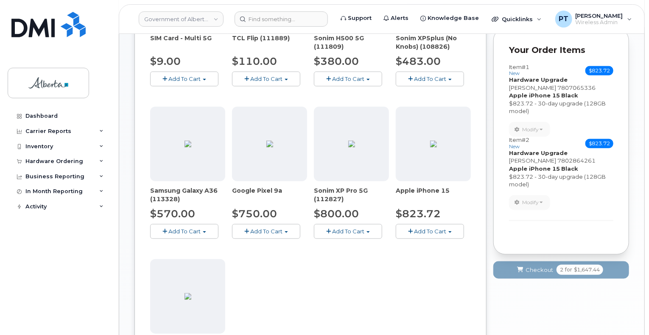
click at [409, 225] on button "Add To Cart" at bounding box center [430, 231] width 68 height 15
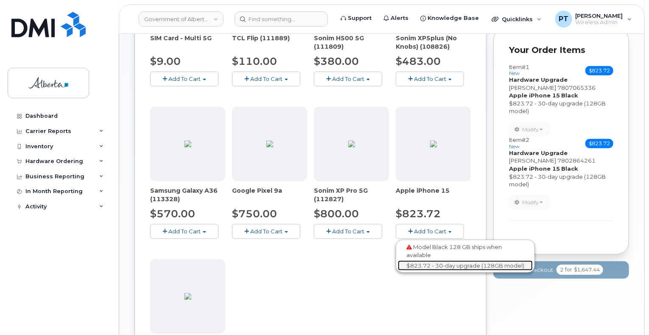
click at [410, 264] on link "$823.72 - 30-day upgrade (128GB model)" at bounding box center [465, 266] width 135 height 11
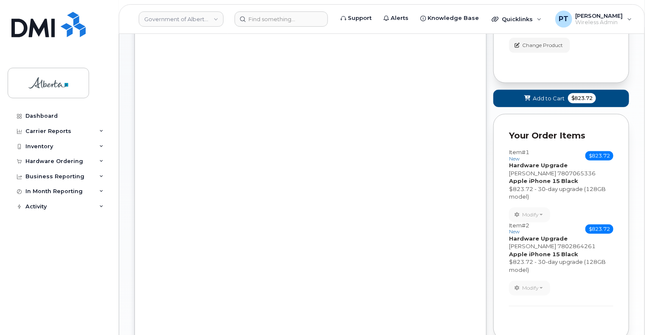
scroll to position [258, 0]
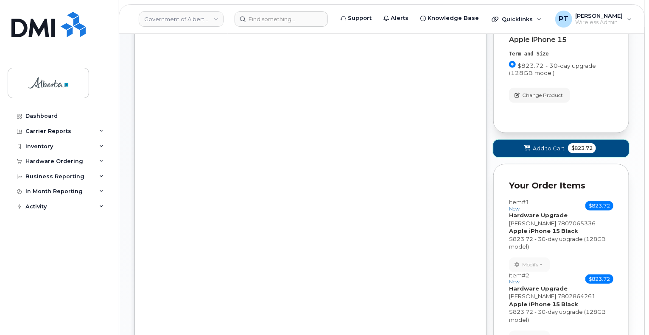
click at [539, 145] on span "Add to Cart" at bounding box center [549, 149] width 32 height 8
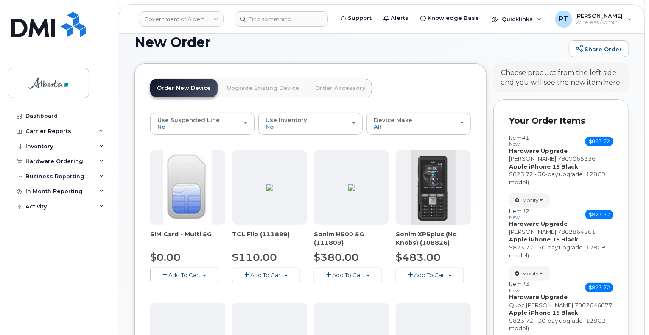
scroll to position [46, 0]
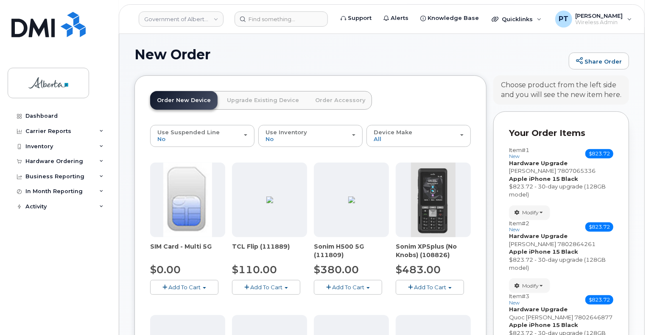
click at [273, 99] on link "Upgrade Existing Device" at bounding box center [263, 100] width 86 height 19
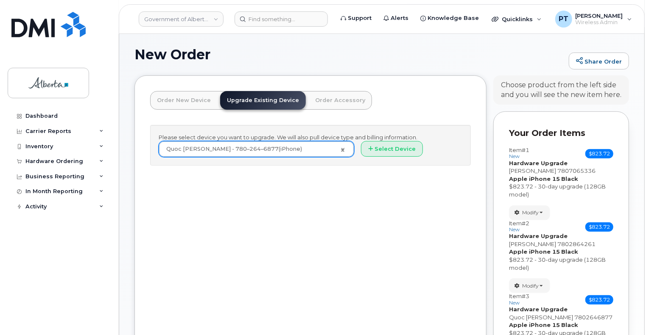
drag, startPoint x: 340, startPoint y: 150, endPoint x: 323, endPoint y: 147, distance: 16.8
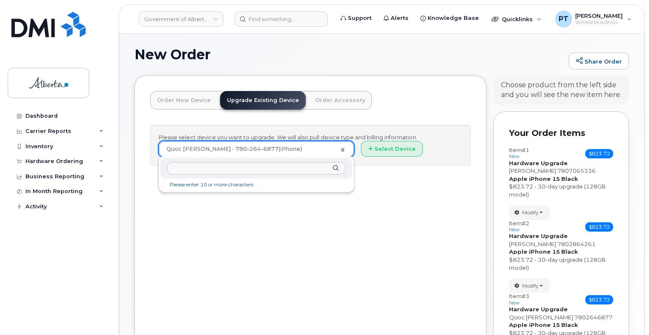
paste input "5873400335"
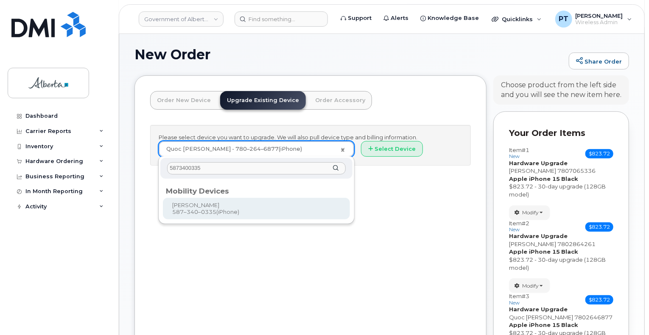
type input "5873400335"
type input "859649"
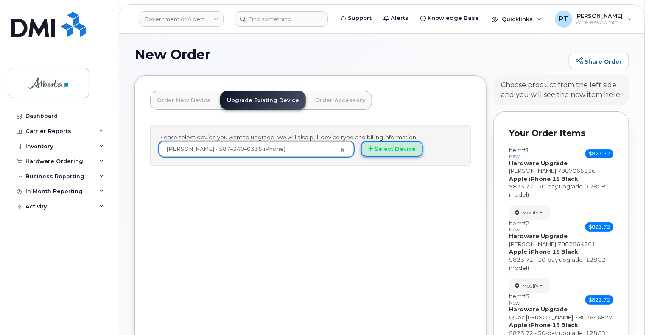
click at [390, 151] on button "Select Device" at bounding box center [392, 149] width 62 height 16
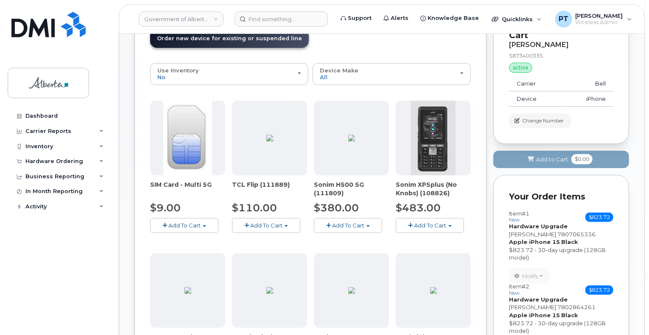
scroll to position [173, 0]
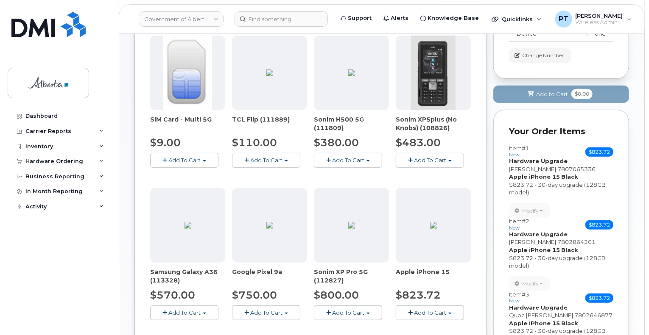
click at [419, 311] on span "Add To Cart" at bounding box center [430, 313] width 32 height 7
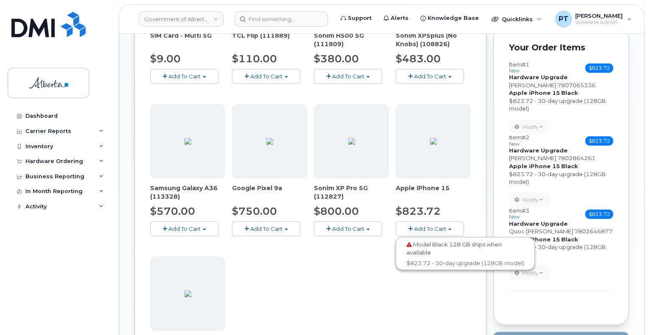
scroll to position [258, 0]
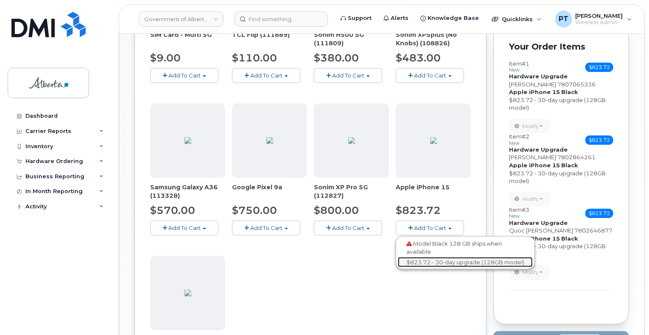
click at [427, 257] on link "$823.72 - 30-day upgrade (128GB model)" at bounding box center [465, 262] width 135 height 11
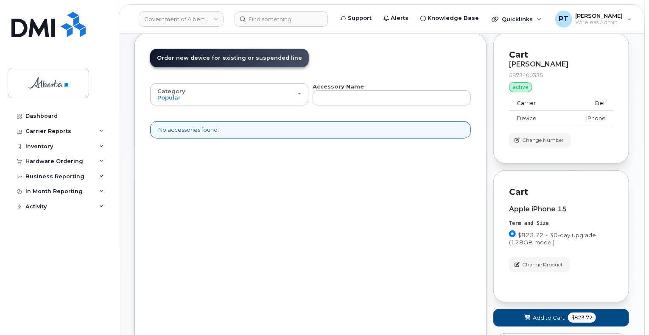
scroll to position [173, 0]
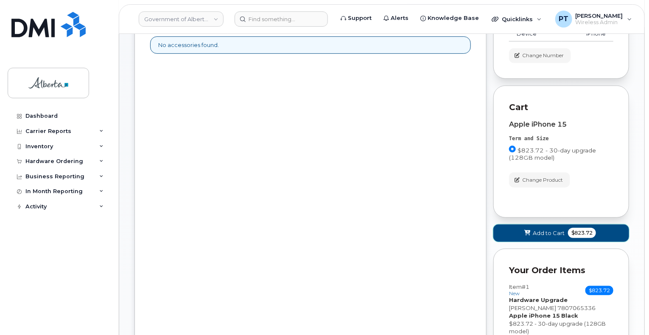
click at [537, 233] on span "Add to Cart" at bounding box center [549, 233] width 32 height 8
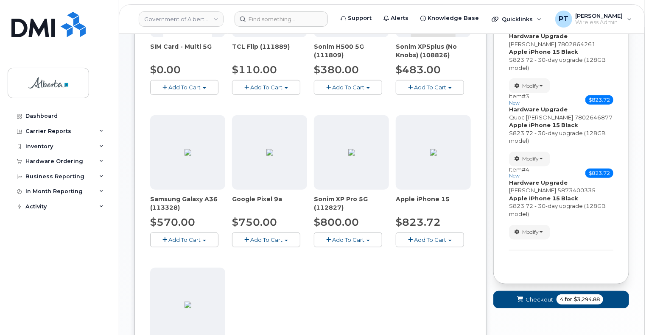
scroll to position [251, 0]
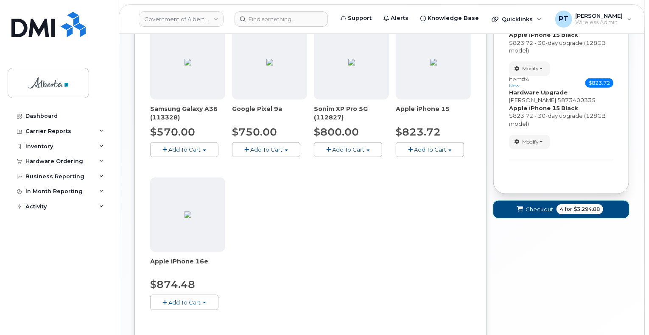
click at [539, 208] on span "Checkout" at bounding box center [539, 210] width 28 height 8
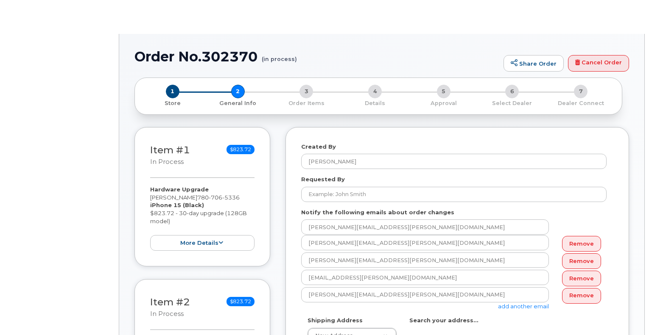
select select
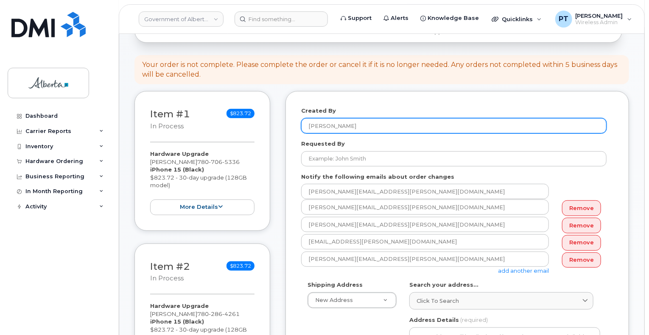
scroll to position [127, 0]
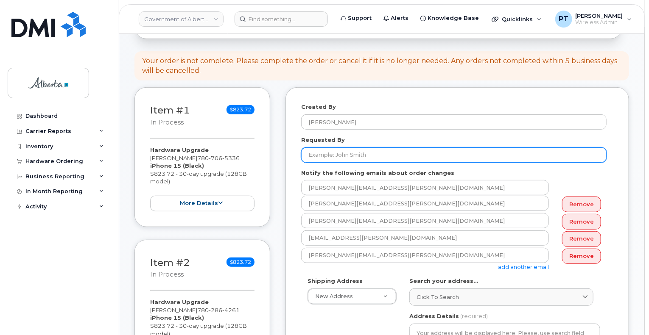
click at [366, 148] on input "Requested By" at bounding box center [453, 155] width 305 height 15
type input "[PERSON_NAME]"
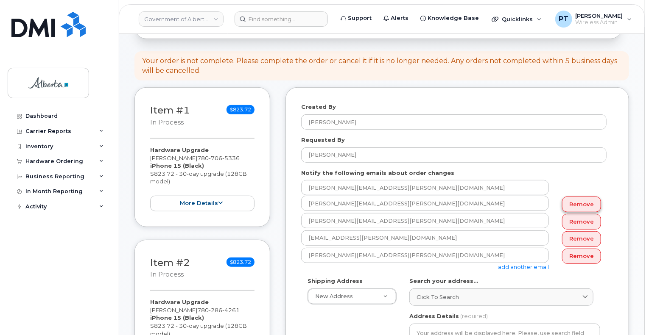
click at [577, 198] on link "Remove" at bounding box center [581, 205] width 39 height 16
type input "[PERSON_NAME][EMAIL_ADDRESS][PERSON_NAME][DOMAIN_NAME]"
type input "[EMAIL_ADDRESS][PERSON_NAME][DOMAIN_NAME]"
type input "penny.tse@gov.ab.ca"
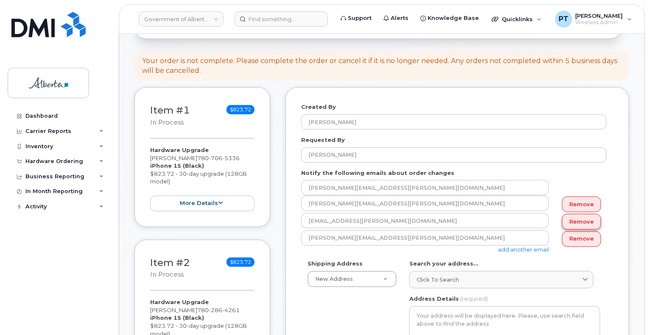
click at [577, 214] on link "Remove" at bounding box center [581, 222] width 39 height 16
type input "penny.tse@gov.ab.ca"
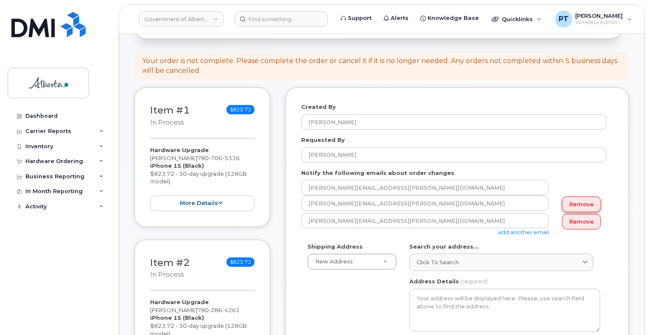
click at [578, 198] on link "Remove" at bounding box center [581, 205] width 39 height 16
type input "penny.tse@gov.ab.ca"
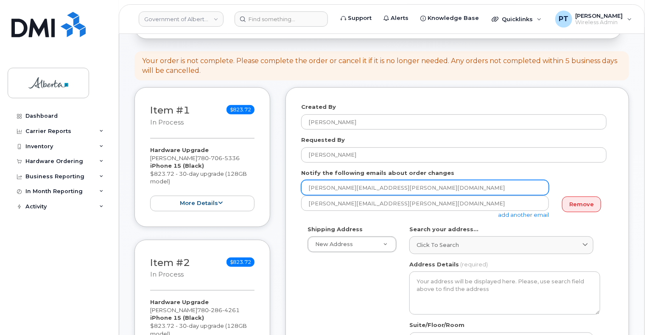
drag, startPoint x: 385, startPoint y: 180, endPoint x: 267, endPoint y: 181, distance: 117.5
paste input "ckie.Kirk"
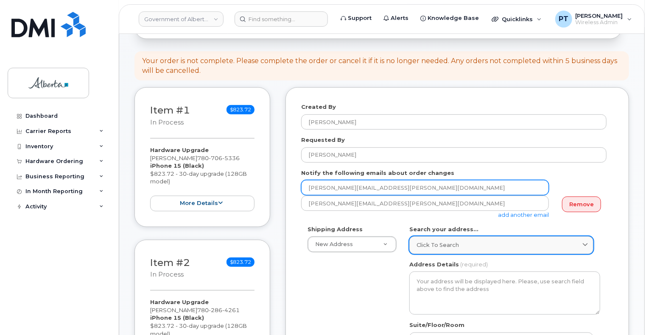
type input "Jackie.Kirk@gov.ab.ca"
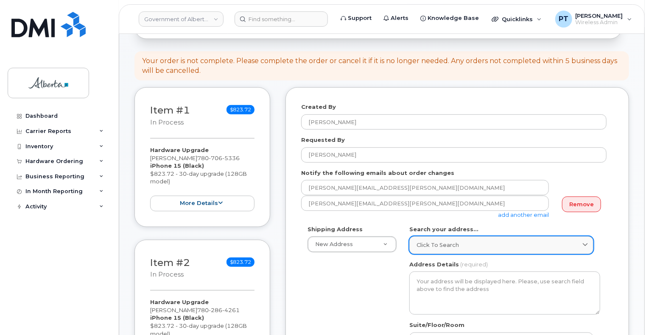
click at [472, 241] on div "Click to search" at bounding box center [501, 245] width 170 height 8
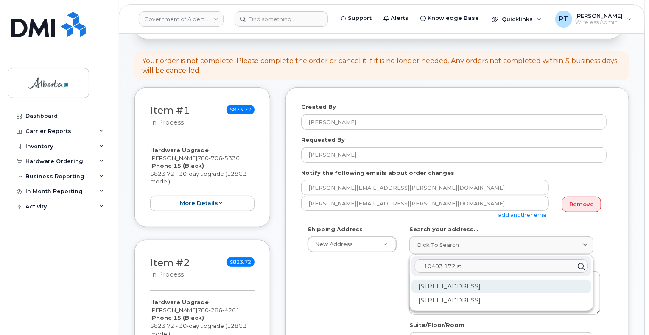
type input "10403 172 st"
click at [450, 280] on div "10403 172 St NW Edmonton AB T5S 1K9" at bounding box center [501, 287] width 180 height 14
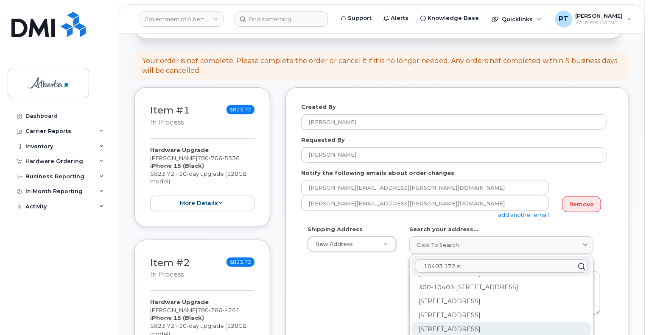
scroll to position [170, 0]
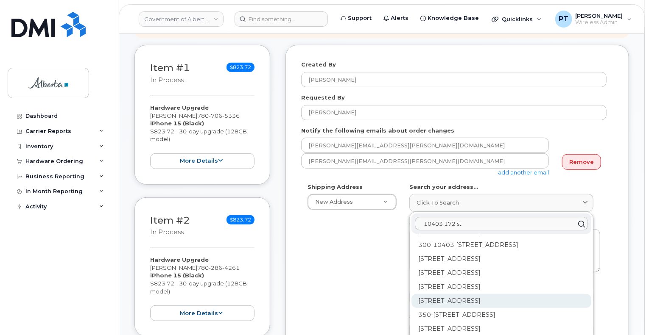
click at [429, 295] on div "340-10403 172 St NW Edmonton AB T5S 1K9" at bounding box center [501, 301] width 180 height 14
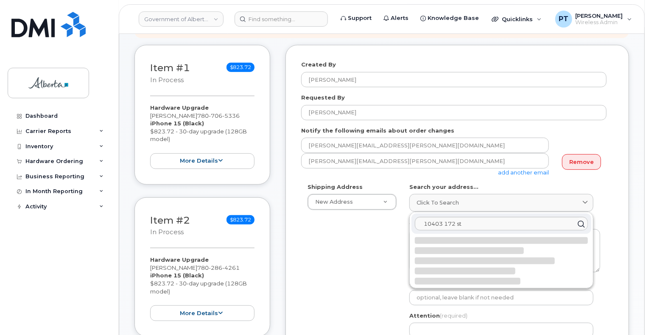
select select
type textarea "340-10403 172 St NW EDMONTON AB T5S 1K9 CANADA"
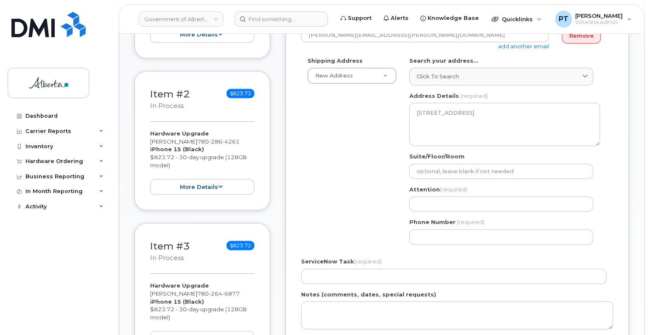
scroll to position [297, 0]
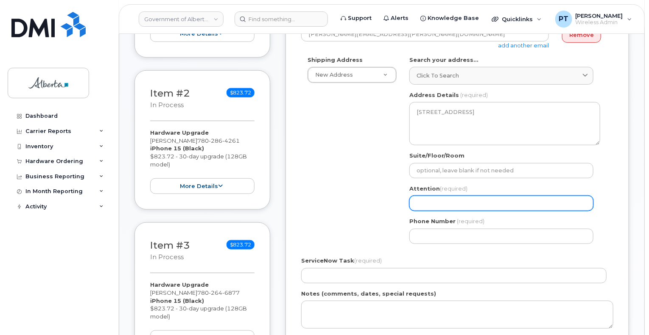
click at [465, 196] on input "Attention (required)" at bounding box center [501, 203] width 184 height 15
type input "[PERSON_NAME]"
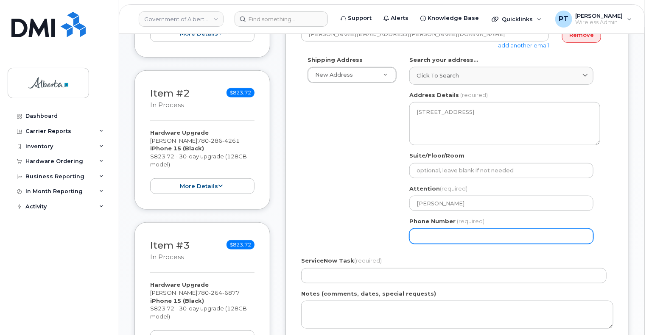
drag, startPoint x: 448, startPoint y: 229, endPoint x: 544, endPoint y: 218, distance: 97.3
click at [448, 229] on input "Phone Number" at bounding box center [501, 236] width 184 height 15
click at [435, 232] on input "Phone Number" at bounding box center [501, 236] width 184 height 15
paste input "7809684208"
select select
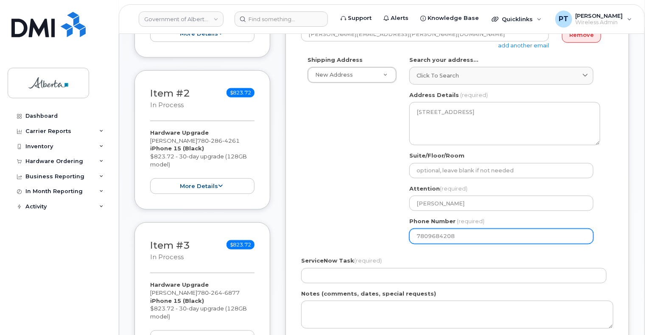
type input "7809684208"
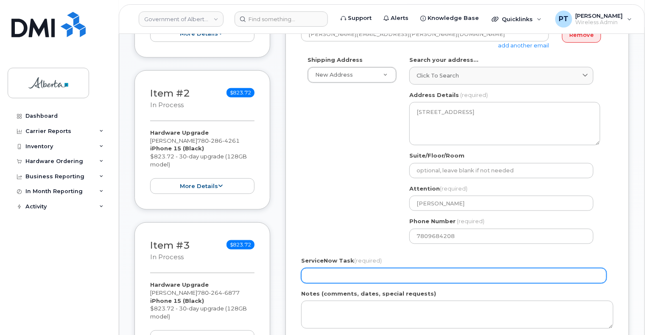
click at [343, 268] on input "ServiceNow Task (required)" at bounding box center [453, 275] width 305 height 15
paste input "SCTASK0856158"
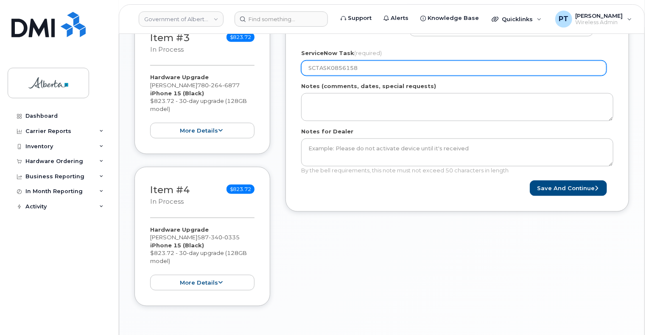
scroll to position [509, 0]
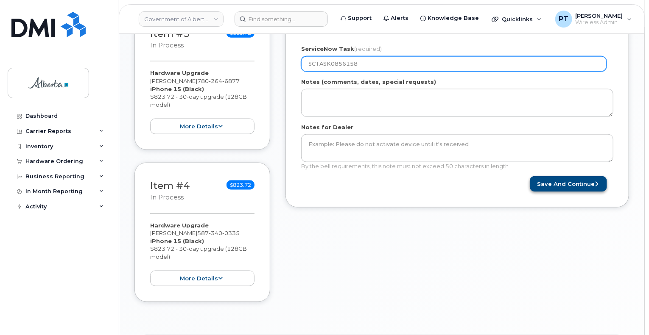
type input "SCTASK0856158"
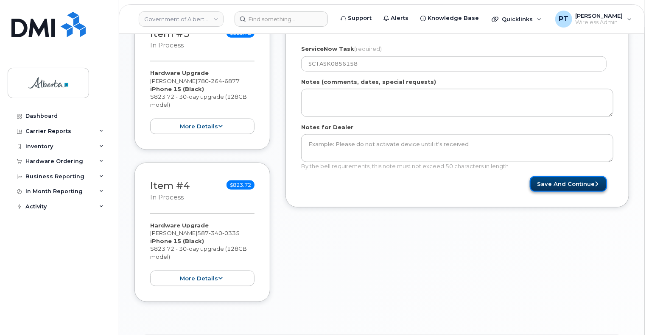
click at [557, 177] on button "Save and Continue" at bounding box center [568, 184] width 77 height 16
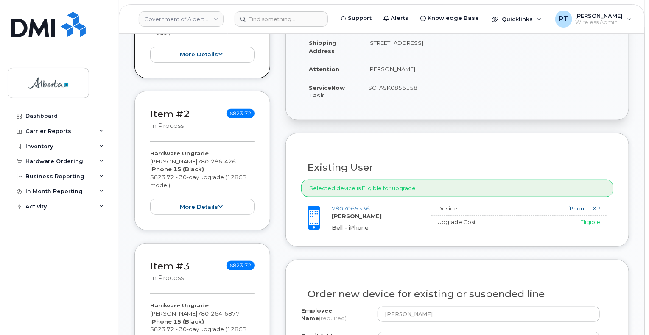
scroll to position [339, 0]
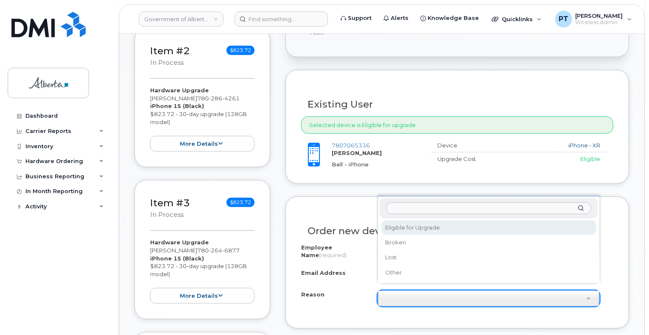
select select "eligible_for_upgrade"
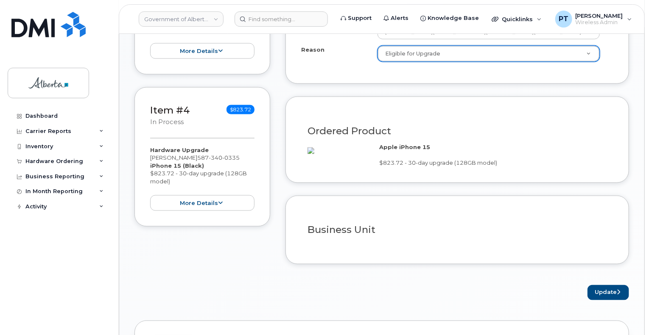
scroll to position [636, 0]
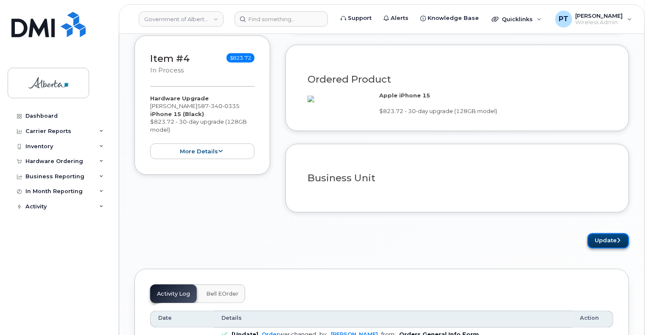
click at [602, 249] on button "Update" at bounding box center [608, 242] width 42 height 16
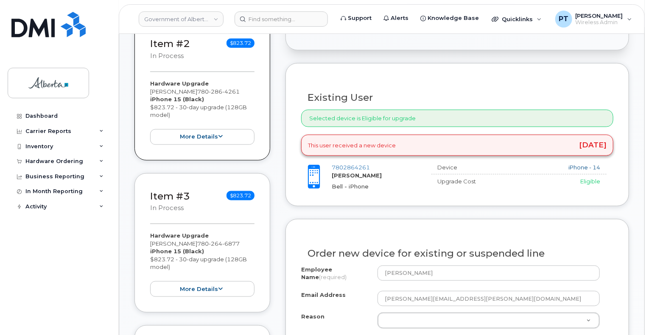
scroll to position [510, 0]
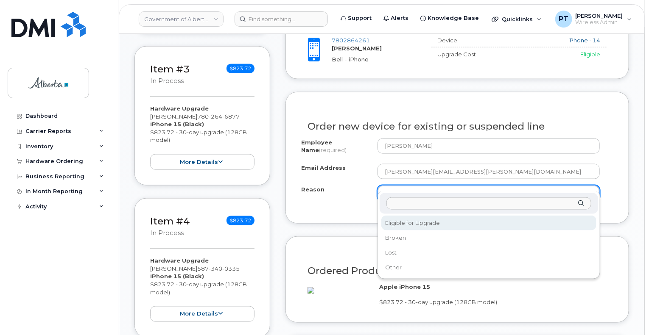
select select "eligible_for_upgrade"
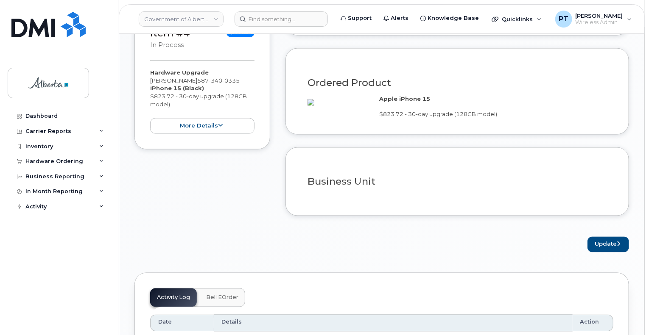
scroll to position [722, 0]
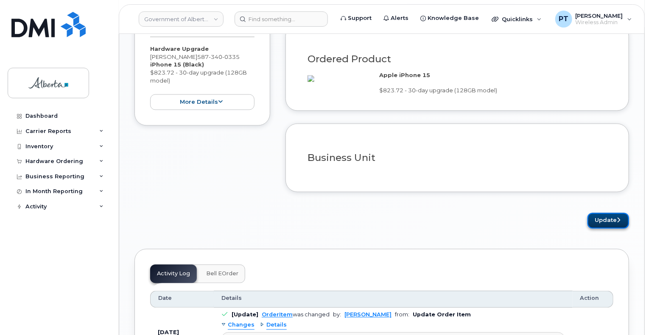
click at [597, 224] on button "Update" at bounding box center [608, 221] width 42 height 16
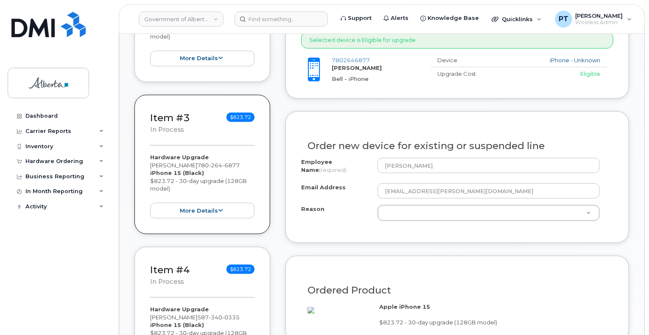
scroll to position [466, 0]
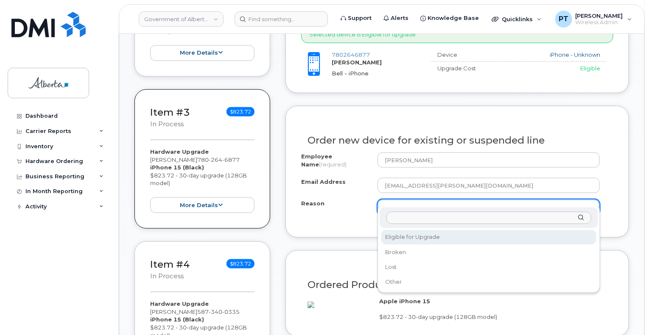
drag, startPoint x: 421, startPoint y: 235, endPoint x: 442, endPoint y: 226, distance: 23.4
select select "eligible_for_upgrade"
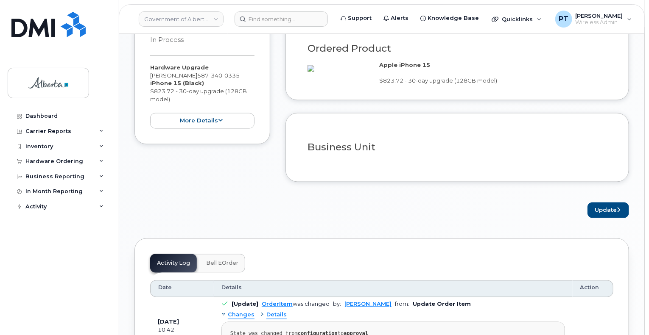
scroll to position [721, 0]
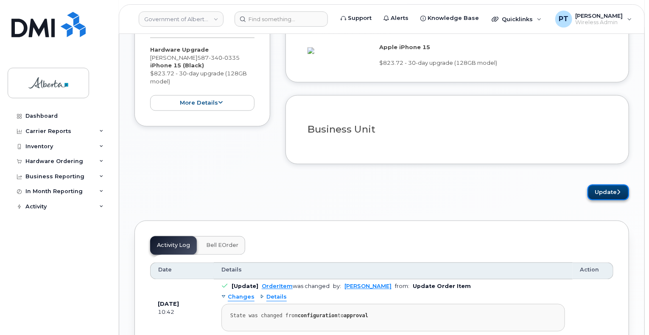
click at [603, 196] on button "Update" at bounding box center [608, 193] width 42 height 16
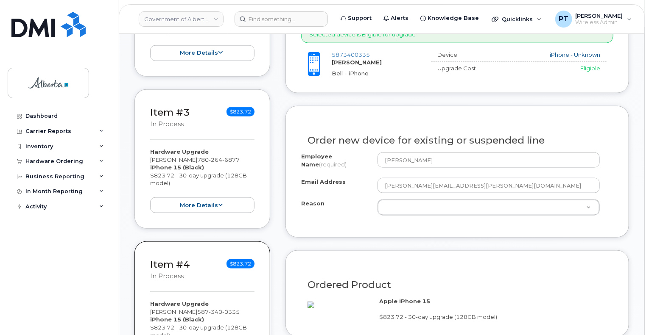
scroll to position [509, 0]
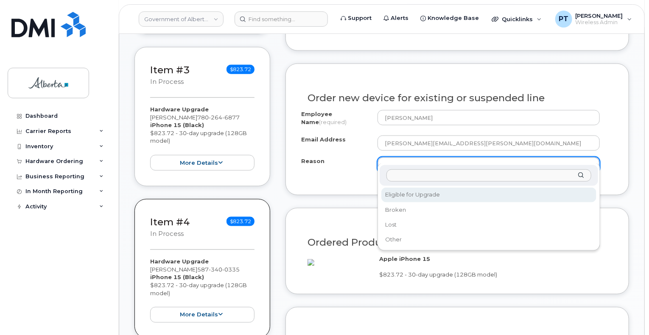
select select "eligible_for_upgrade"
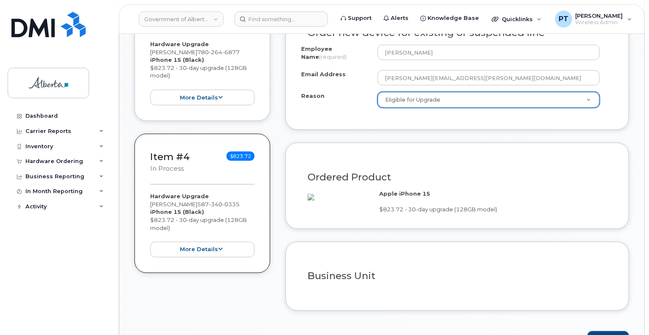
scroll to position [636, 0]
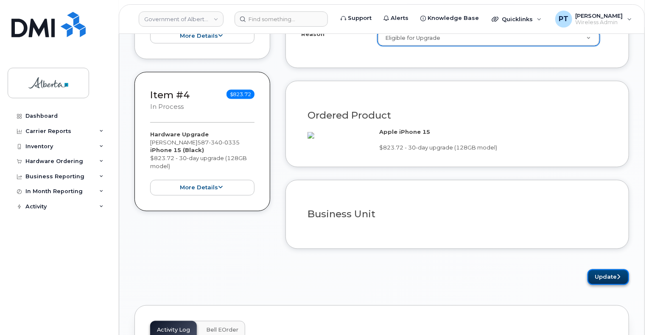
click at [612, 280] on button "Update" at bounding box center [608, 278] width 42 height 16
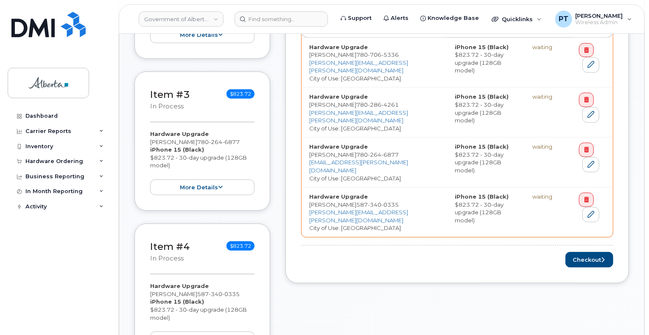
scroll to position [551, 0]
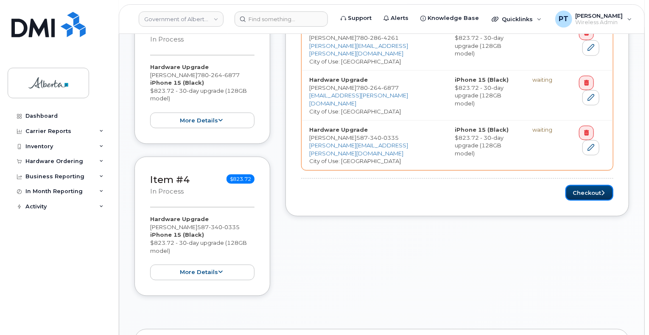
drag, startPoint x: 588, startPoint y: 160, endPoint x: 650, endPoint y: 176, distance: 64.3
click at [588, 185] on button "Checkout" at bounding box center [589, 193] width 48 height 16
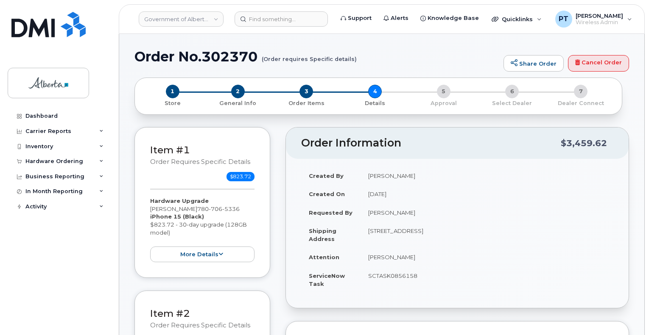
select select
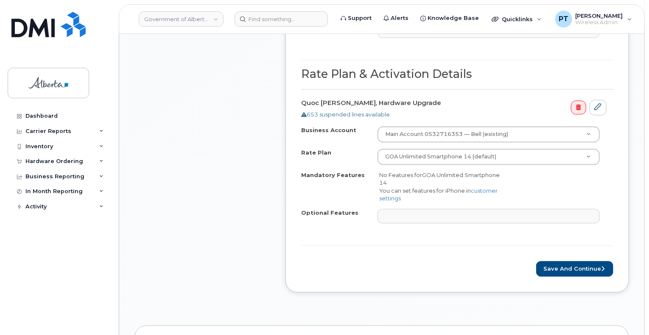
scroll to position [890, 0]
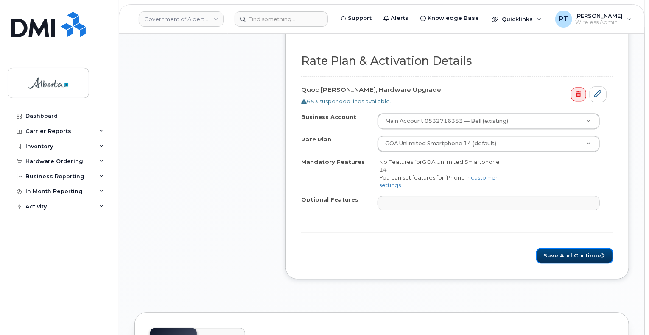
drag, startPoint x: 563, startPoint y: 253, endPoint x: 575, endPoint y: 244, distance: 14.5
click at [563, 253] on button "Save and Continue" at bounding box center [574, 256] width 77 height 16
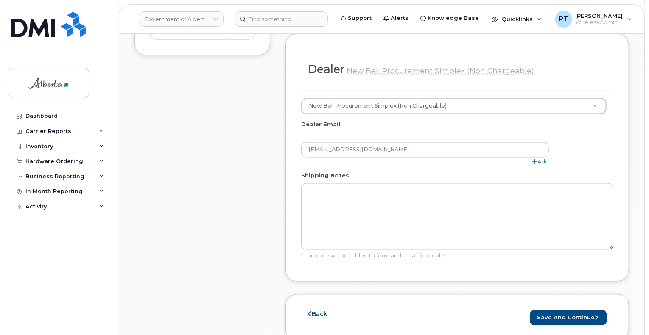
scroll to position [721, 0]
click at [561, 309] on button "Save and Continue" at bounding box center [568, 317] width 77 height 16
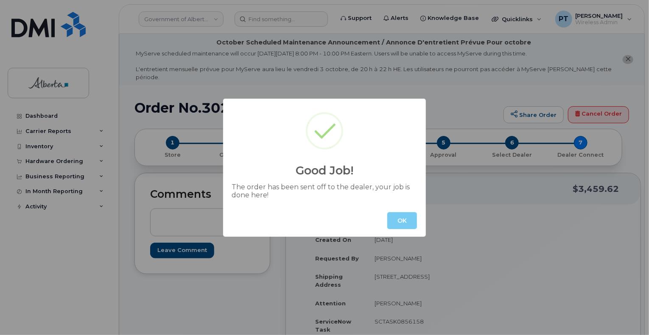
click at [404, 223] on button "OK" at bounding box center [402, 220] width 30 height 17
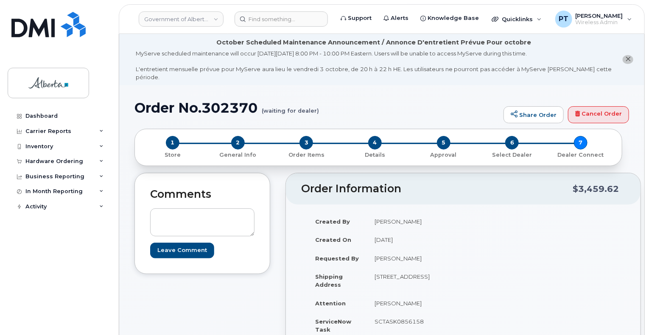
click at [227, 100] on h1 "Order No.302370 (waiting for dealer)" at bounding box center [316, 107] width 365 height 15
copy h1 "302370"
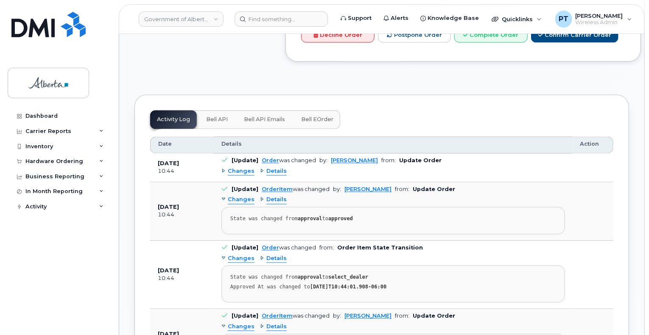
scroll to position [721, 0]
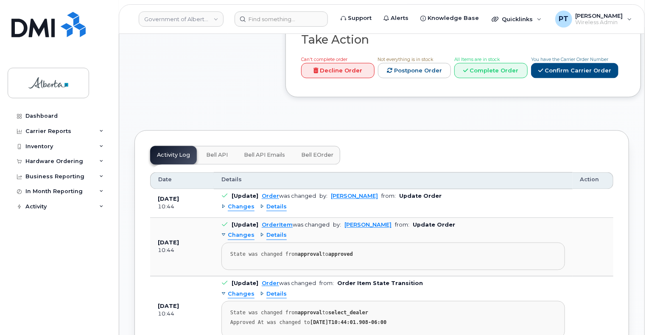
click at [220, 152] on span "Bell API" at bounding box center [217, 155] width 22 height 7
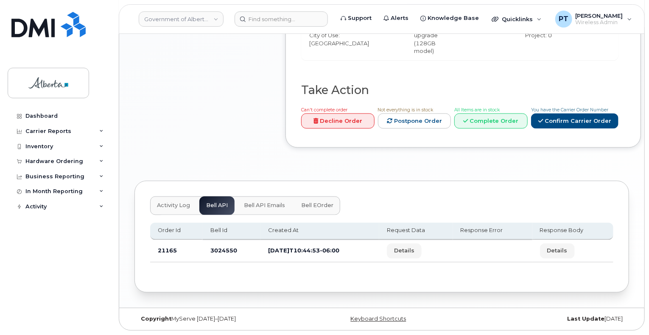
scroll to position [660, 0]
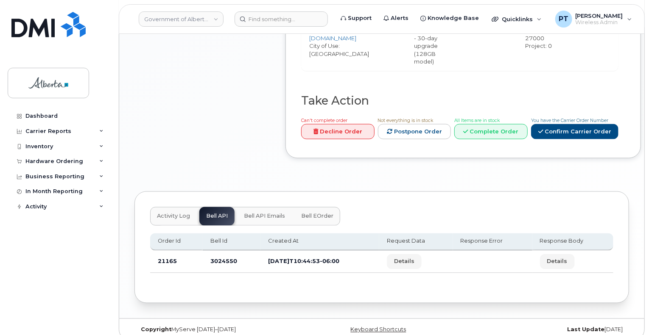
click at [220, 252] on td "3024550" at bounding box center [232, 262] width 58 height 22
copy td "3024550"
